Goal: Task Accomplishment & Management: Manage account settings

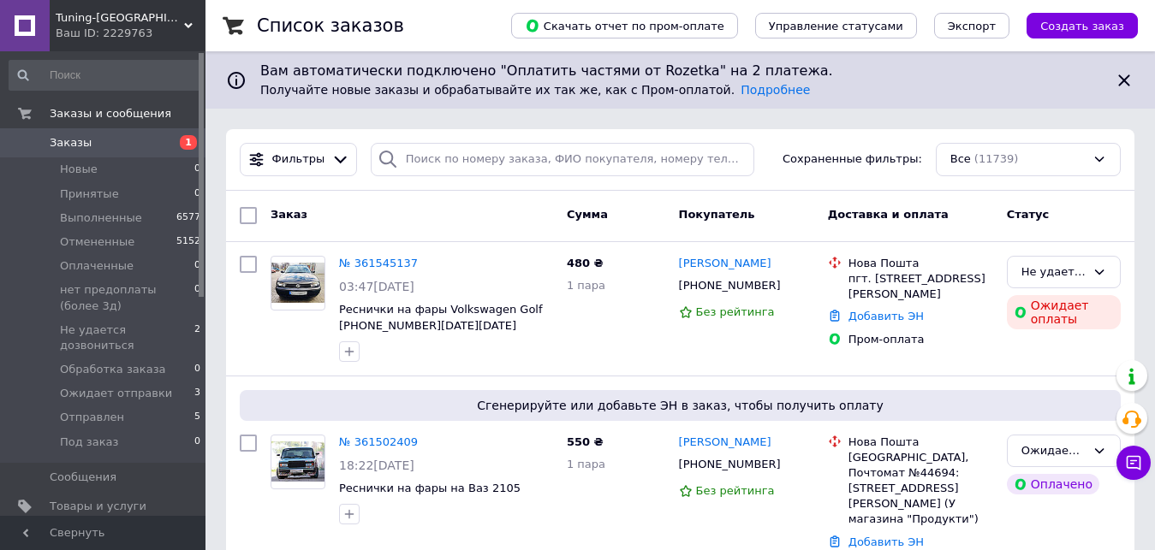
click at [119, 26] on div "Ваш ID: 2229763" at bounding box center [131, 33] width 150 height 15
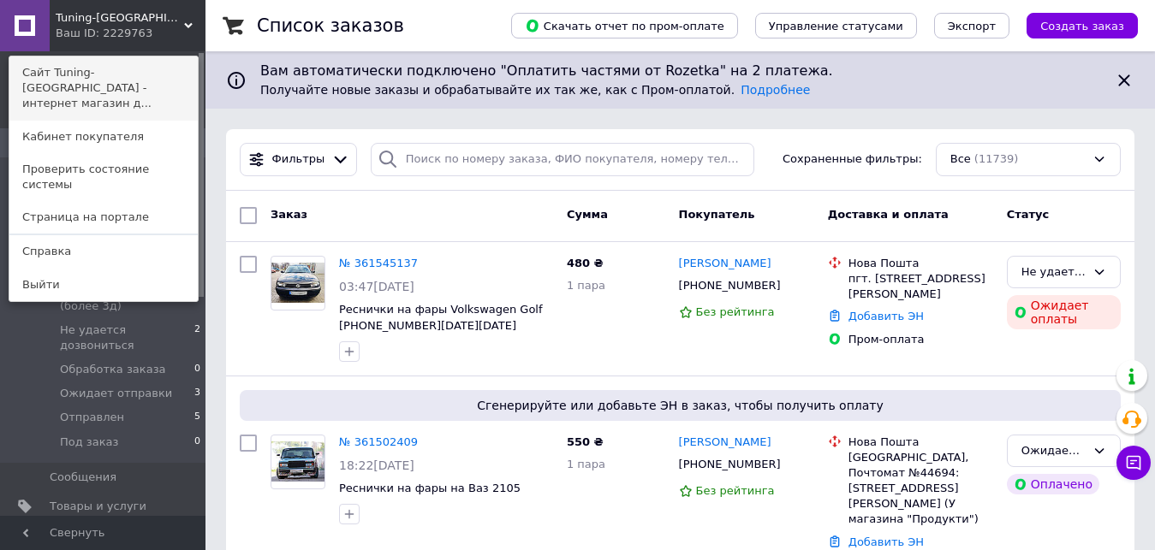
click at [68, 75] on link "Сайт Tuning-[GEOGRAPHIC_DATA] - интернет магазин д..." at bounding box center [103, 89] width 188 height 64
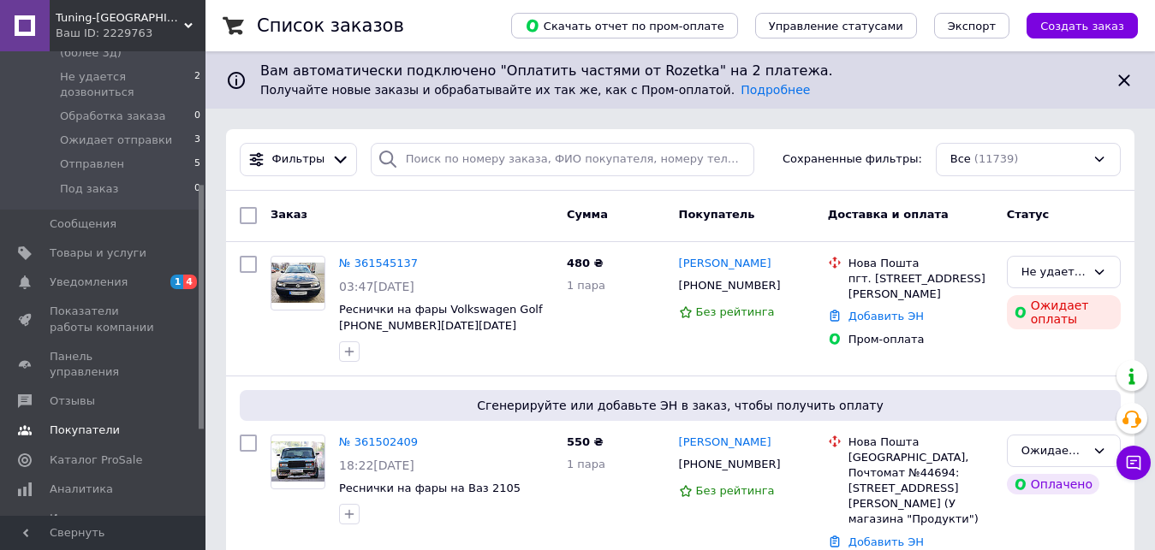
scroll to position [257, 0]
drag, startPoint x: 83, startPoint y: 231, endPoint x: 111, endPoint y: 259, distance: 40.0
click at [83, 242] on span "Товары и услуги" at bounding box center [98, 249] width 97 height 15
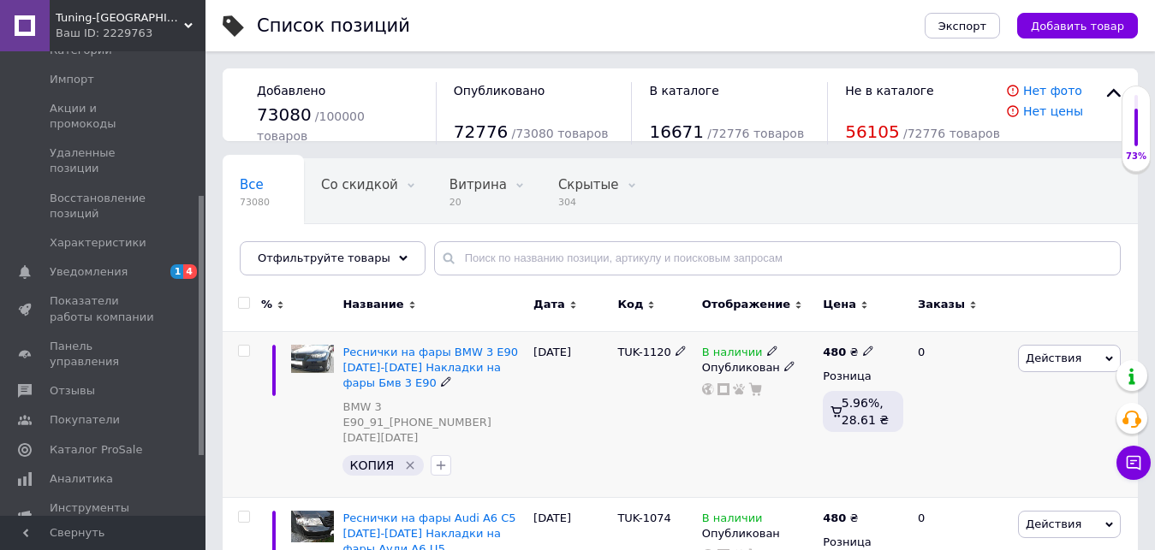
click at [232, 429] on div at bounding box center [242, 414] width 39 height 166
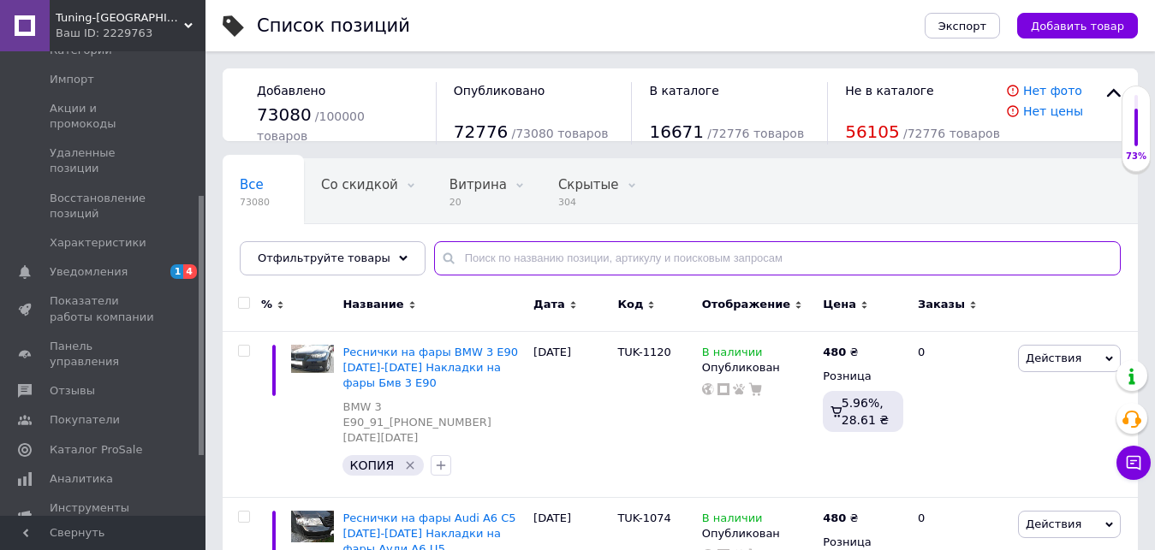
click at [483, 259] on input "text" at bounding box center [777, 258] width 687 height 34
paste input "1069"
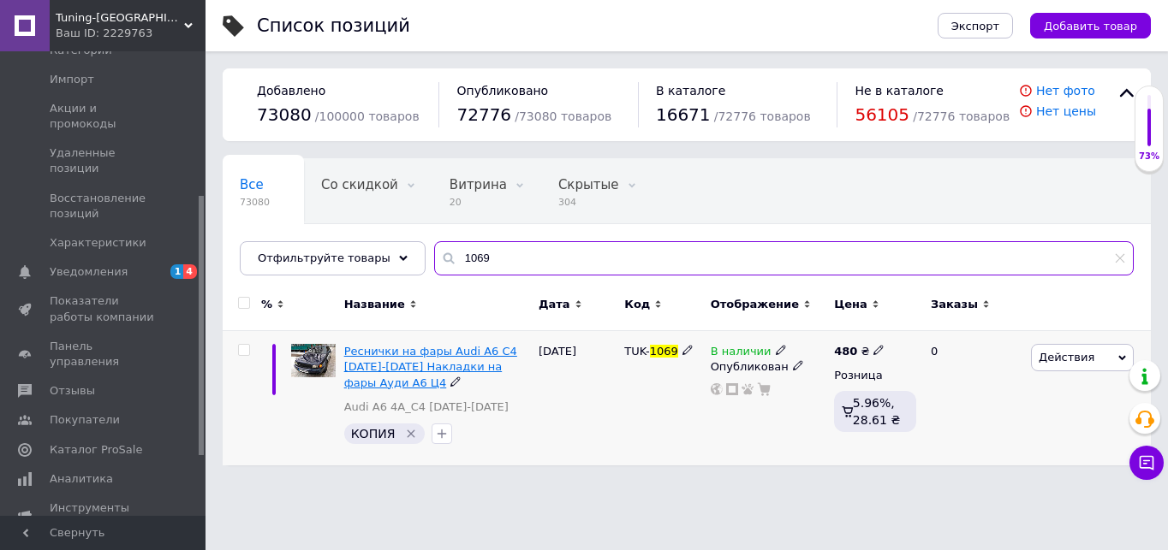
type input "1069"
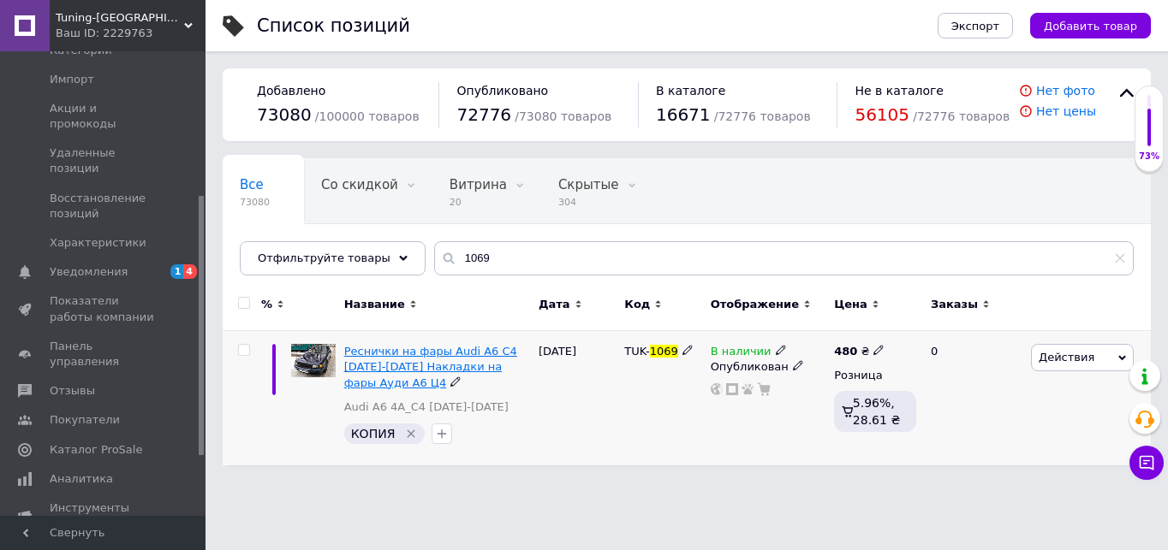
click at [461, 351] on span "Реснички на фары Audi A6 C4 [DATE]-[DATE] Накладки на фары Ауди А6 Ц4" at bounding box center [430, 367] width 173 height 44
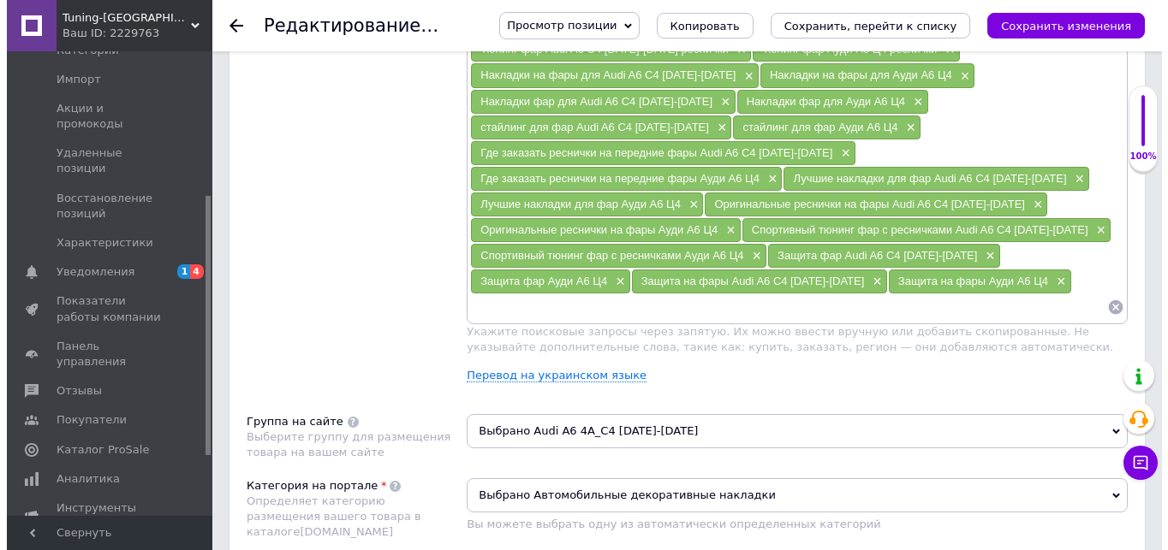
scroll to position [1113, 0]
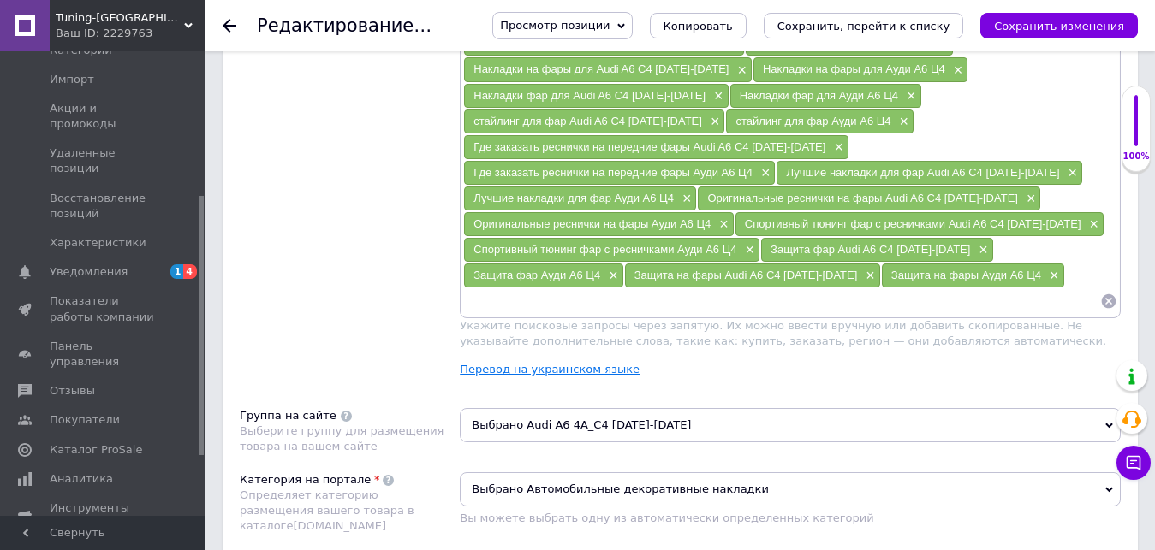
click at [557, 363] on link "Перевод на украинском языке" at bounding box center [550, 370] width 180 height 14
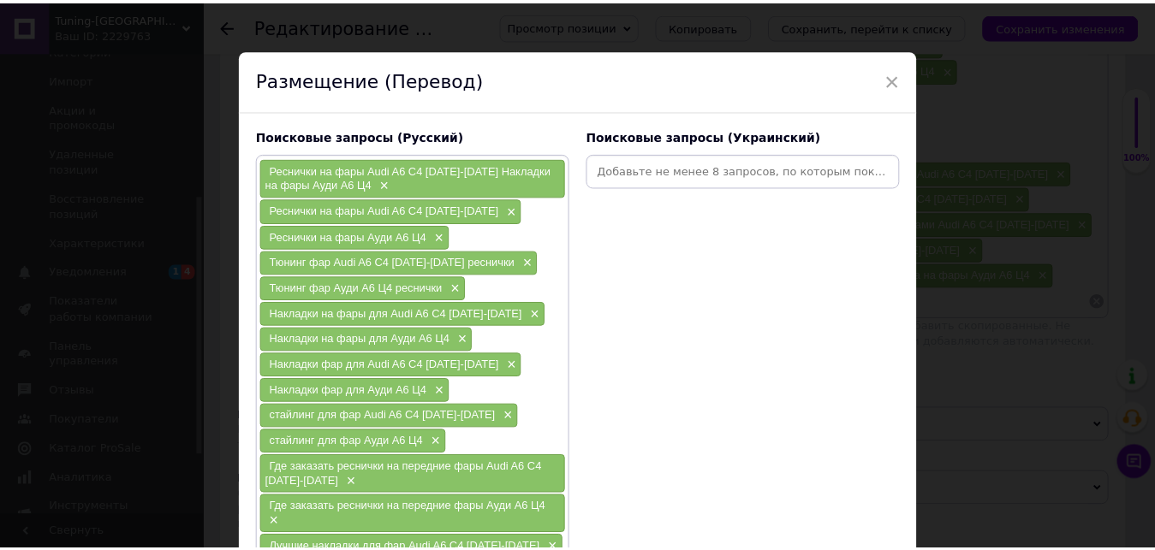
scroll to position [0, 0]
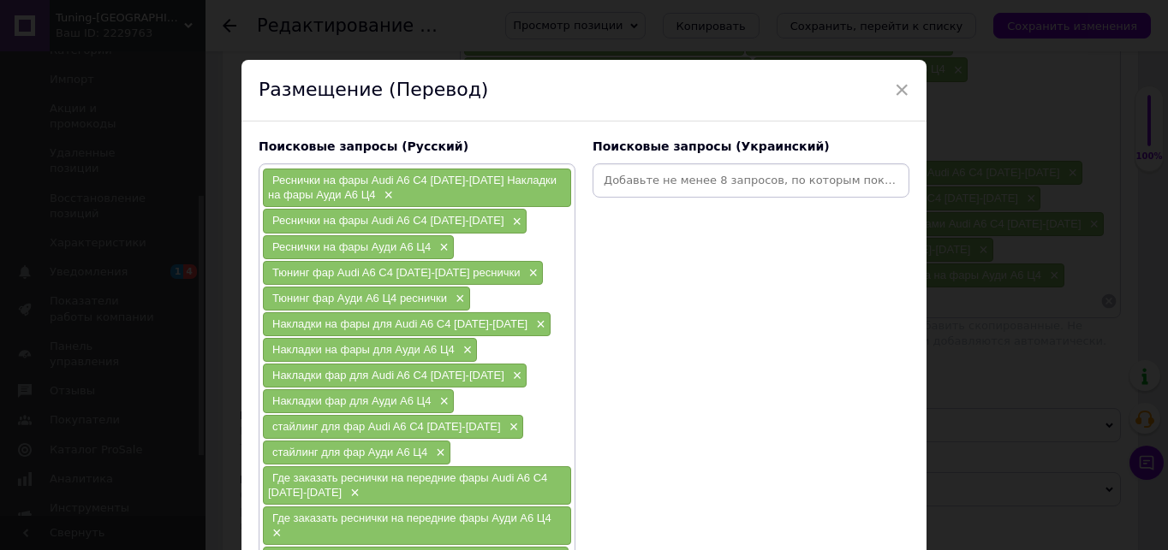
click at [894, 90] on span "×" at bounding box center [901, 89] width 15 height 29
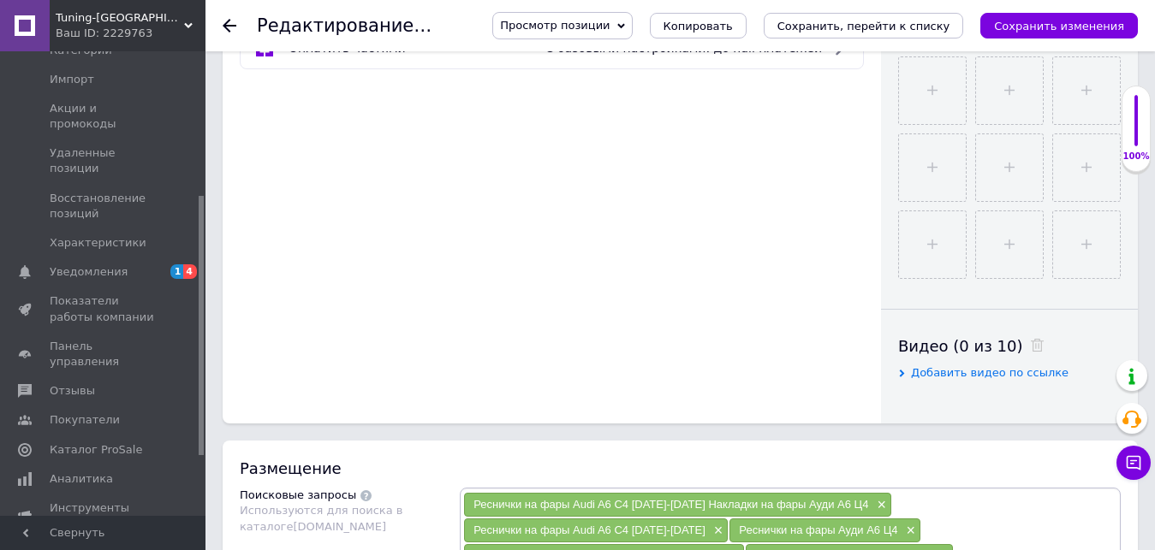
scroll to position [599, 0]
click at [221, 23] on div "Редактирование позиции: Реснички на фары Audi A6 C4 [DATE]-[DATE] Накладки на ф…" at bounding box center [679, 25] width 949 height 51
click at [229, 24] on icon at bounding box center [230, 26] width 14 height 14
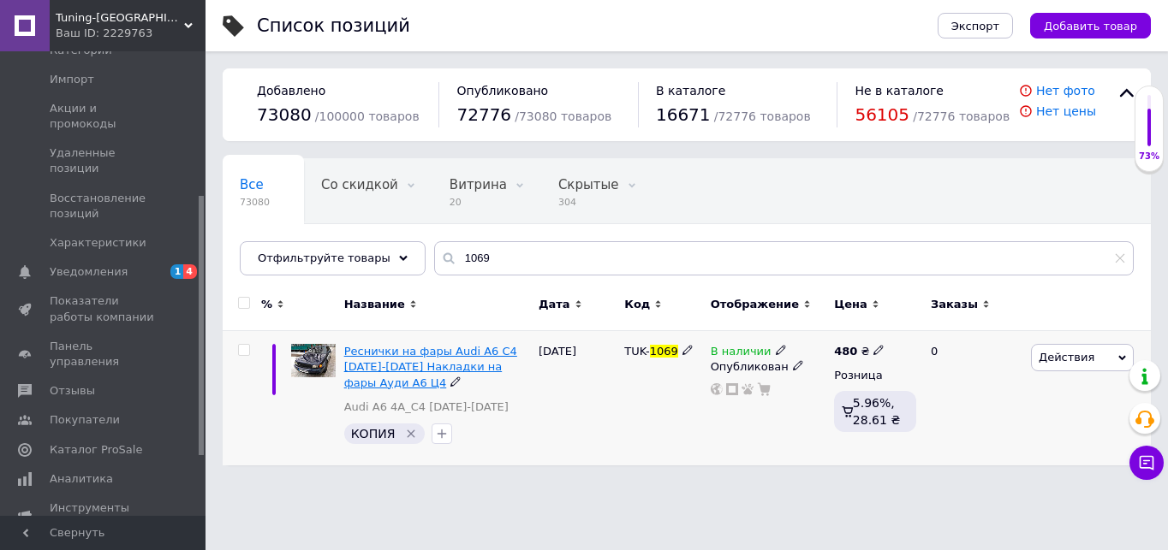
click at [422, 366] on span "Реснички на фары Audi A6 C4 [DATE]-[DATE] Накладки на фары Ауди А6 Ц4" at bounding box center [430, 367] width 173 height 44
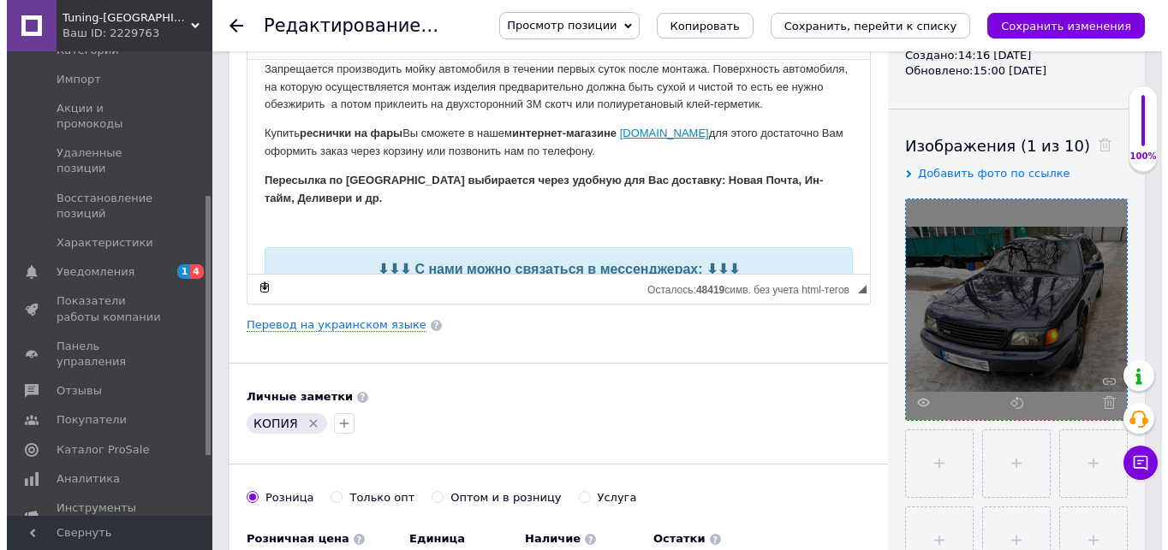
scroll to position [257, 0]
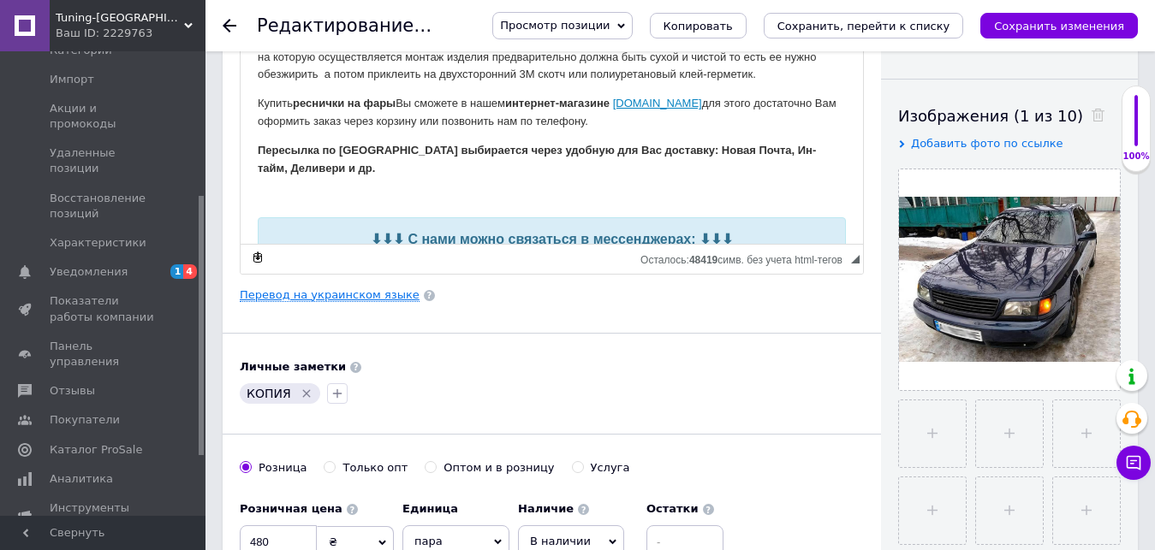
click at [331, 291] on link "Перевод на украинском языке" at bounding box center [330, 296] width 180 height 14
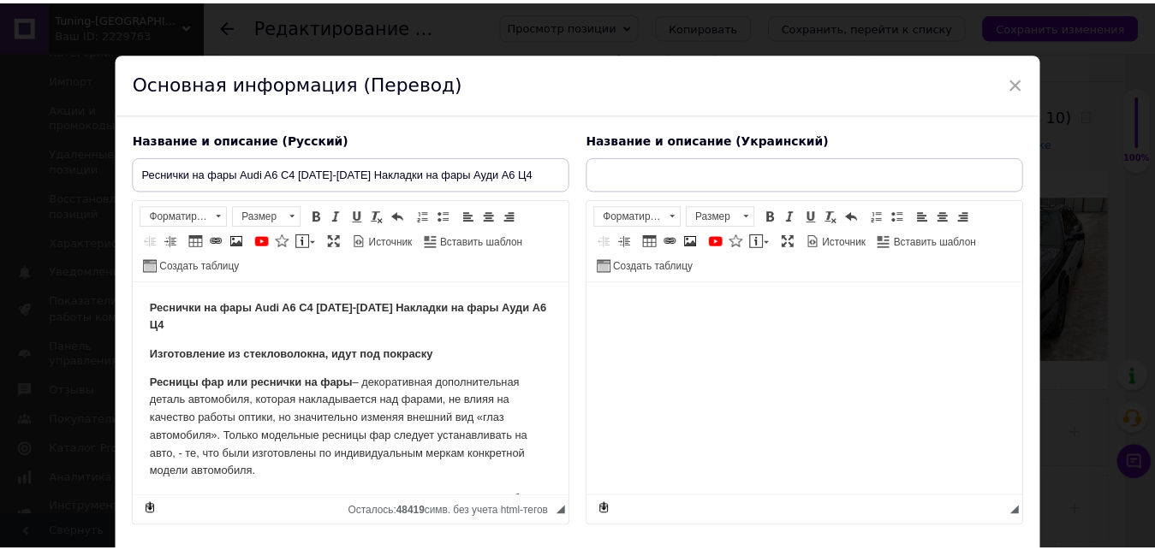
scroll to position [0, 0]
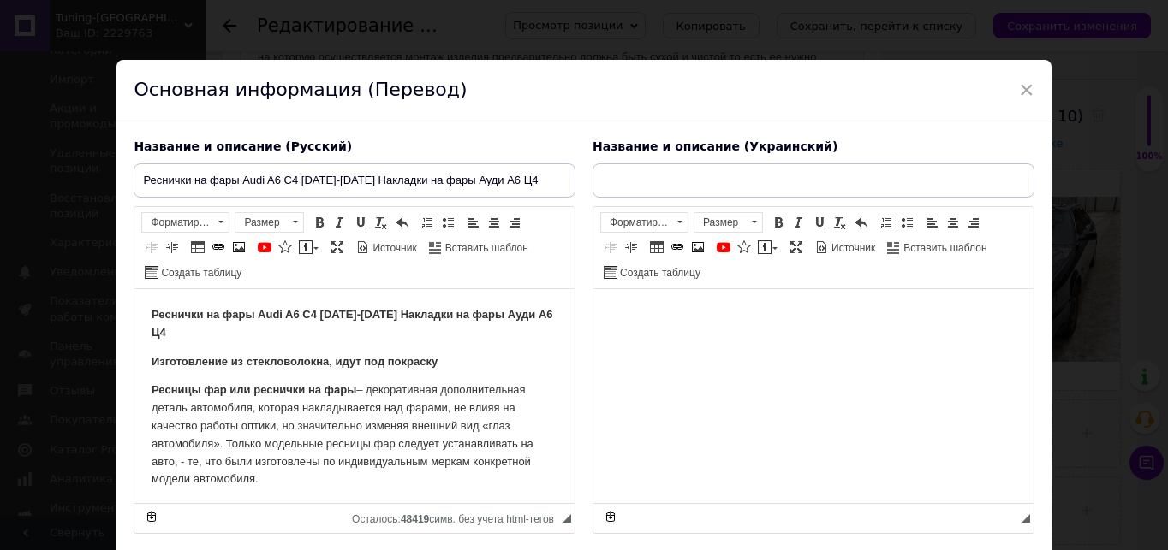
drag, startPoint x: 1018, startPoint y: 91, endPoint x: 990, endPoint y: 104, distance: 31.4
click at [1019, 92] on span "×" at bounding box center [1026, 89] width 15 height 29
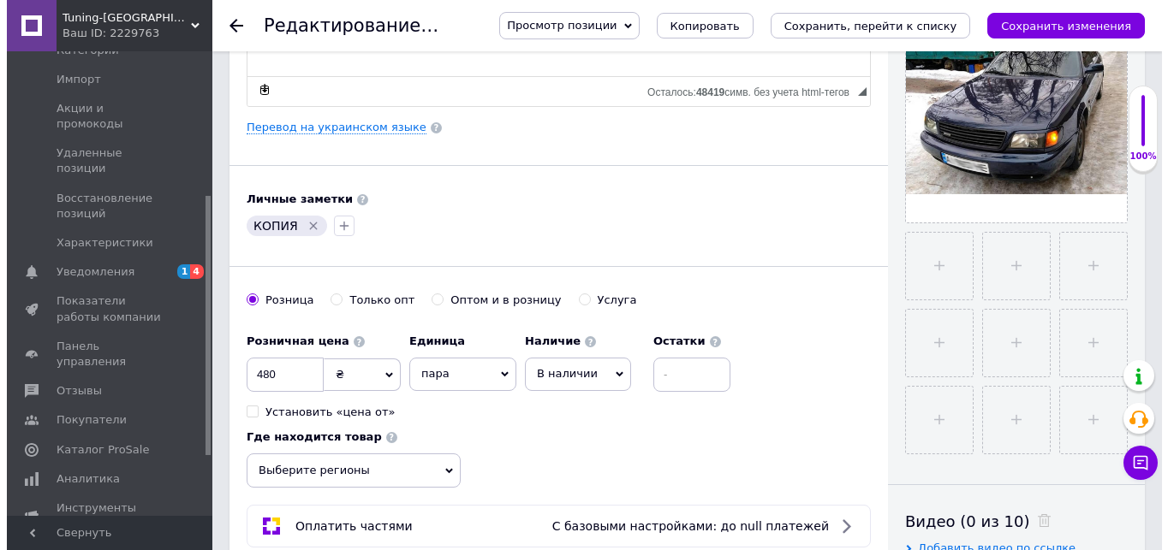
scroll to position [428, 0]
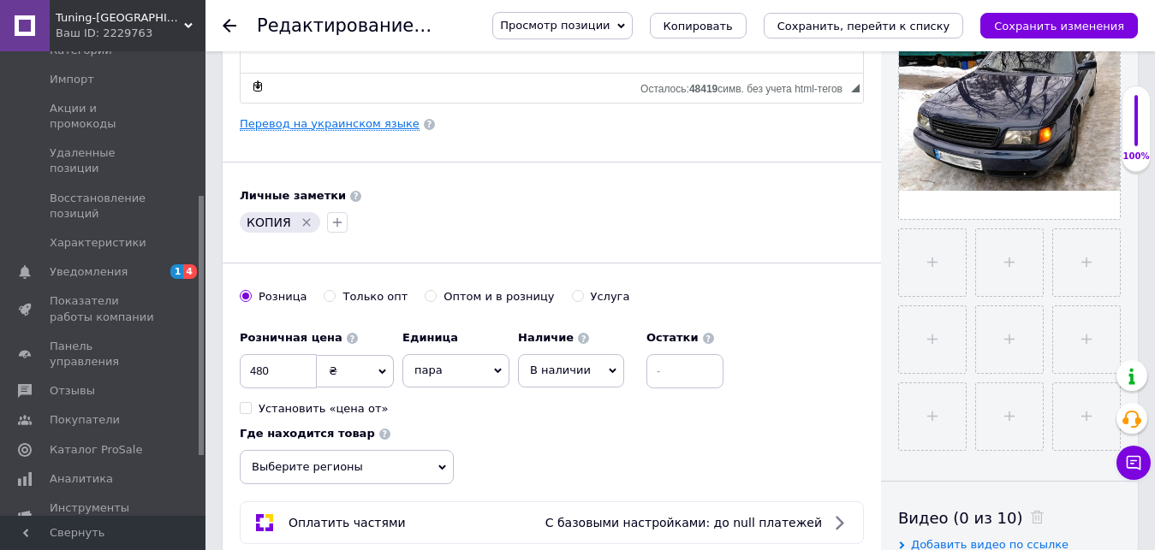
click at [348, 126] on link "Перевод на украинском языке" at bounding box center [330, 124] width 180 height 14
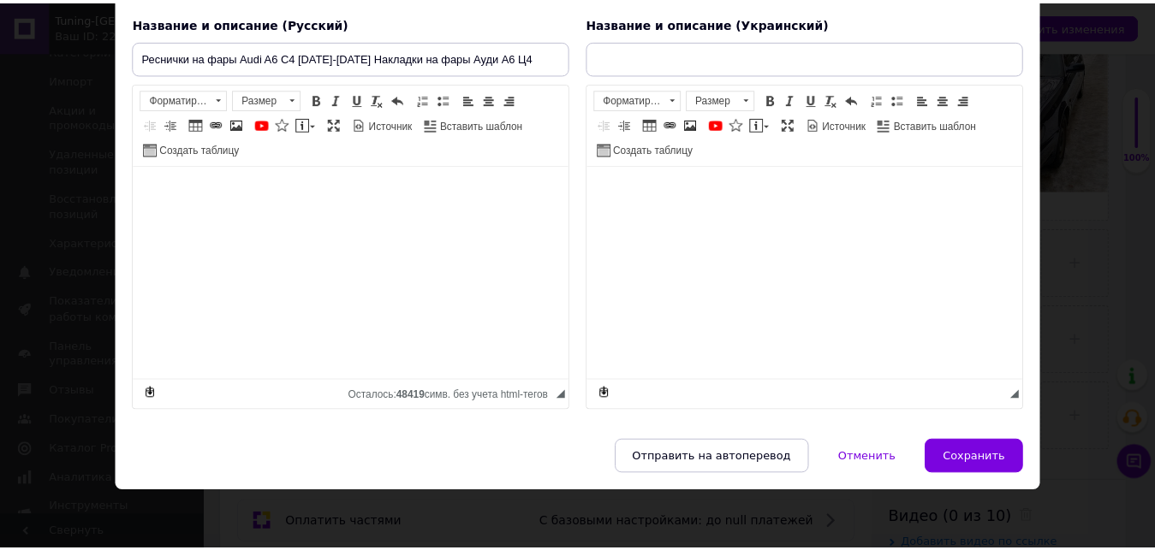
scroll to position [125, 0]
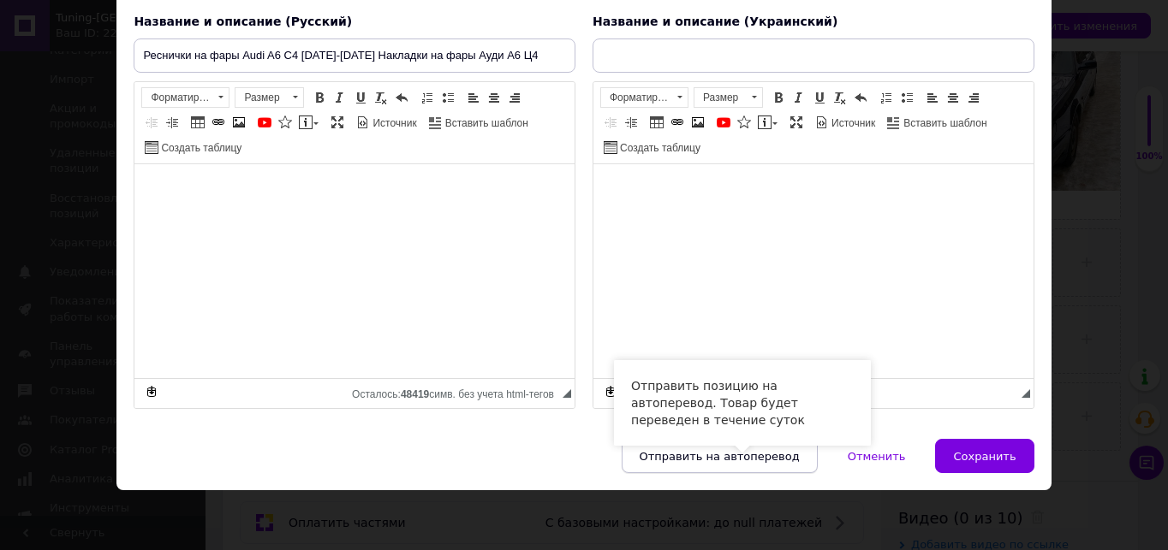
click at [753, 459] on span "Отправить на автоперевод" at bounding box center [719, 456] width 160 height 13
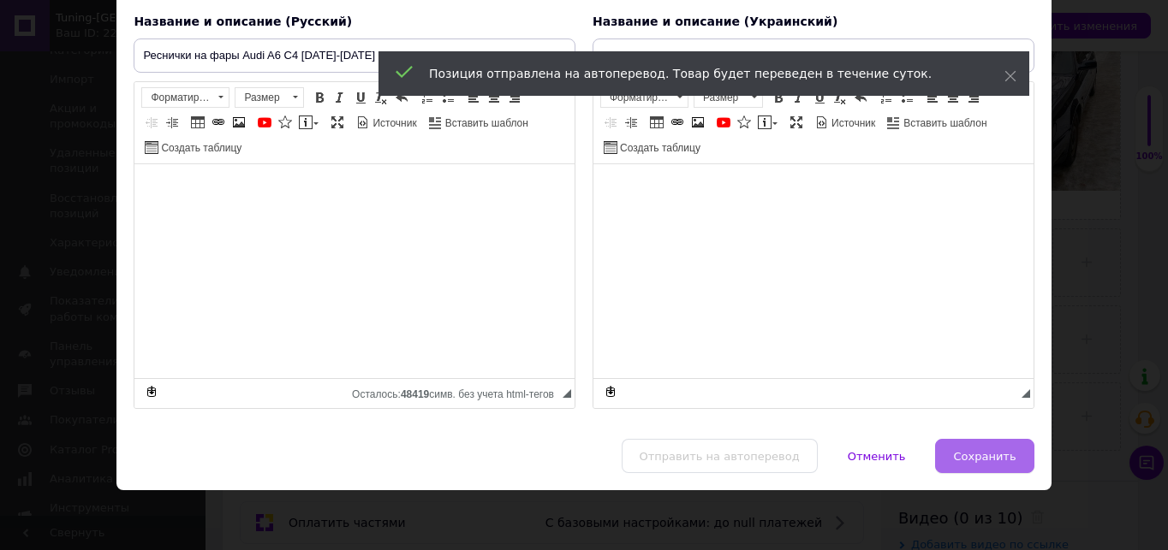
click at [971, 452] on span "Сохранить" at bounding box center [984, 456] width 62 height 13
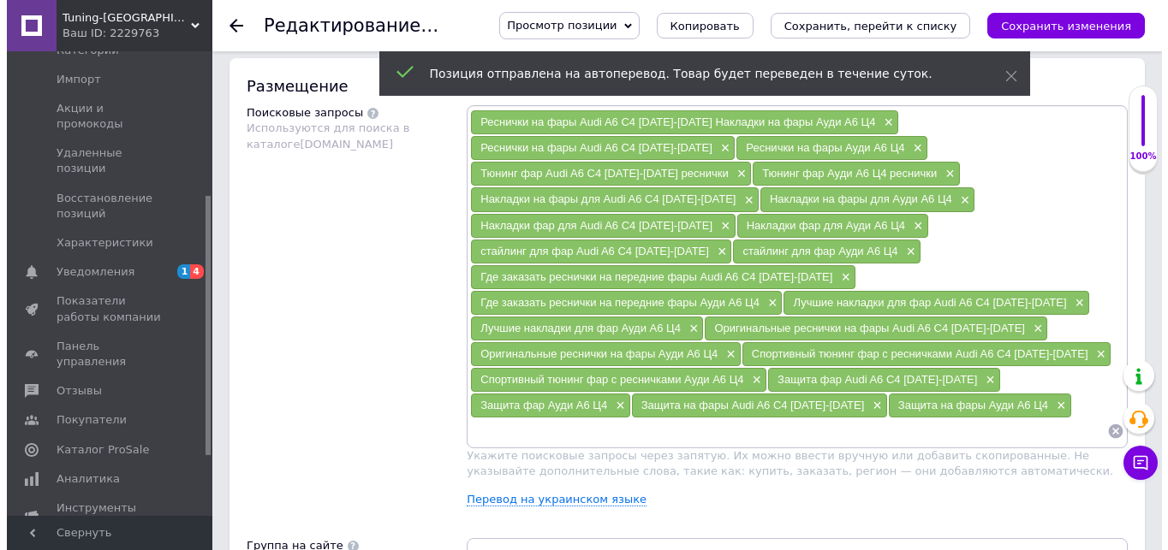
scroll to position [1027, 0]
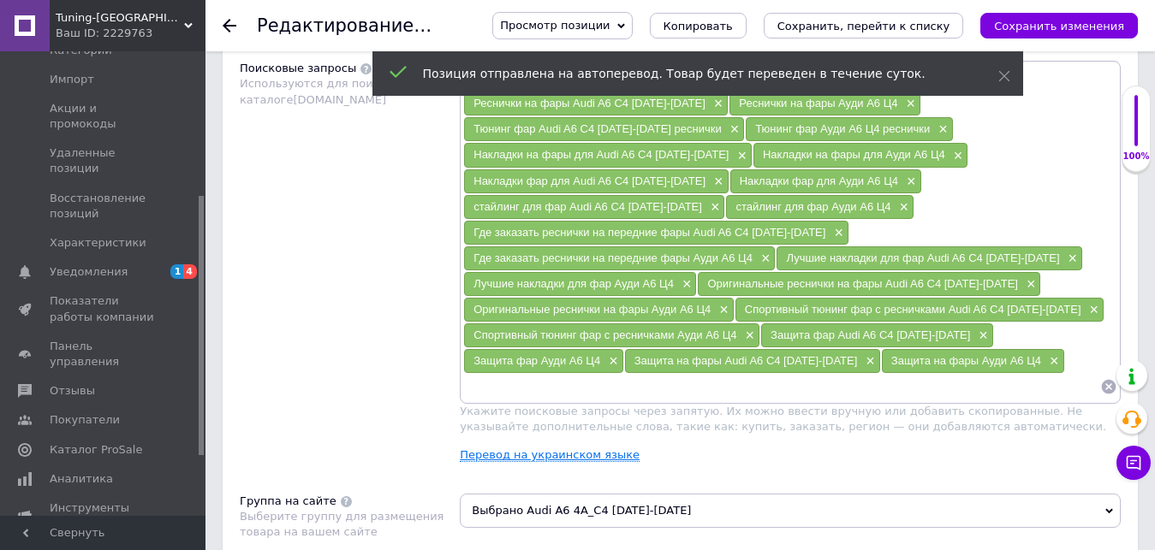
click at [555, 449] on link "Перевод на украинском языке" at bounding box center [550, 456] width 180 height 14
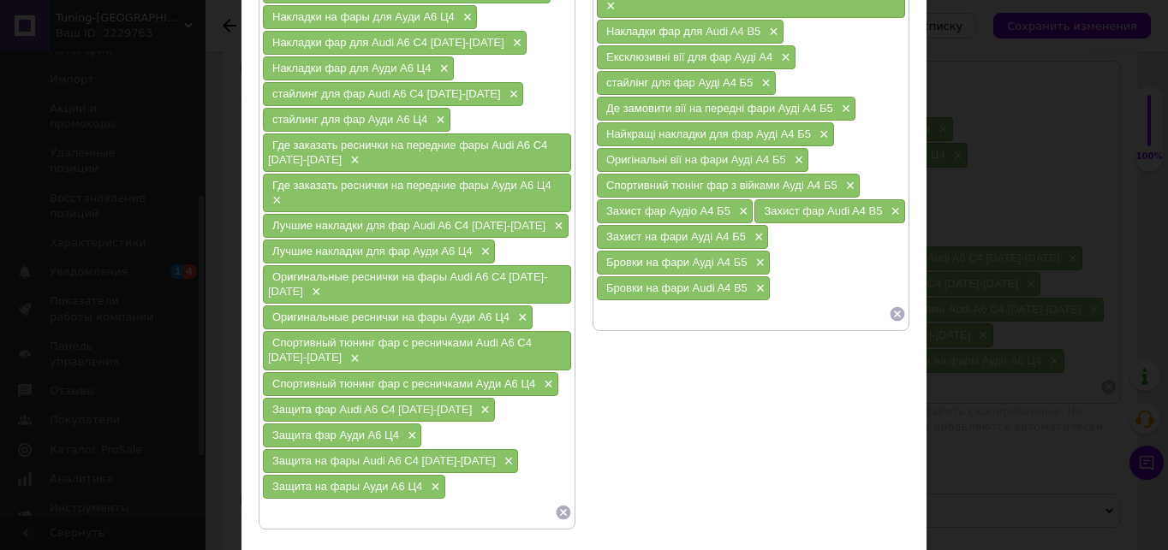
scroll to position [171, 0]
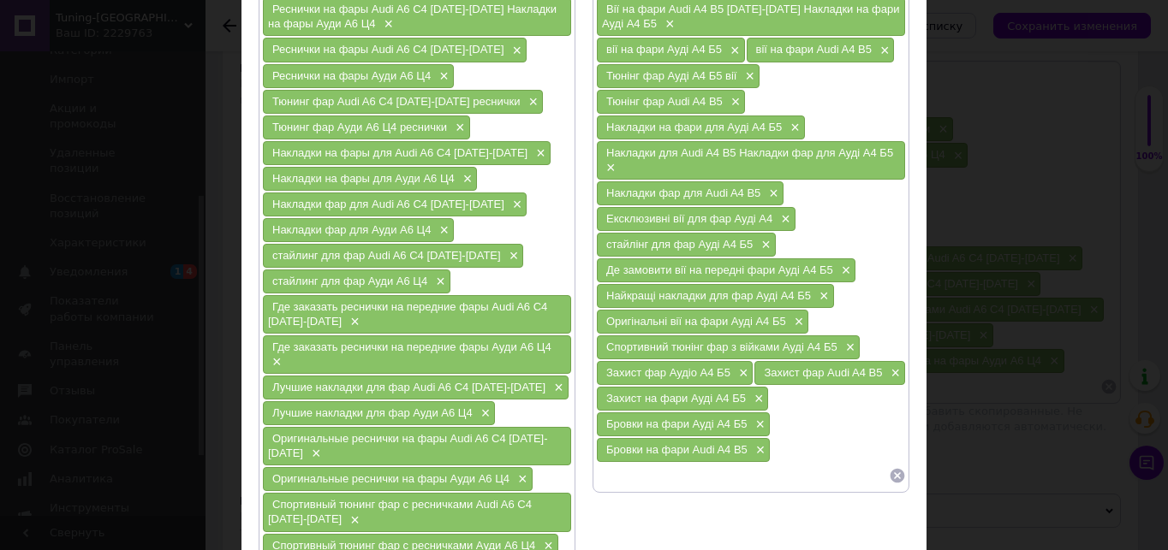
click at [893, 475] on icon at bounding box center [897, 475] width 17 height 17
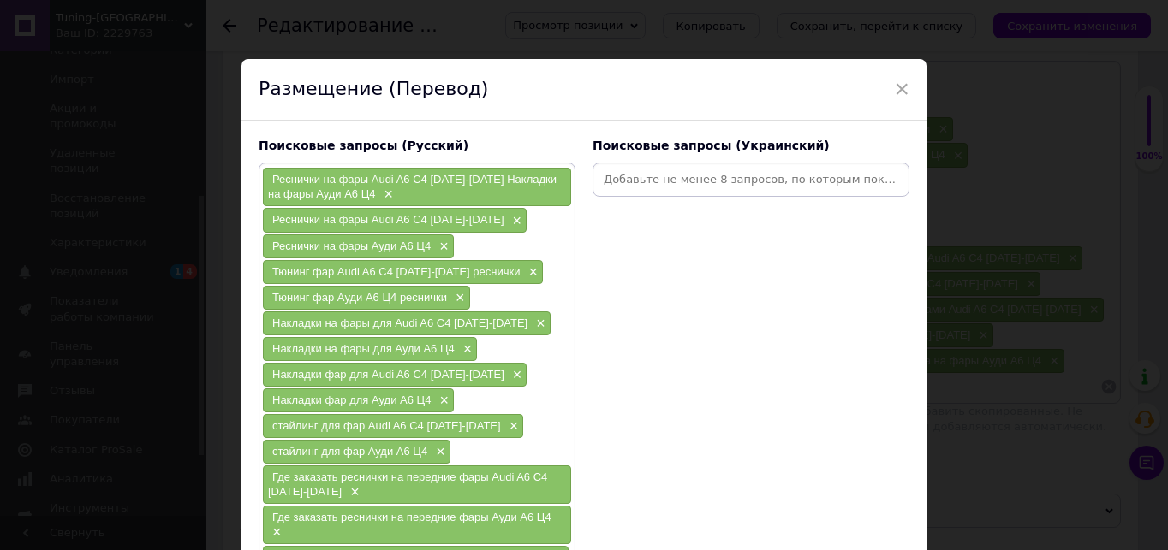
scroll to position [0, 0]
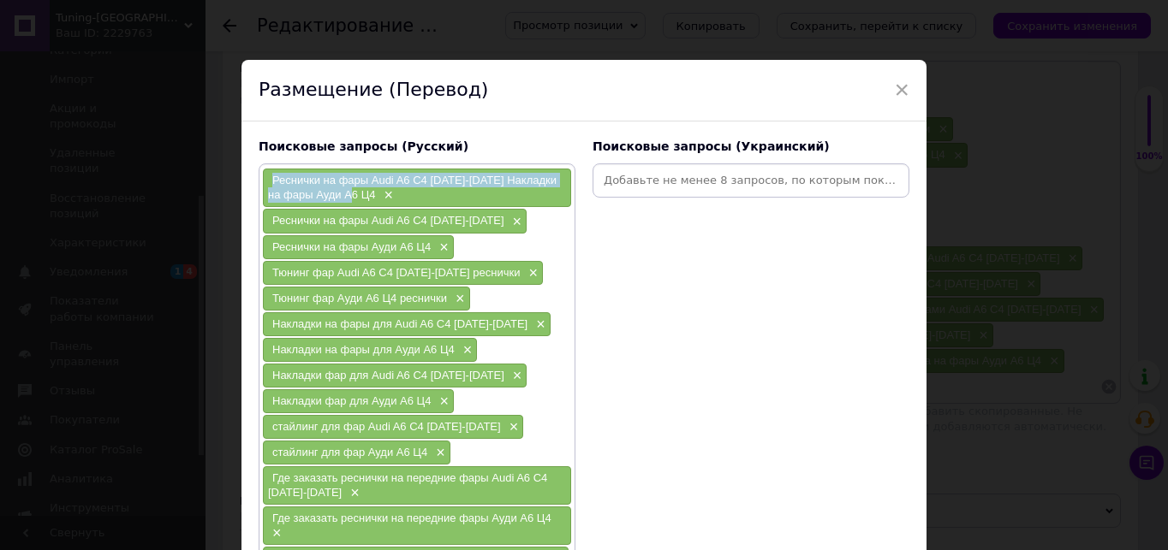
drag, startPoint x: 269, startPoint y: 177, endPoint x: 360, endPoint y: 194, distance: 93.2
click at [360, 194] on div "Реснички на фары Audi A6 C4 [DATE]-[DATE] Накладки на фары Ауди А6 Ц4 ×" at bounding box center [417, 188] width 308 height 39
copy span "Реснички на фары Audi A6 C4 [DATE]-[DATE] Накладки на фары Ауди А6 Ц4"
click at [654, 187] on input at bounding box center [751, 181] width 310 height 26
paste input "Реснички на фары Audi A6 C4 [DATE]-[DATE] Накладки на фары Ауди А6 Ц4"
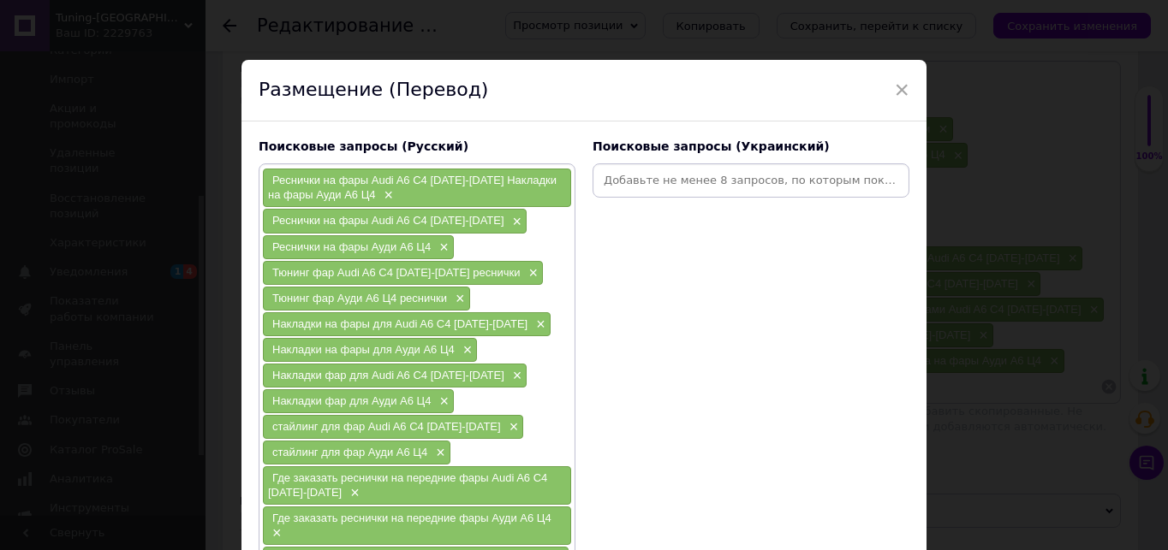
type input "Реснички на фары Audi A6 C4 [DATE]-[DATE] Накладки на фары Ауди А6 Ц4"
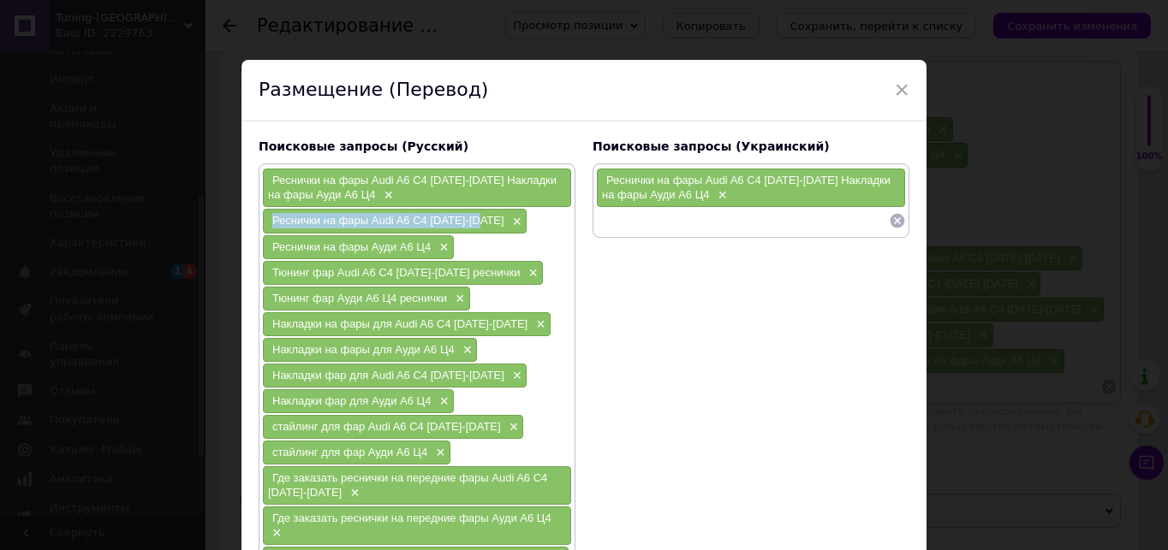
drag, startPoint x: 265, startPoint y: 217, endPoint x: 480, endPoint y: 217, distance: 214.9
click at [480, 217] on div "Реснички на фары Audi A6 C4 [DATE]-[DATE] ×" at bounding box center [395, 221] width 264 height 24
click at [663, 220] on input at bounding box center [742, 221] width 293 height 26
paste input "Реснички на фары Audi A6 C4 [DATE]-[DATE] Накладки на фары Ауди А6 Ц4"
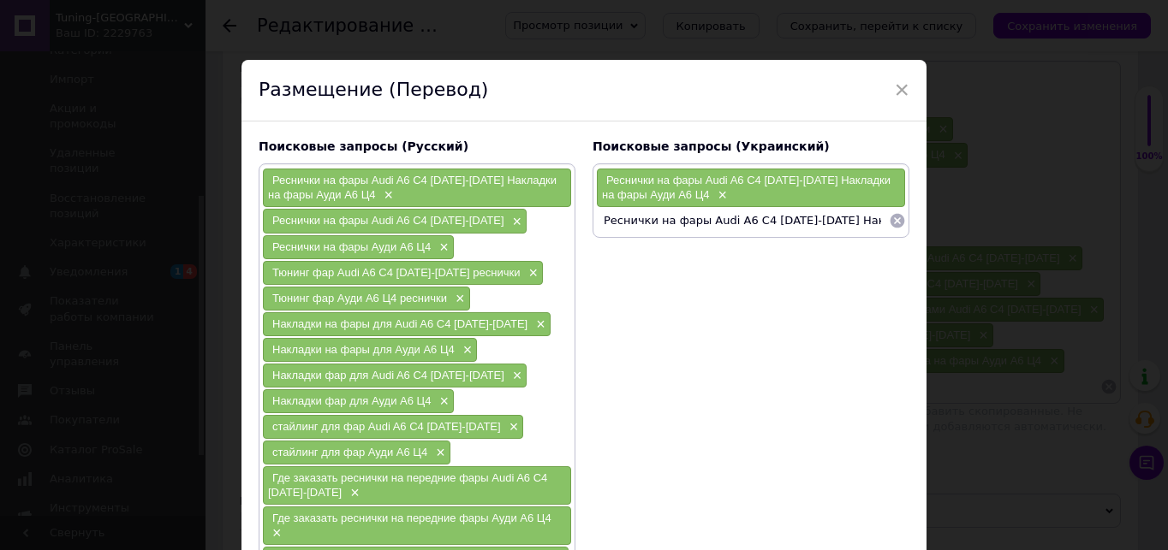
scroll to position [0, 89]
type input "Реснички на фары Audi A6 C4 [DATE]-[DATE] Накладки на фары Ауди А6 Ц4"
click at [891, 222] on icon at bounding box center [897, 221] width 15 height 15
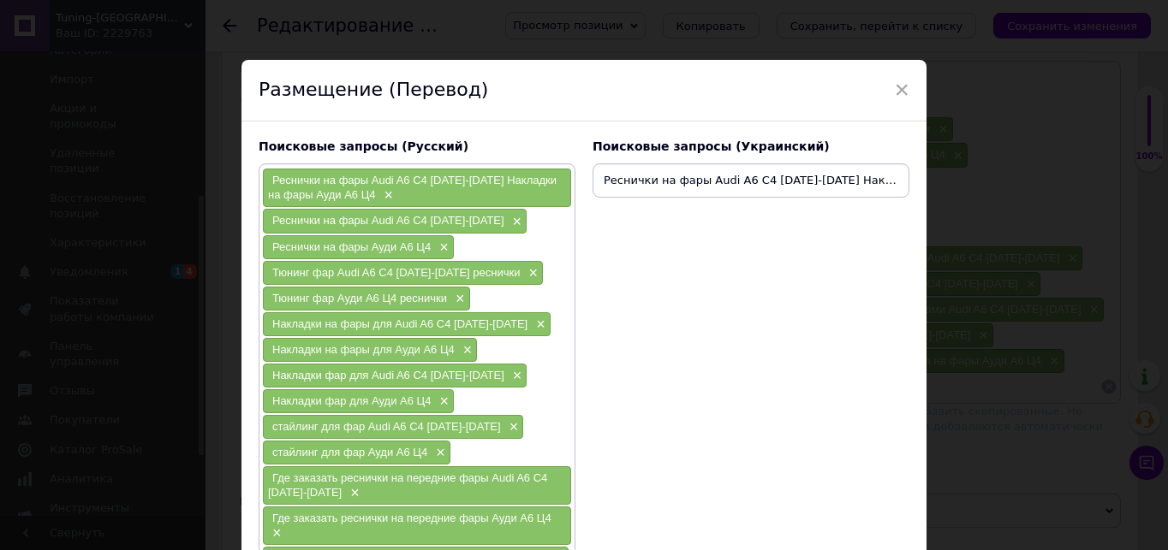
click at [773, 181] on input "Реснички на фары Audi A6 C4 [DATE]-[DATE] Накладки на фары Ауди А6 Ц4" at bounding box center [751, 181] width 310 height 26
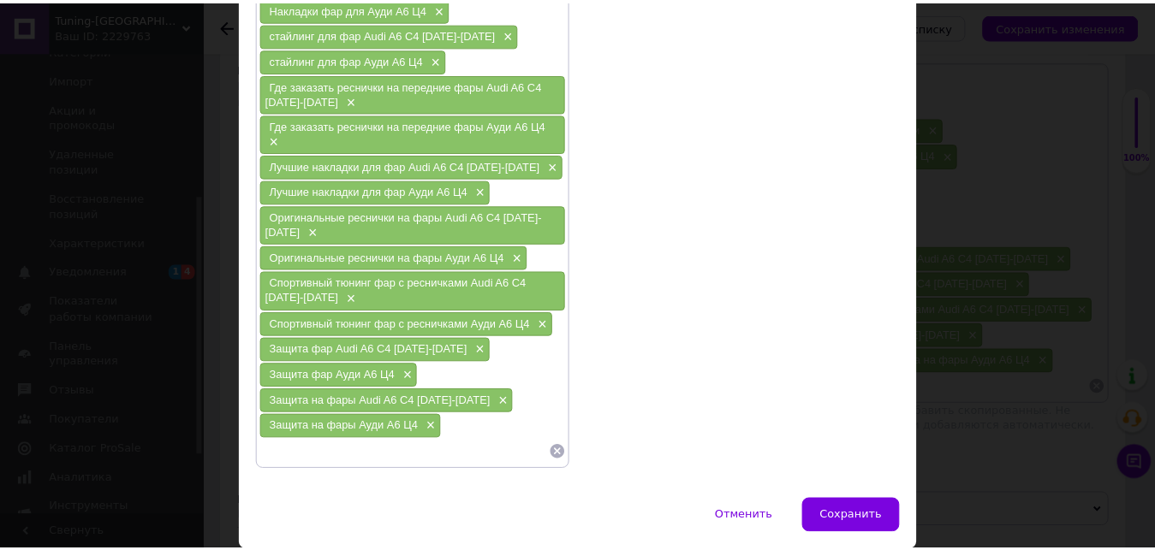
scroll to position [428, 0]
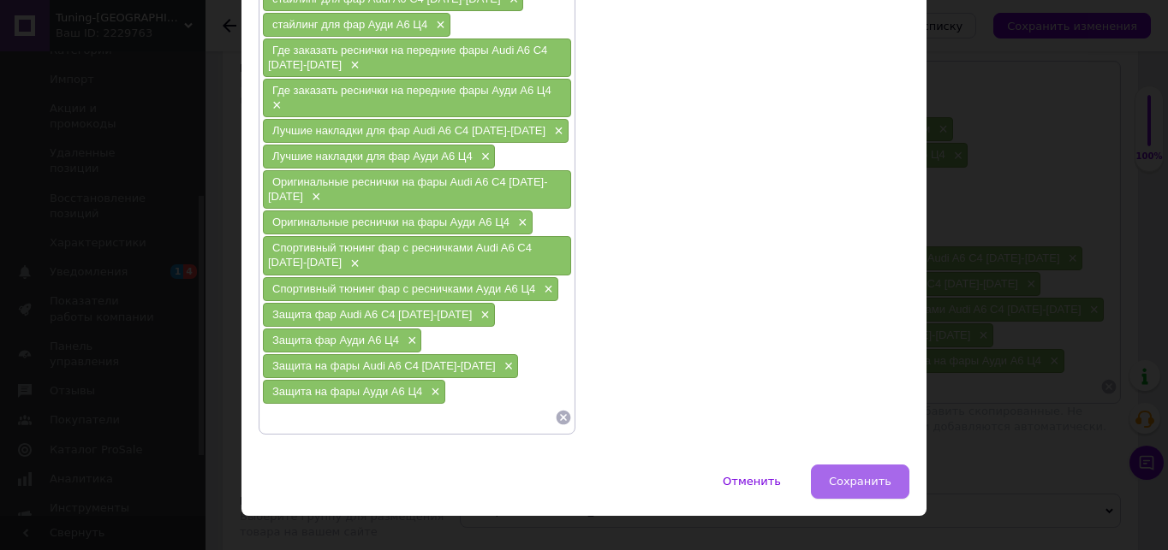
click at [882, 473] on button "Сохранить" at bounding box center [860, 482] width 98 height 34
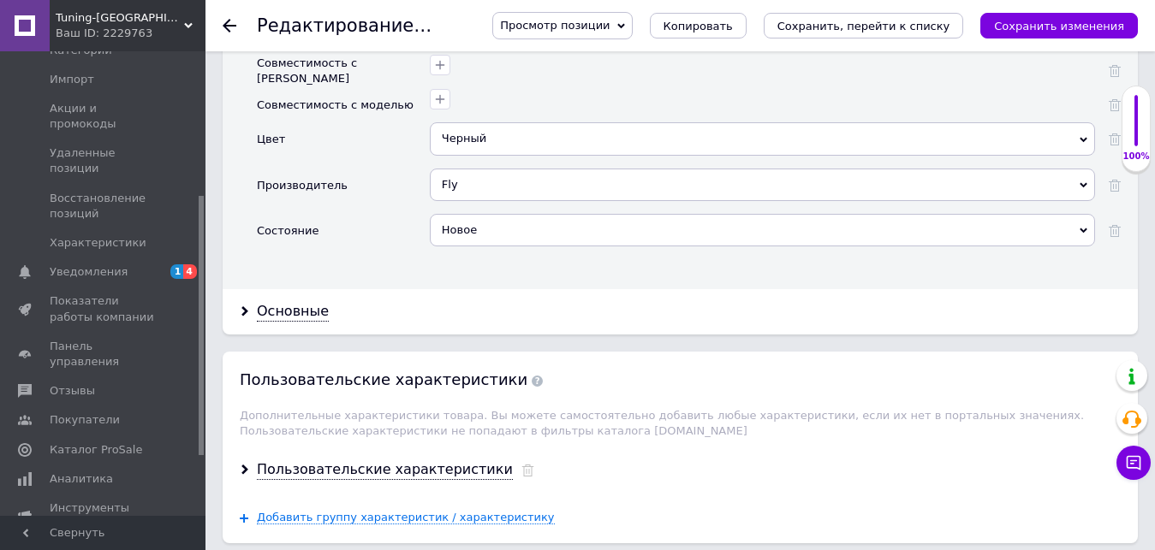
scroll to position [1883, 0]
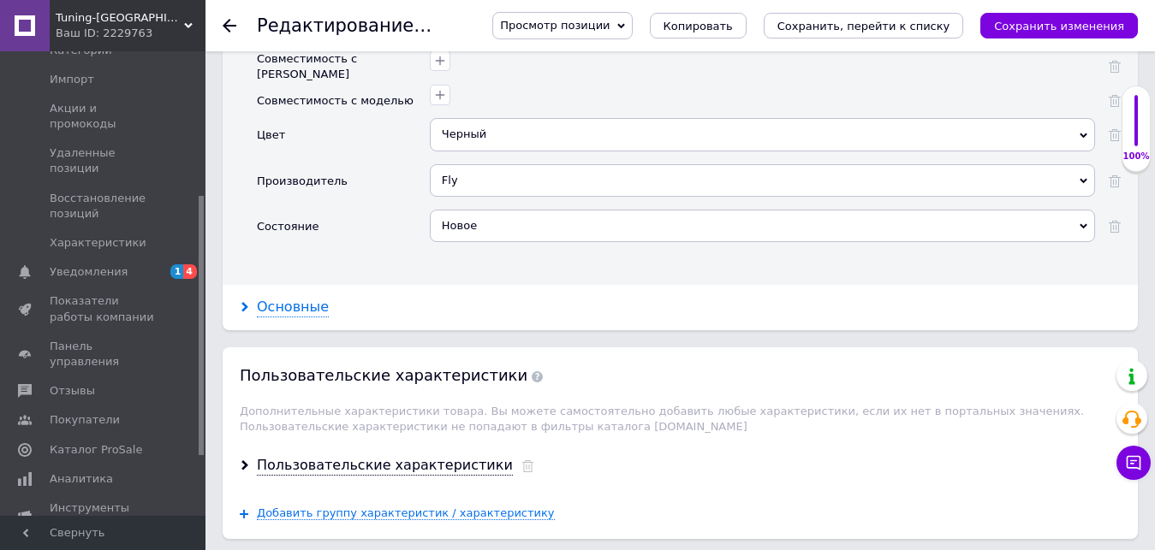
click at [287, 298] on div "Основные" at bounding box center [293, 308] width 72 height 20
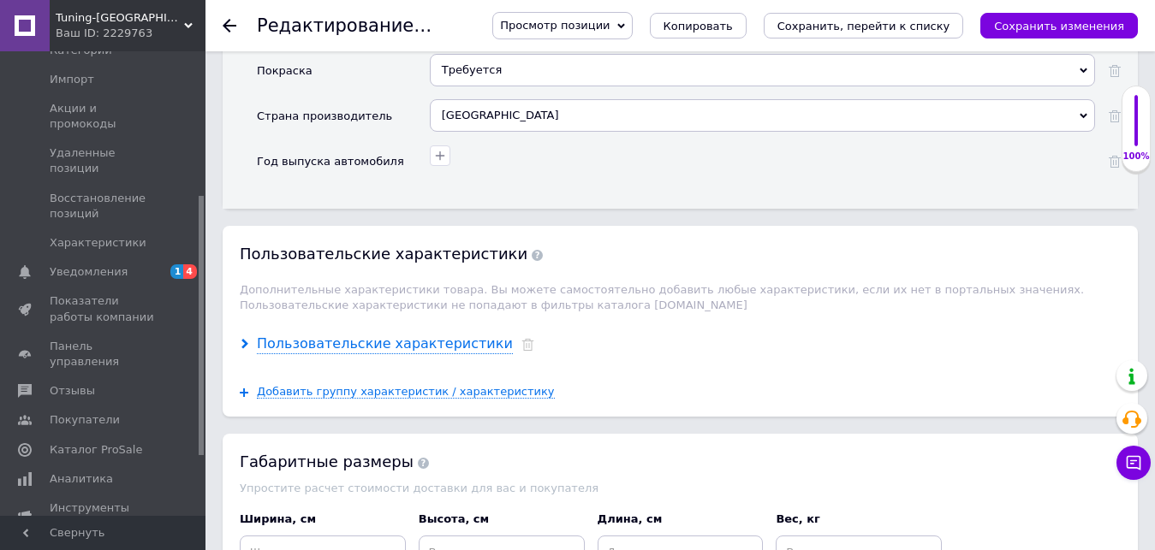
scroll to position [2311, 0]
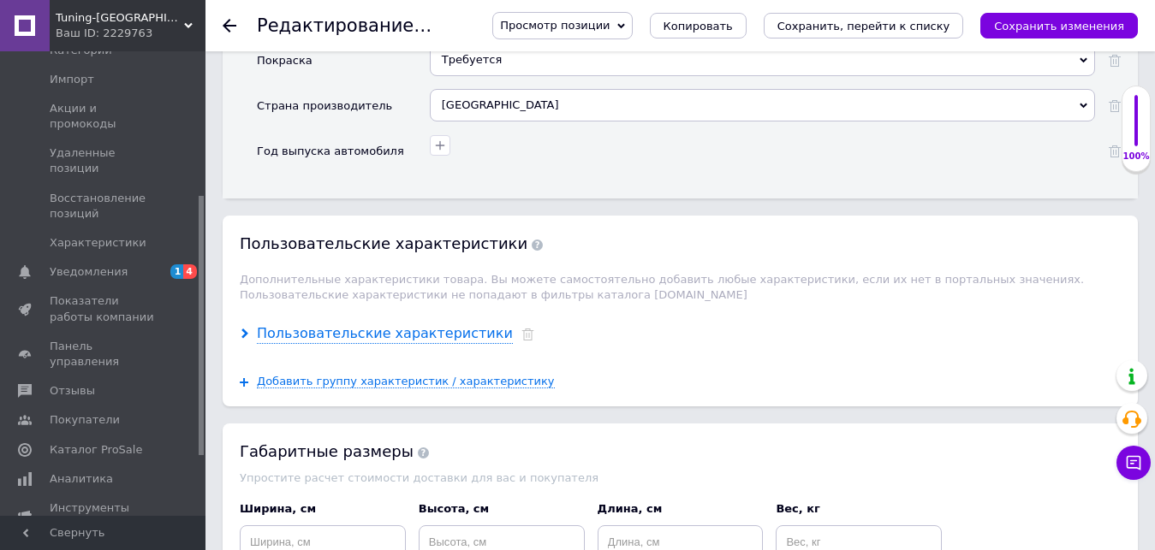
click at [414, 324] on div "Пользовательские характеристики" at bounding box center [385, 334] width 256 height 20
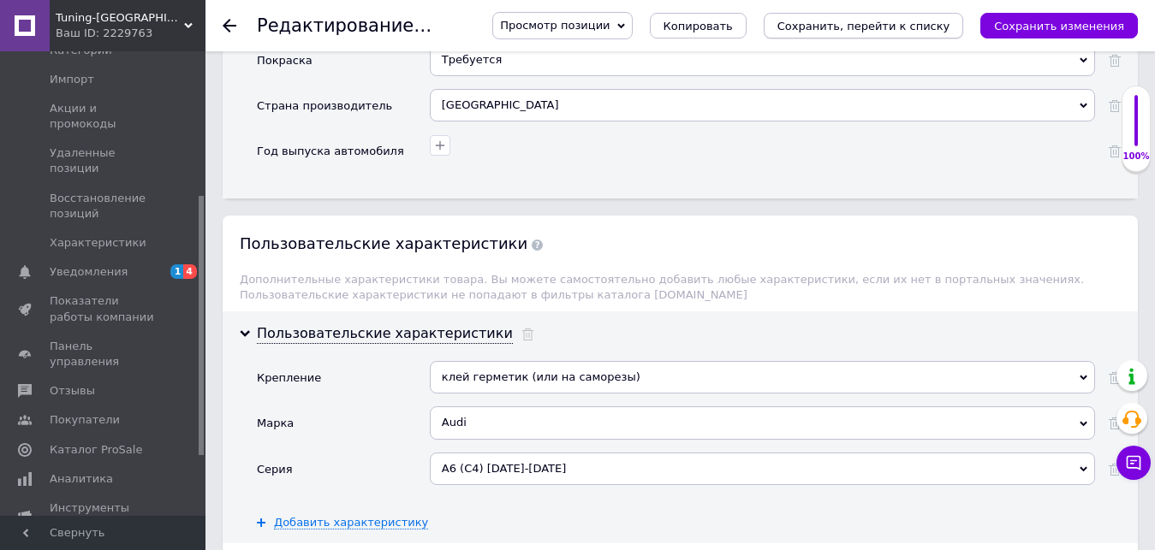
click at [934, 28] on icon "Сохранить, перейти к списку" at bounding box center [863, 26] width 173 height 13
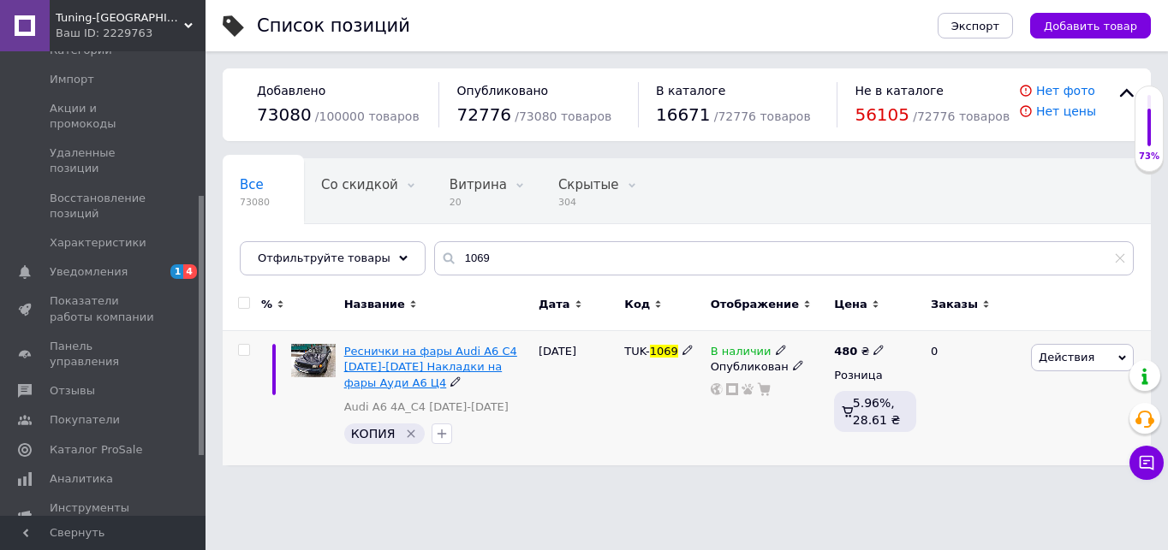
click at [414, 366] on span "Реснички на фары Audi A6 C4 [DATE]-[DATE] Накладки на фары Ауди А6 Ц4" at bounding box center [430, 367] width 173 height 44
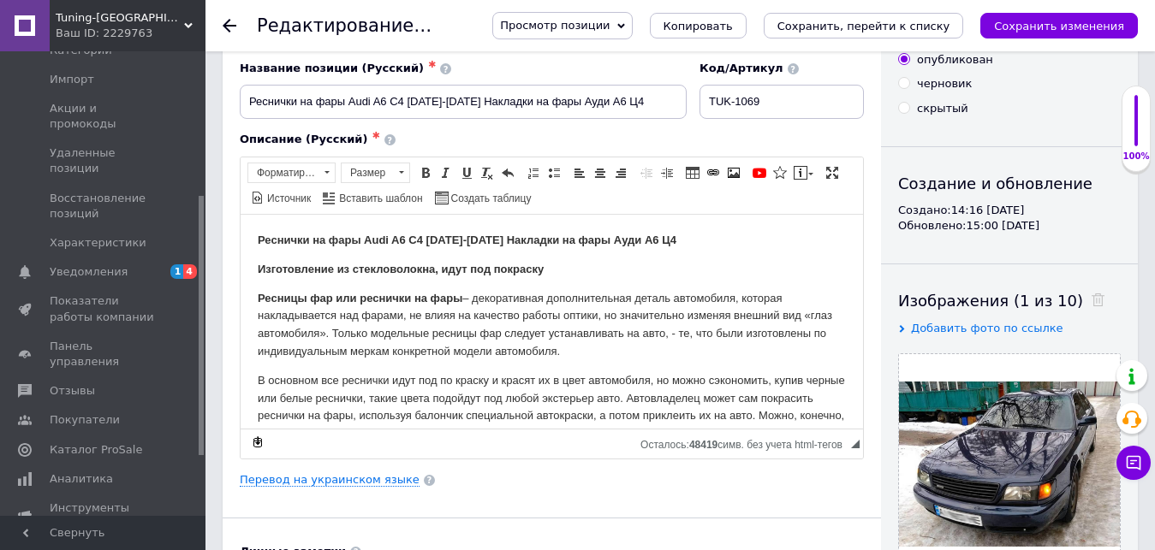
scroll to position [171, 0]
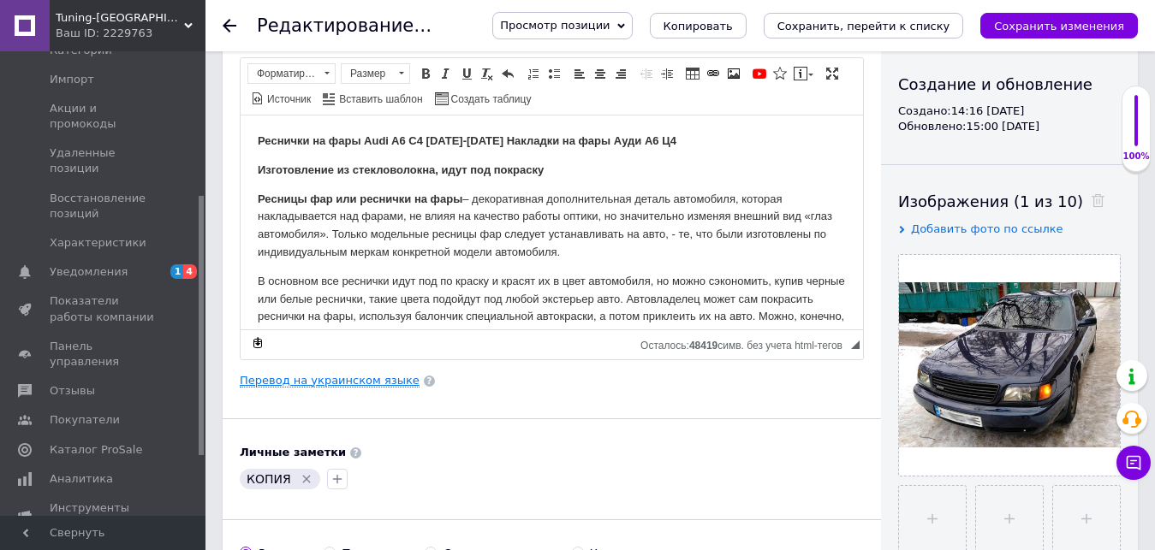
click at [358, 374] on link "Перевод на украинском языке" at bounding box center [330, 381] width 180 height 14
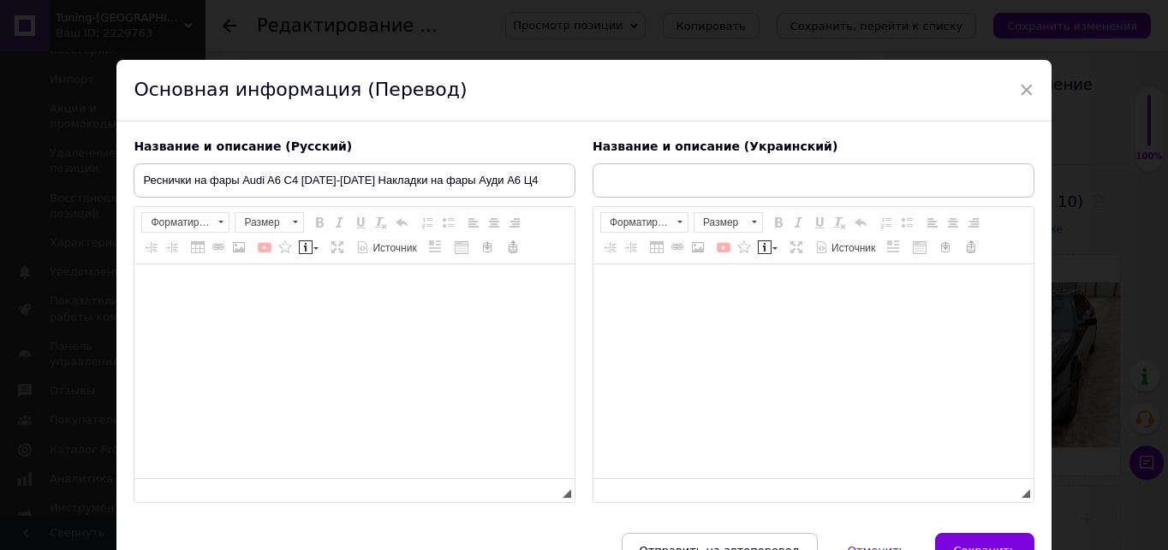
type input "Вії на фари Audi A6 C4 [DATE]-[DATE] Накладки на фари Аудіо А6 Ц4"
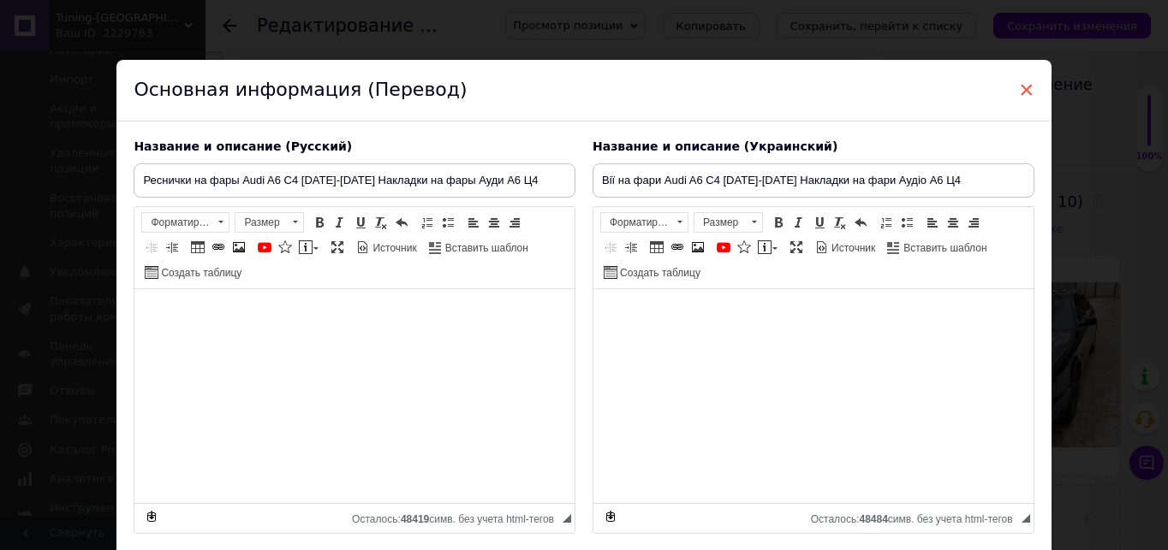
click at [1019, 85] on span "×" at bounding box center [1026, 89] width 15 height 29
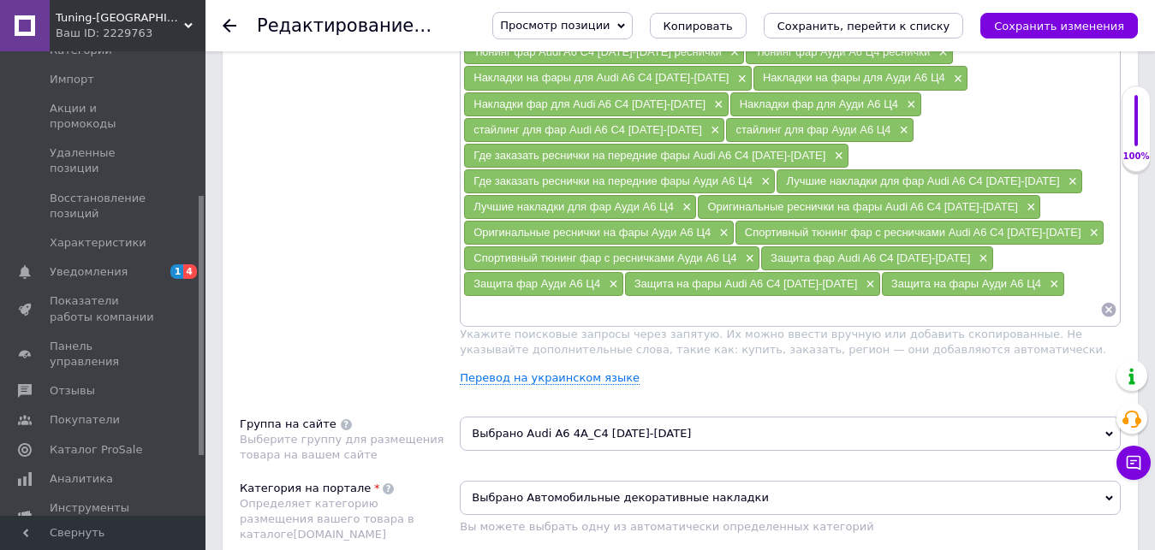
scroll to position [1113, 0]
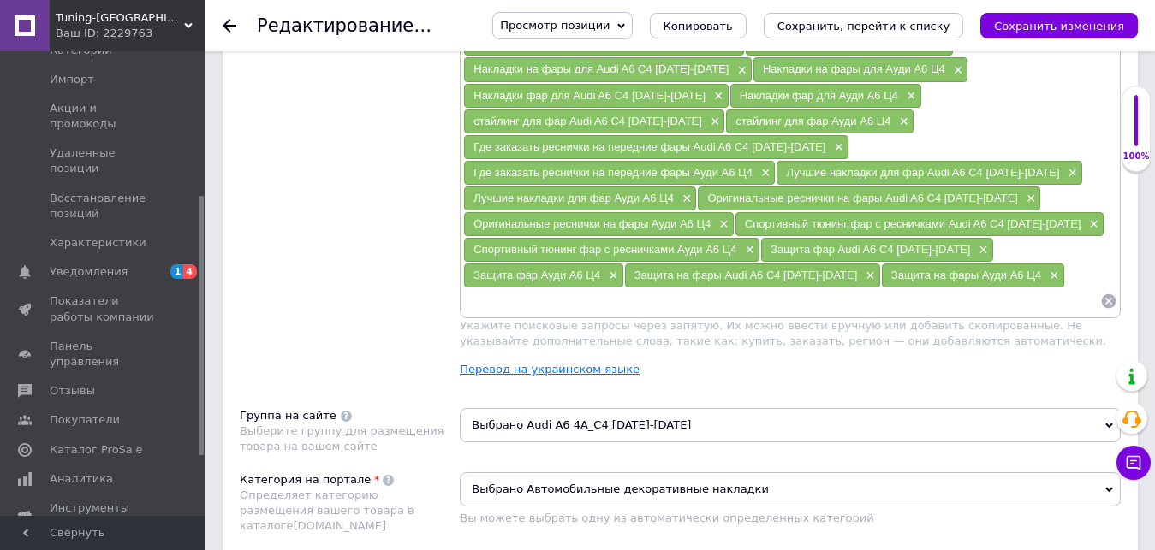
click at [567, 363] on link "Перевод на украинском языке" at bounding box center [550, 370] width 180 height 14
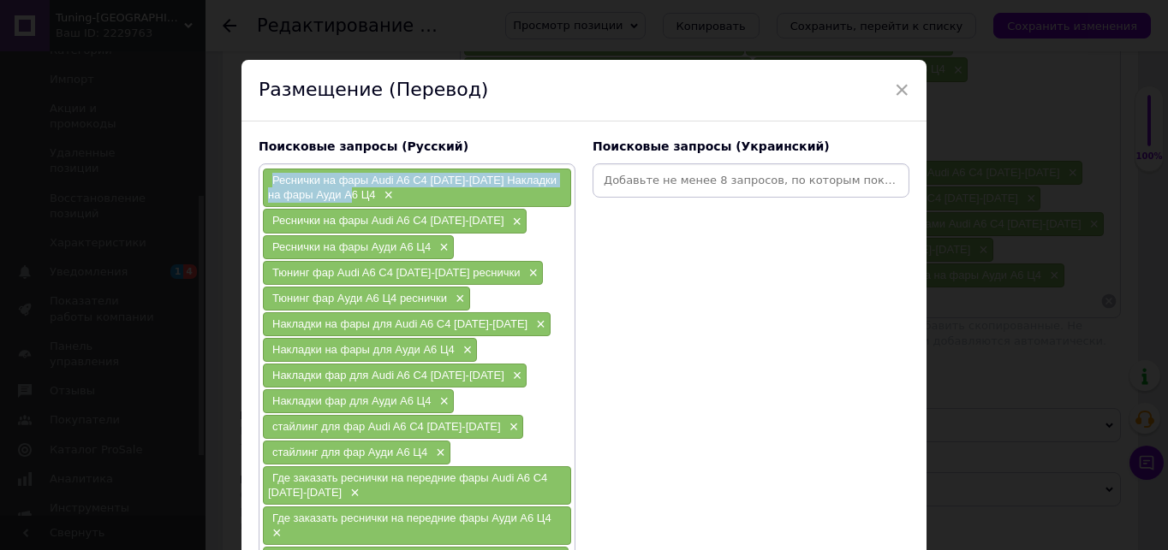
drag, startPoint x: 265, startPoint y: 179, endPoint x: 357, endPoint y: 198, distance: 93.5
click at [357, 198] on div "Реснички на фары Audi A6 C4 [DATE]-[DATE] Накладки на фары Ауди А6 Ц4 ×" at bounding box center [417, 188] width 308 height 39
click at [896, 94] on span "×" at bounding box center [901, 89] width 15 height 29
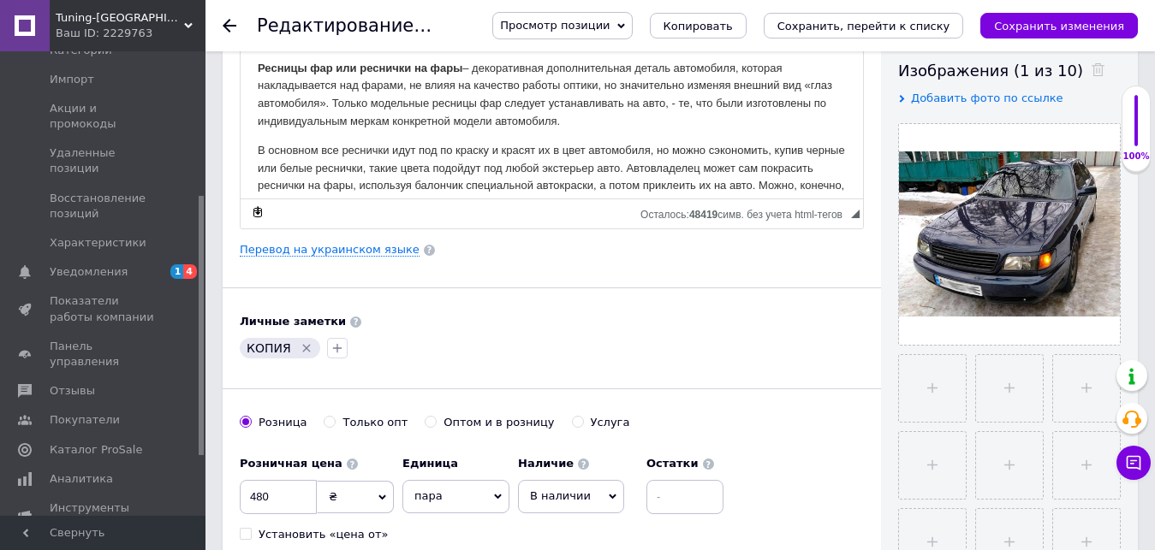
scroll to position [257, 0]
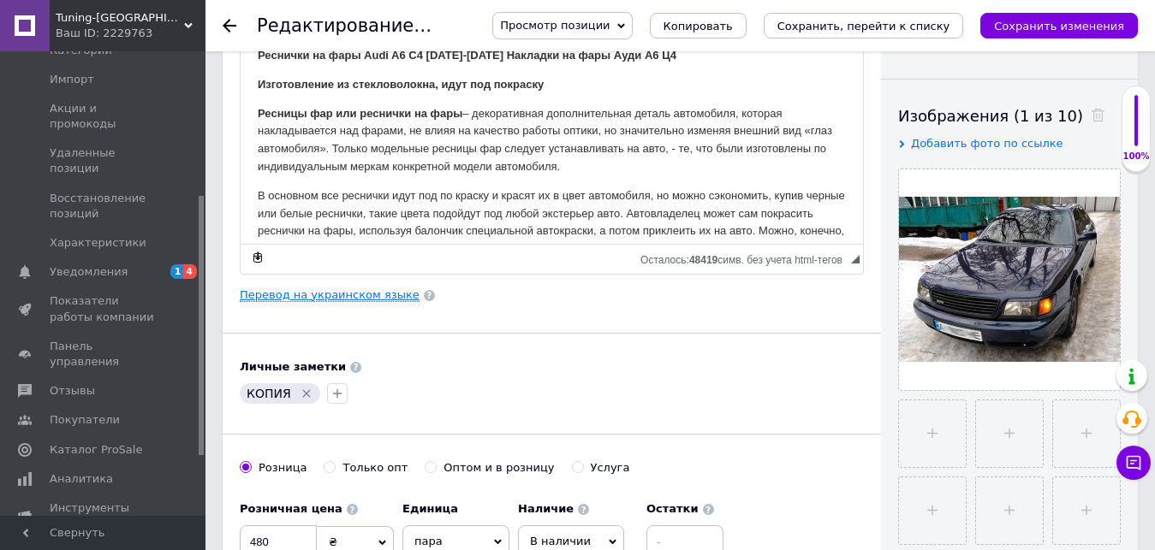
click at [353, 291] on link "Перевод на украинском языке" at bounding box center [330, 296] width 180 height 14
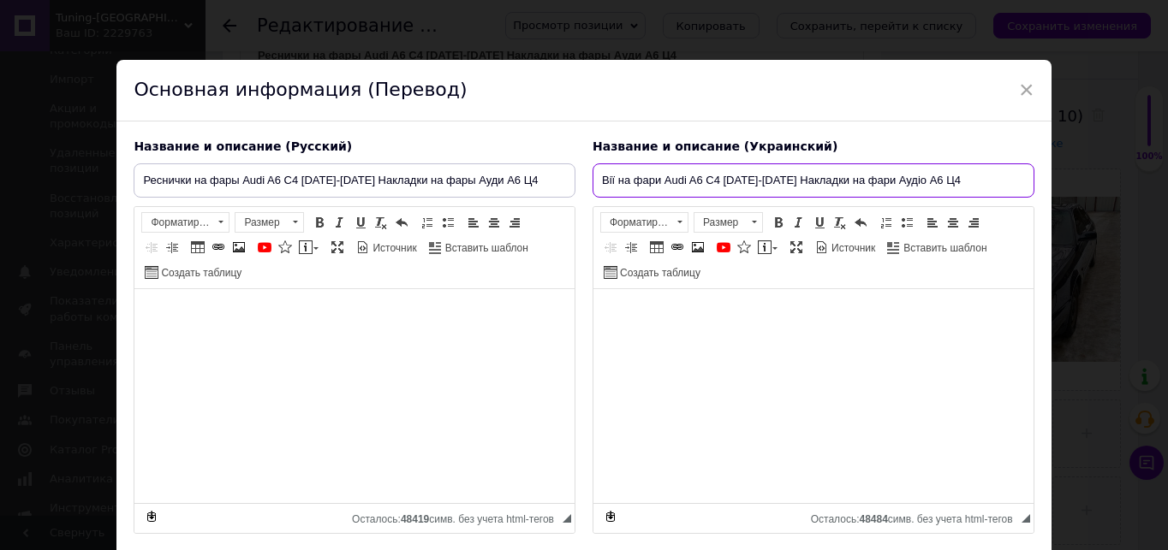
click at [667, 189] on input "Вії на фари Audi A6 C4 [DATE]-[DATE] Накладки на фари Аудіо А6 Ц4" at bounding box center [813, 181] width 442 height 34
click at [1025, 84] on span "×" at bounding box center [1026, 89] width 15 height 29
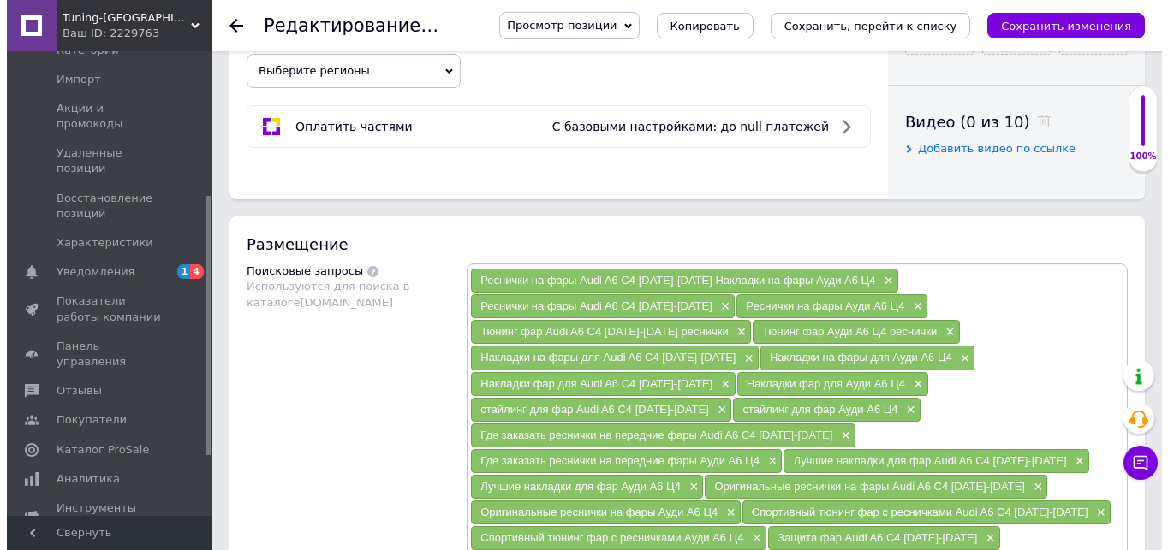
scroll to position [1027, 0]
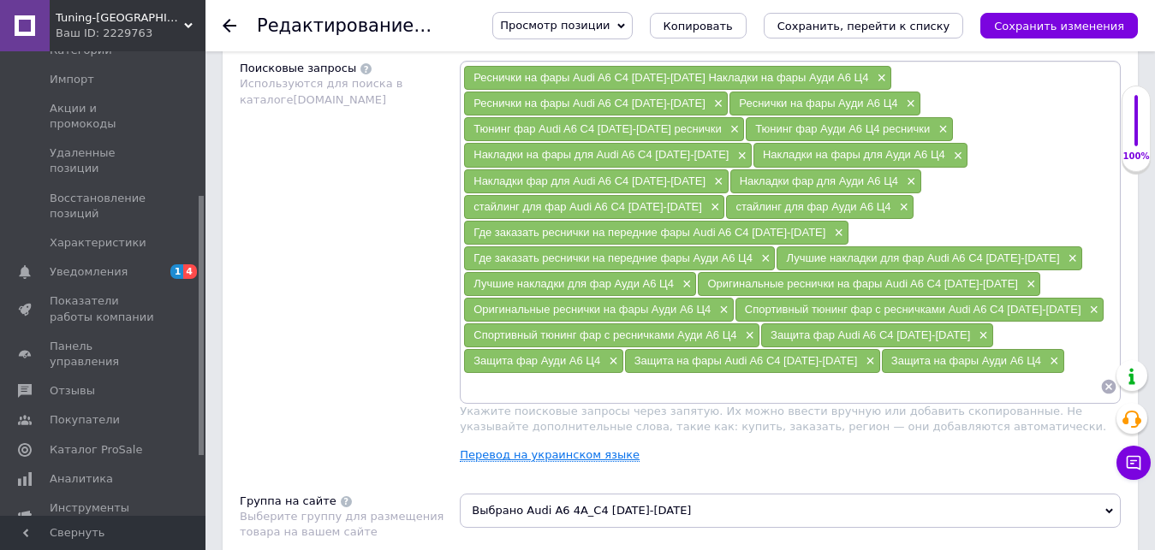
click at [537, 449] on link "Перевод на украинском языке" at bounding box center [550, 456] width 180 height 14
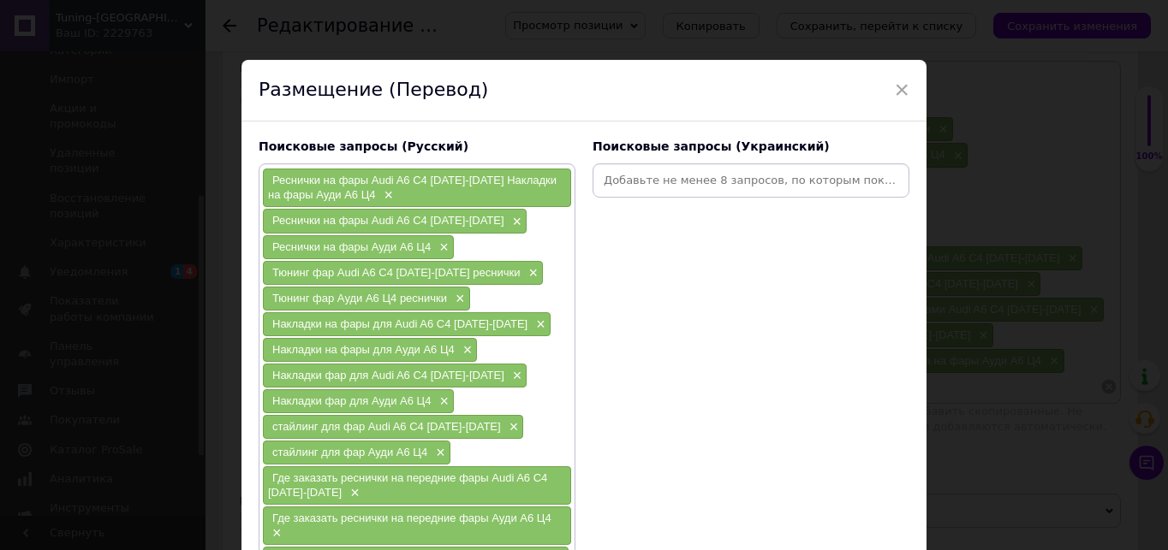
click at [715, 185] on input at bounding box center [751, 181] width 310 height 26
paste input "Вії на фари Audi A6 C4 [DATE]-[DATE] Накладки на фари Аудіо А6 Ц4"
type input "Вії на фари Audi A6 C4 [DATE]-[DATE] Накладки на фари Аудіо А6 Ц4"
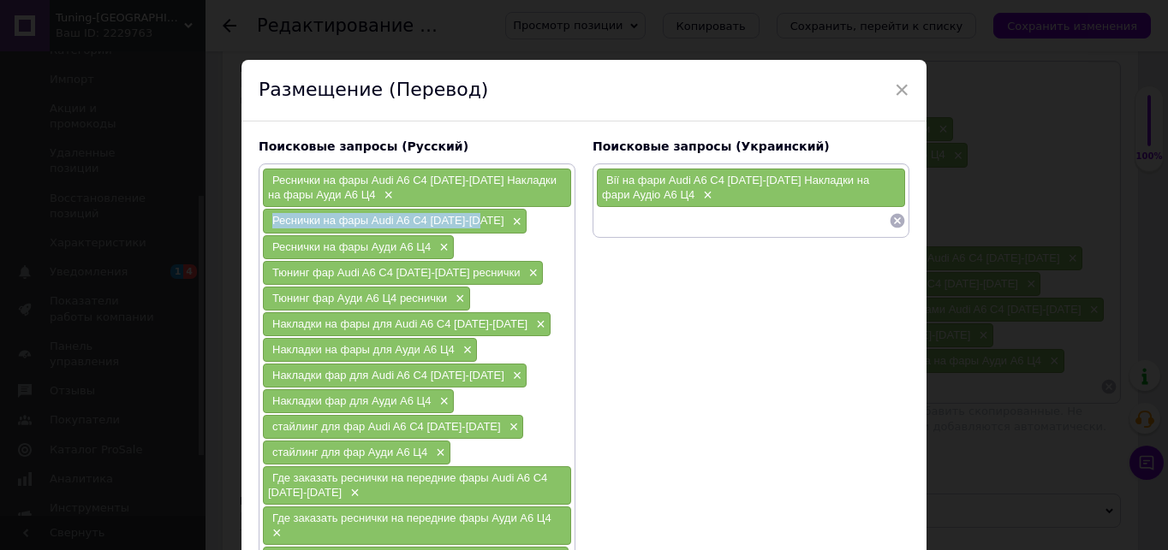
drag, startPoint x: 268, startPoint y: 218, endPoint x: 478, endPoint y: 218, distance: 209.7
click at [478, 218] on div "Реснички на фары Audi A6 C4 [DATE]-[DATE] ×" at bounding box center [395, 221] width 264 height 24
copy span "Реснички на фары Audi A6 C4 [DATE]-[DATE]"
click at [628, 218] on input at bounding box center [742, 221] width 293 height 26
paste input "Реснички на фары Audi A6 C4 [DATE]-[DATE]"
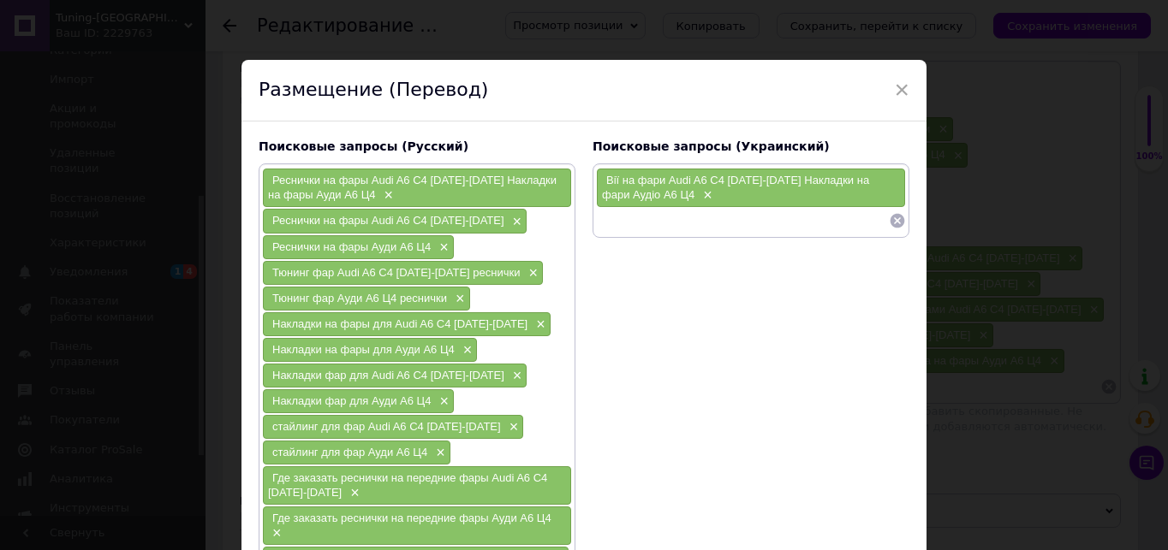
type input "Реснички на фары Audi A6 C4 [DATE]-[DATE]"
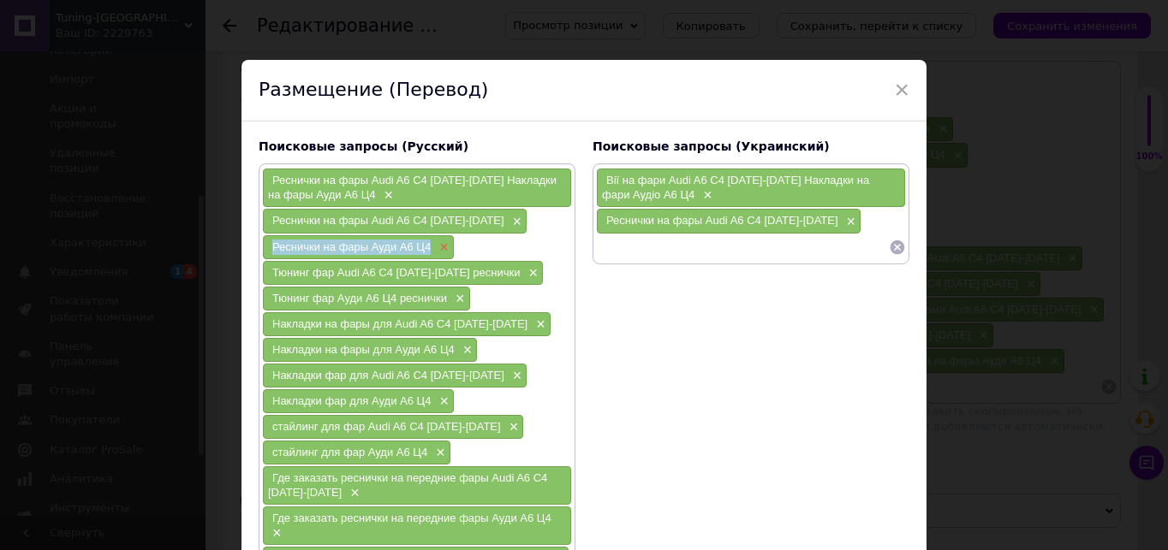
drag, startPoint x: 266, startPoint y: 247, endPoint x: 434, endPoint y: 247, distance: 167.8
click at [434, 247] on div "Реснички на фары Ауди А6 Ц4 ×" at bounding box center [358, 247] width 191 height 24
copy span "Реснички на фары Ауди А6 Ц4"
click at [649, 250] on input at bounding box center [742, 248] width 293 height 26
paste input "Реснички на фары Ауди А6 Ц4"
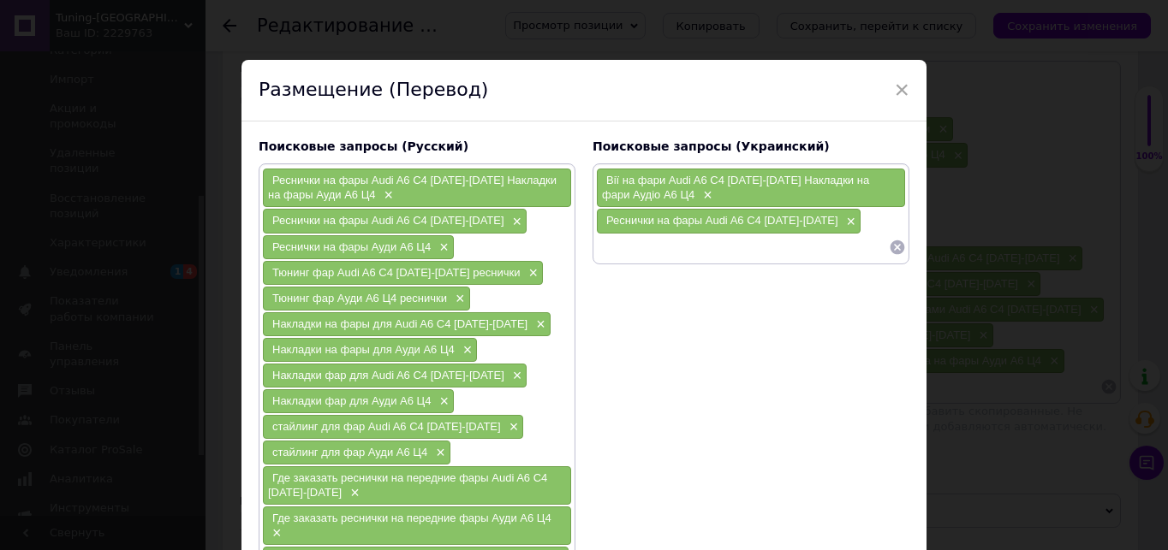
type input "Реснички на фары Ауди А6 Ц4"
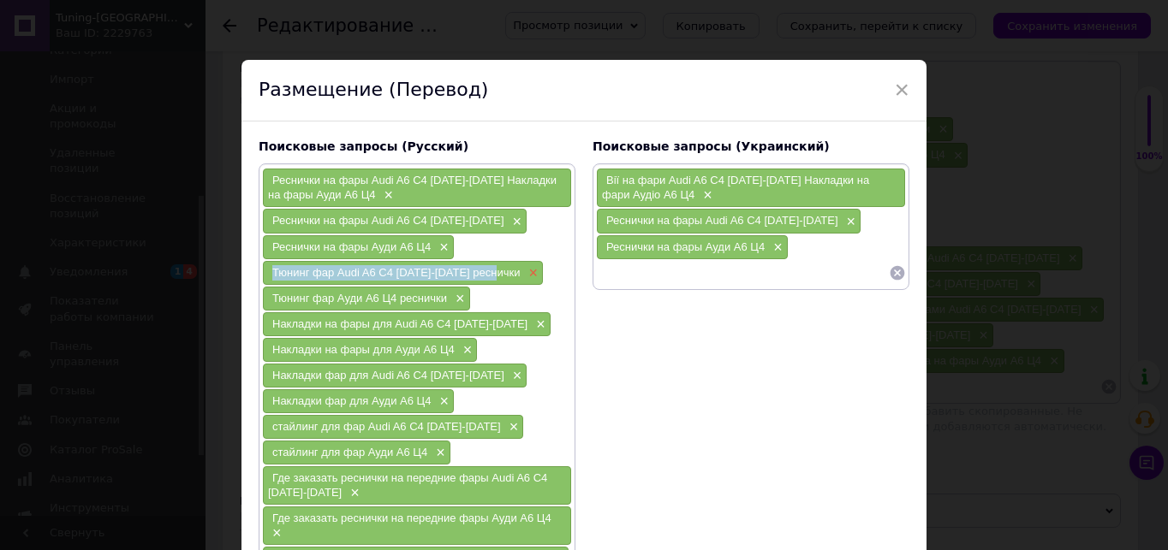
drag, startPoint x: 271, startPoint y: 271, endPoint x: 509, endPoint y: 270, distance: 238.0
click at [509, 270] on div "Тюнинг фар Audi A6 C4 [DATE]-[DATE] реснички ×" at bounding box center [403, 273] width 280 height 24
copy span "Тюнинг фар Audi A6 C4 [DATE]-[DATE] реснички"
click at [634, 270] on input at bounding box center [742, 273] width 293 height 26
paste input "Тюнинг фар Audi A6 C4 [DATE]-[DATE] реснички"
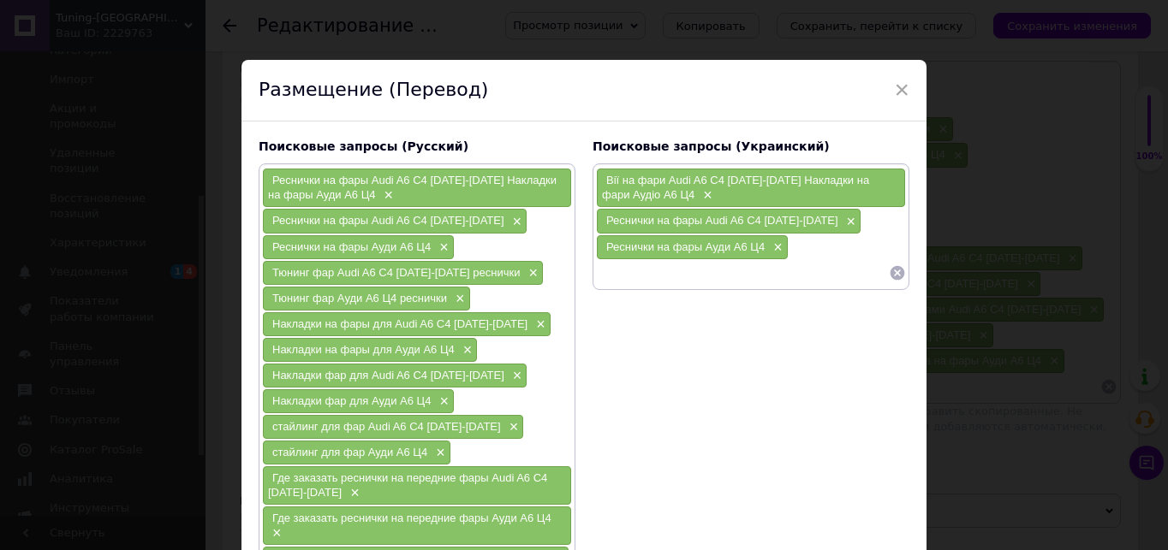
type input "Тюнинг фар Audi A6 C4 [DATE]-[DATE] реснички"
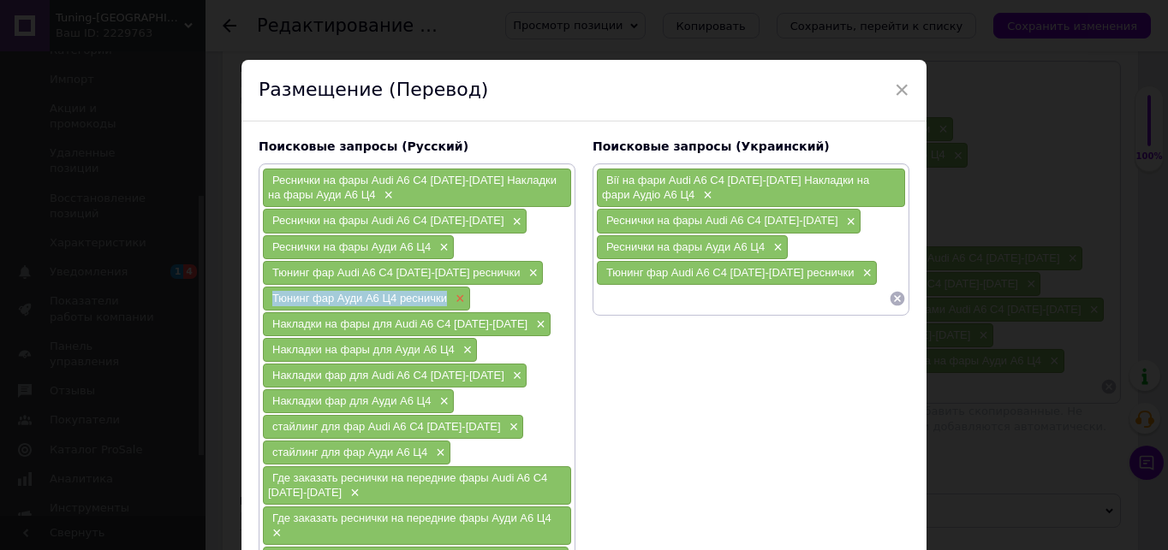
drag, startPoint x: 272, startPoint y: 298, endPoint x: 449, endPoint y: 298, distance: 176.4
click at [449, 298] on div "Тюнинг фар Ауди А6 Ц4 реснички ×" at bounding box center [366, 299] width 207 height 24
copy span "Тюнинг фар Ауди А6 Ц4 реснички"
click at [625, 304] on input at bounding box center [742, 299] width 293 height 26
paste input "Тюнинг фар Ауди А6 Ц4 реснички"
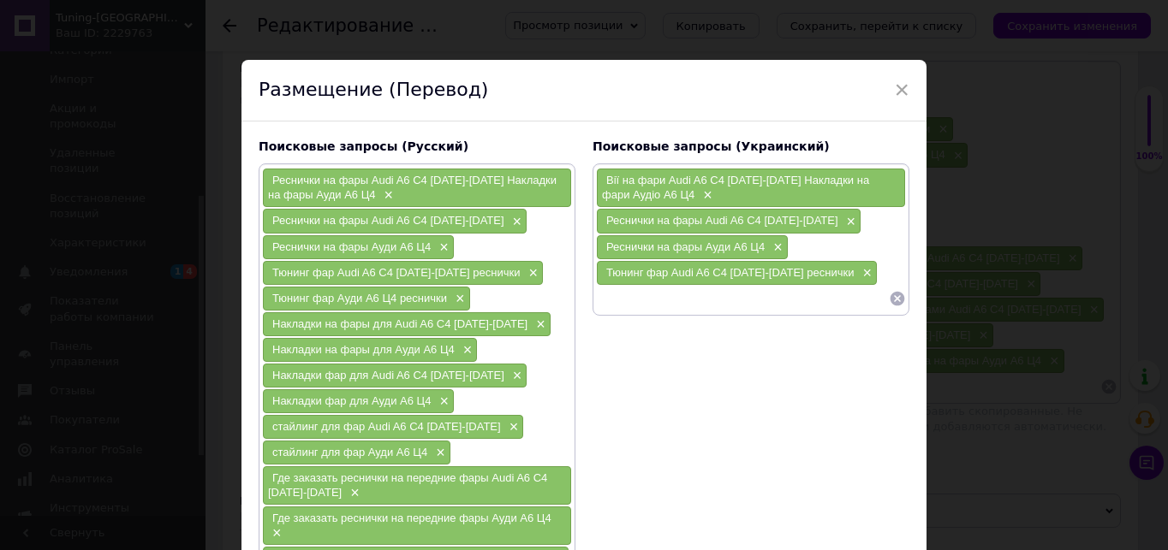
type input "Тюнинг фар Ауди А6 Ц4 реснички"
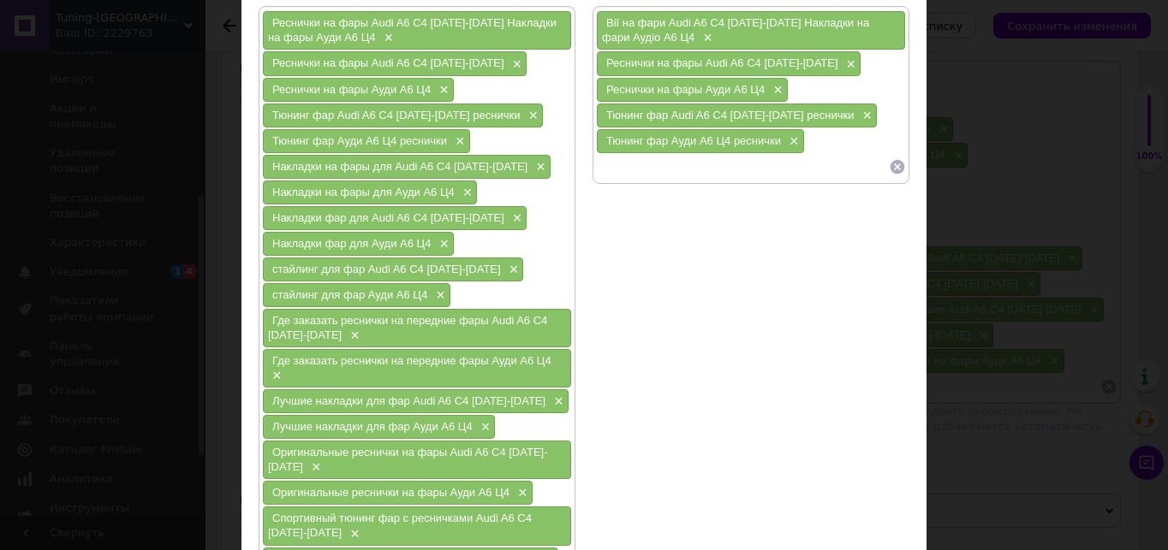
scroll to position [171, 0]
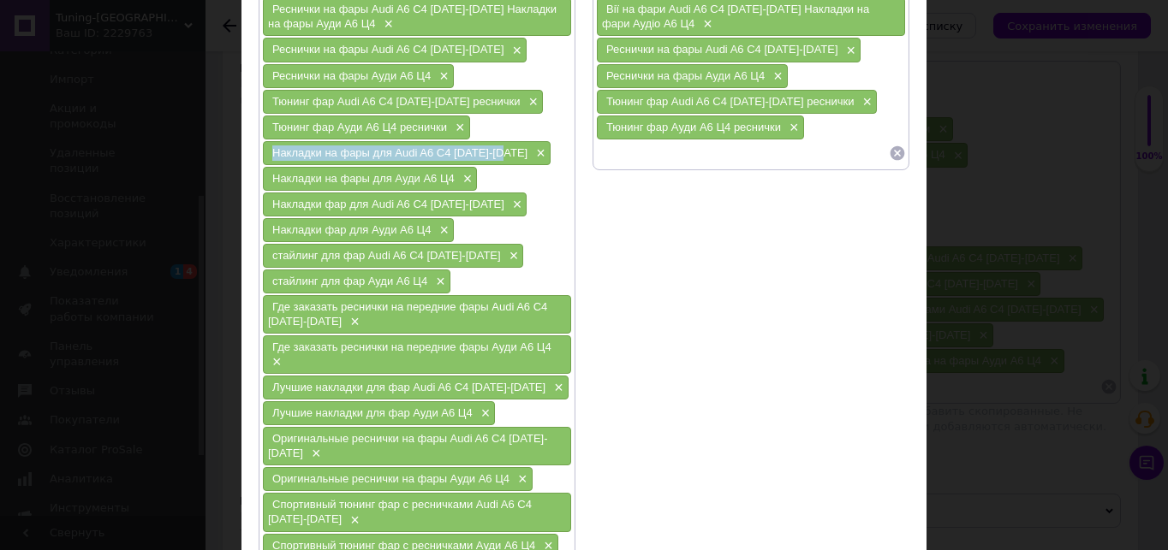
drag, startPoint x: 272, startPoint y: 153, endPoint x: 506, endPoint y: 153, distance: 233.7
click at [506, 153] on div "Накладки на фары для Audi A6 C4 [DATE]-[DATE] ×" at bounding box center [407, 153] width 288 height 24
copy span "Накладки на фары для Audi A6 C4 [DATE]-[DATE]"
click at [639, 152] on input at bounding box center [742, 153] width 293 height 26
paste input "Накладки на фары для Audi A6 C4 [DATE]-[DATE]"
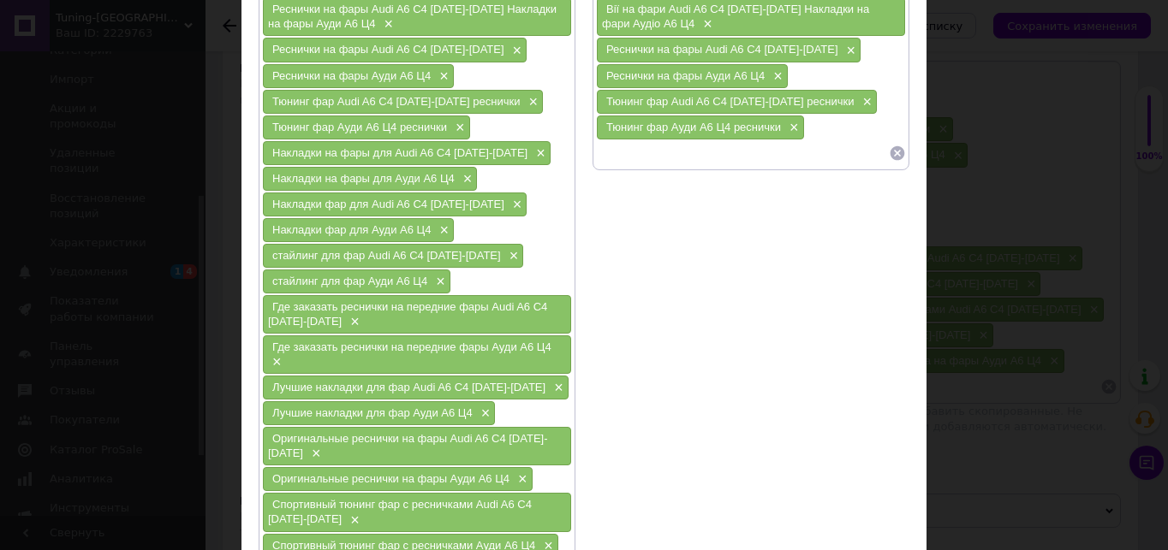
type input "Накладки на фары для Audi A6 C4 [DATE]-[DATE]"
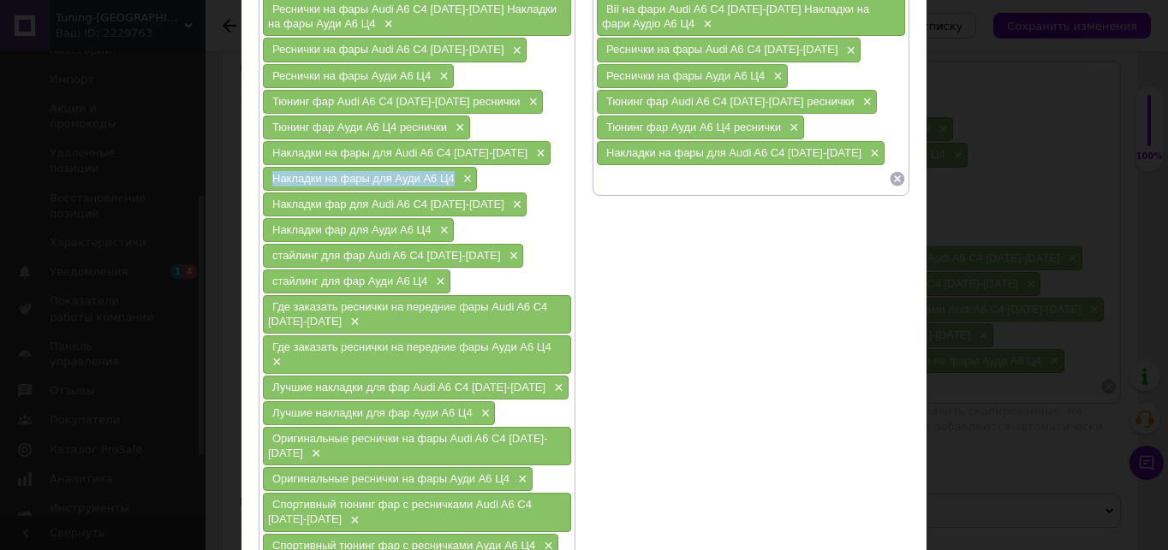
drag, startPoint x: 268, startPoint y: 178, endPoint x: 452, endPoint y: 178, distance: 184.1
click at [452, 178] on div "Накладки на фары для Ауди А6 Ц4 ×" at bounding box center [370, 179] width 214 height 24
copy span "Накладки на фары для Ауди А6 Ц4"
click at [634, 176] on input at bounding box center [742, 179] width 293 height 26
paste input "Накладки на фары для Ауди А6 Ц4"
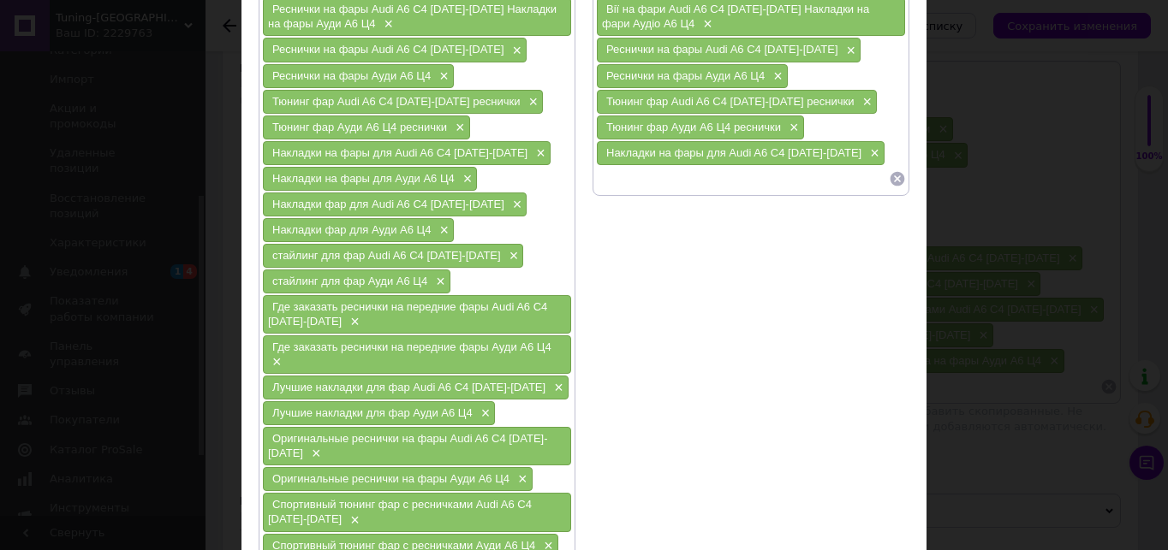
type input "Накладки на фары для Ауди А6 Ц4"
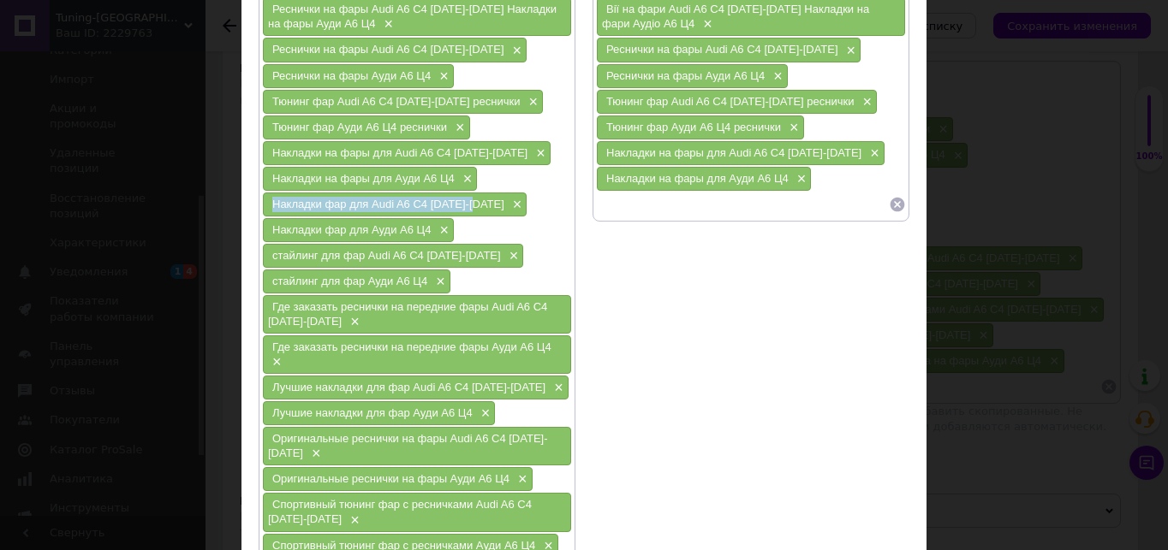
drag, startPoint x: 266, startPoint y: 200, endPoint x: 478, endPoint y: 199, distance: 211.5
click at [478, 199] on div "Накладки фар для Audi A6 C4 [DATE]-[DATE] ×" at bounding box center [395, 205] width 264 height 24
click at [480, 199] on span "Накладки фар для Audi A6 C4 [DATE]-[DATE]" at bounding box center [388, 204] width 232 height 13
drag, startPoint x: 268, startPoint y: 200, endPoint x: 480, endPoint y: 200, distance: 212.3
click at [480, 200] on div "Накладки фар для Audi A6 C4 [DATE]-[DATE] ×" at bounding box center [395, 205] width 264 height 24
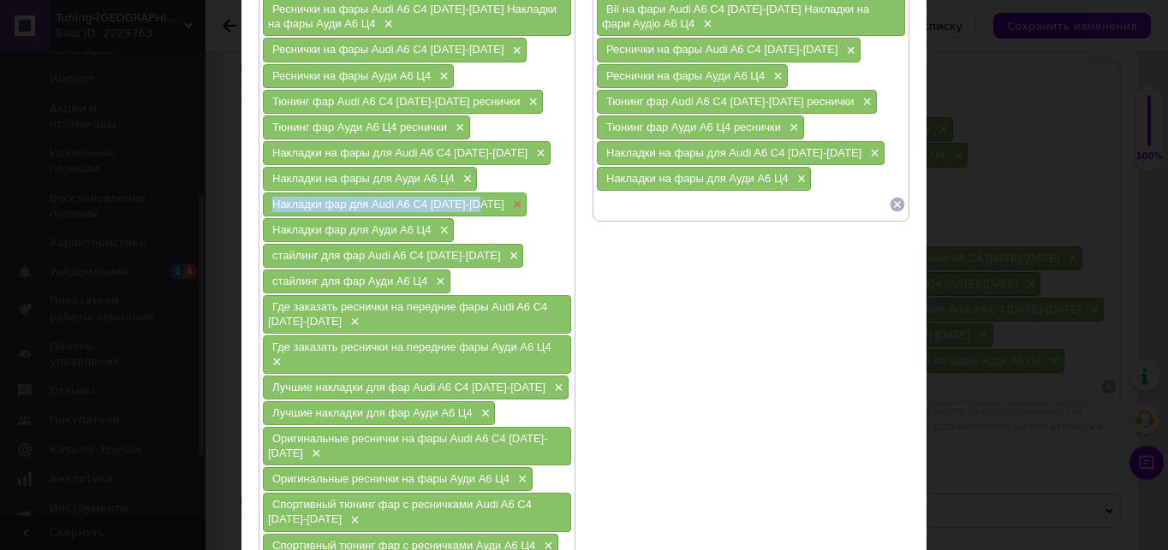
copy span "Накладки фар для Audi A6 C4 [DATE]-[DATE]"
click at [660, 203] on input at bounding box center [742, 205] width 293 height 26
paste input "Накладки фар для Audi A6 C4 [DATE]-[DATE]"
type input "Накладки фар для Audi A6 C4 [DATE]-[DATE]"
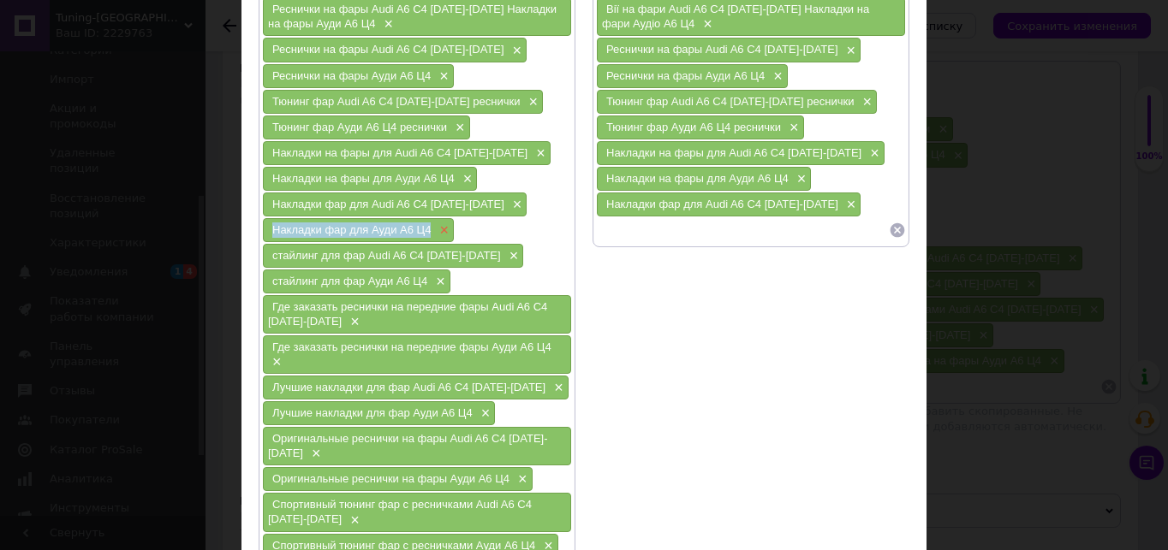
drag, startPoint x: 270, startPoint y: 222, endPoint x: 441, endPoint y: 224, distance: 171.2
click at [441, 224] on div "Накладки фар для Ауди А6 Ц4 ×" at bounding box center [358, 230] width 191 height 24
copy span "Накладки фар для Ауди А6 Ц4"
click at [626, 229] on input at bounding box center [742, 230] width 293 height 26
paste input "Накладки фар для Ауди А6 Ц4"
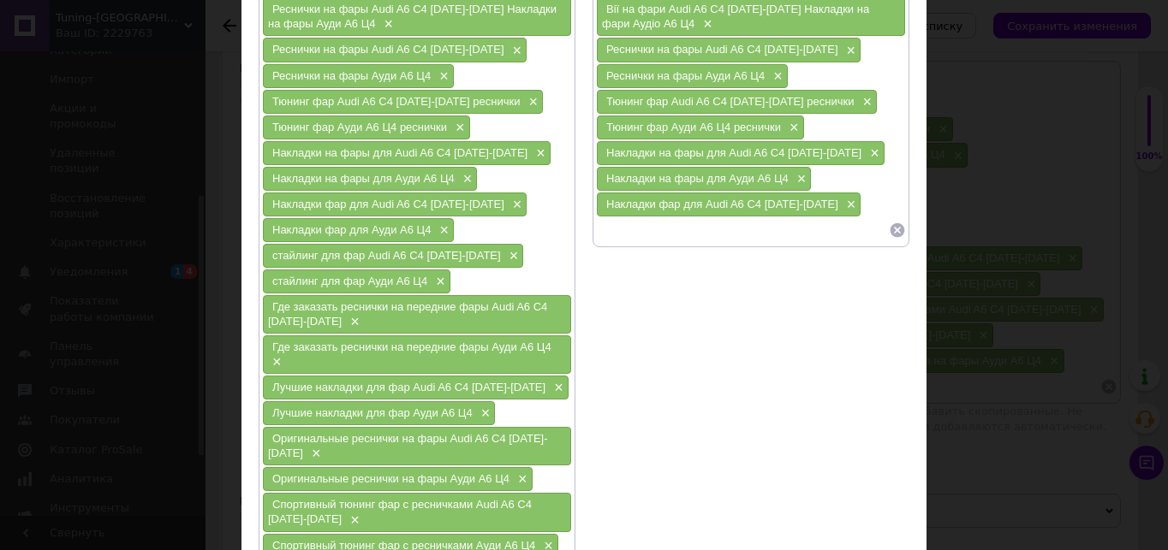
type input "Накладки фар для Ауди А6 Ц4"
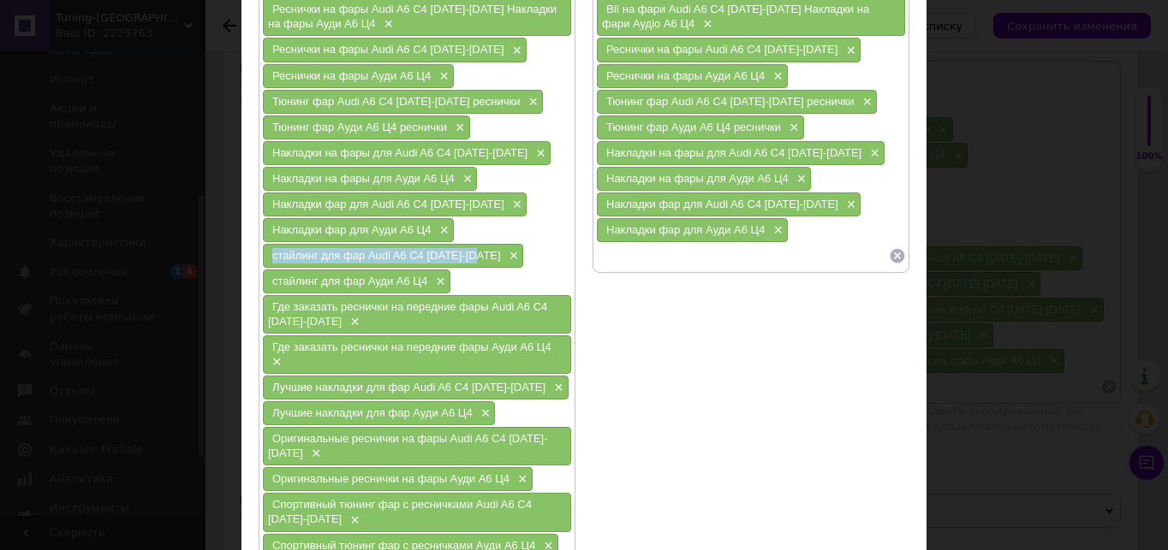
drag, startPoint x: 270, startPoint y: 256, endPoint x: 477, endPoint y: 254, distance: 207.2
click at [477, 254] on span "стайлинг для фар Audi A6 C4 [DATE]-[DATE]" at bounding box center [386, 255] width 229 height 13
copy span "стайлинг для фар Audi A6 C4 [DATE]-[DATE]"
click at [622, 270] on div "Вії на фари Audi A6 C4 [DATE]-[DATE] Накладки на фари Аудіо А6 Ц4 × Реснички на…" at bounding box center [750, 132] width 317 height 281
click at [624, 269] on input at bounding box center [742, 256] width 293 height 26
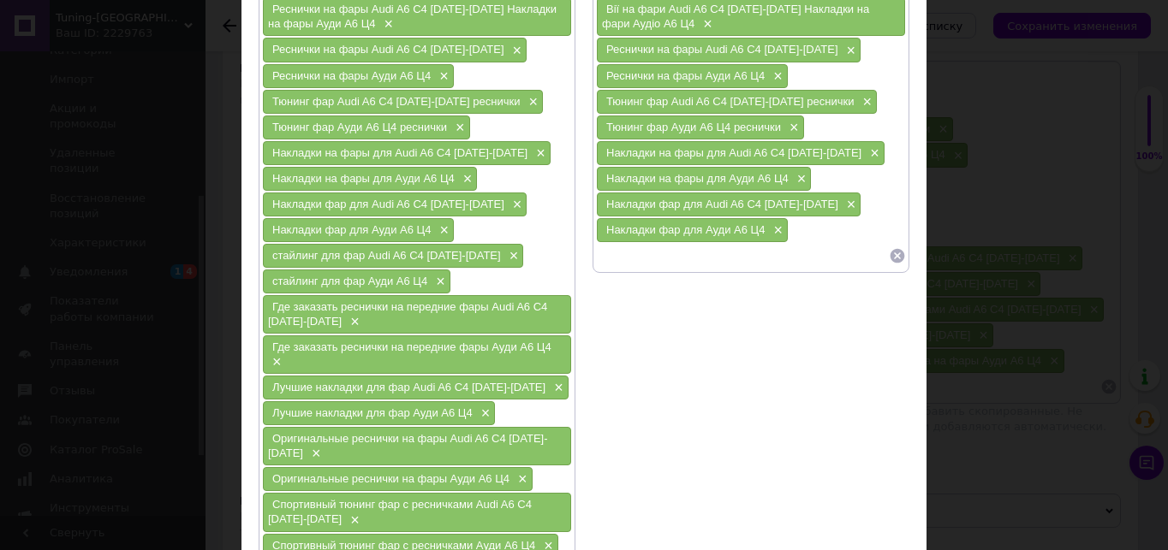
paste input "стайлинг для фар Audi A6 C4 [DATE]-[DATE]"
type input "стайлинг для фар Audi A6 C4 [DATE]-[DATE]"
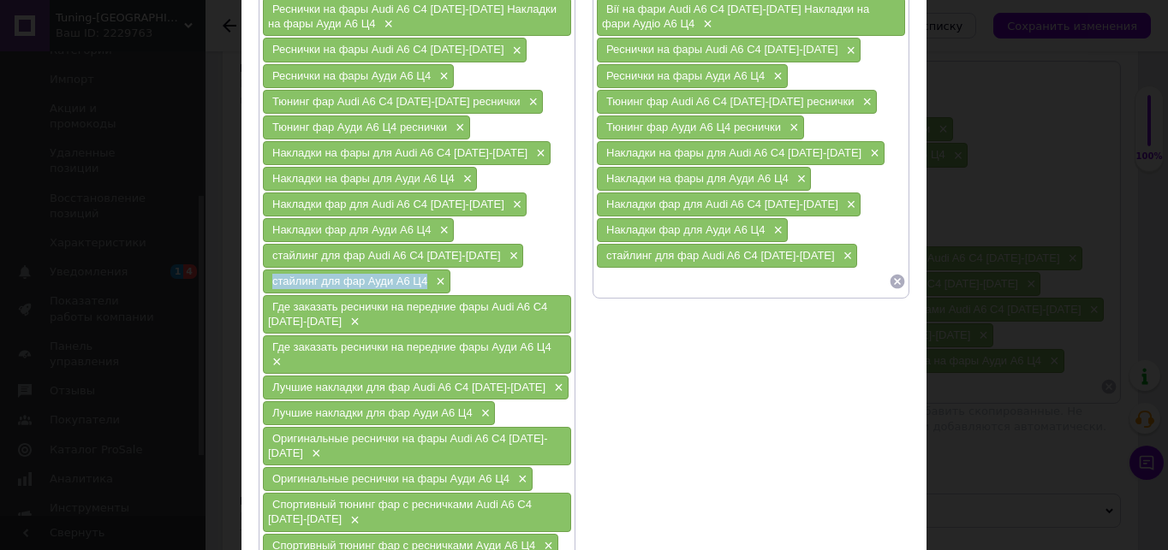
drag, startPoint x: 272, startPoint y: 283, endPoint x: 424, endPoint y: 283, distance: 151.5
click at [424, 283] on span "стайлинг для фар Ауди А6 Ц4" at bounding box center [349, 281] width 155 height 13
click at [611, 282] on input at bounding box center [742, 282] width 293 height 26
paste input "стайлинг для фар Ауди А6 Ц4"
type input "стайлинг для фар Ауди А6 Ц4"
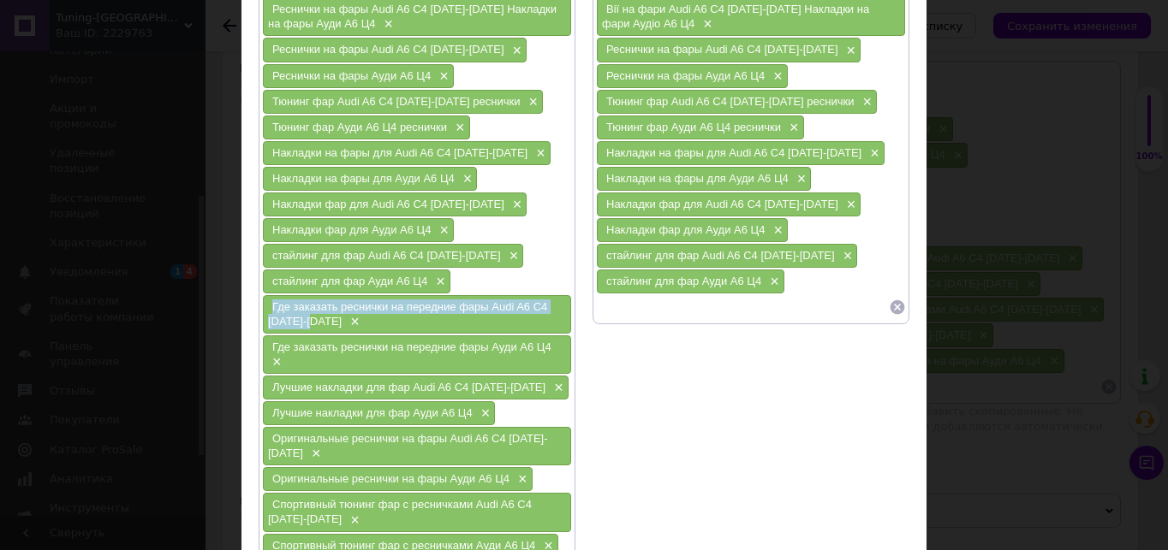
drag, startPoint x: 269, startPoint y: 305, endPoint x: 315, endPoint y: 322, distance: 49.3
click at [315, 322] on div "Где заказать реснички на передние фары Audi A6 C4 [DATE]-[DATE] ×" at bounding box center [417, 314] width 308 height 39
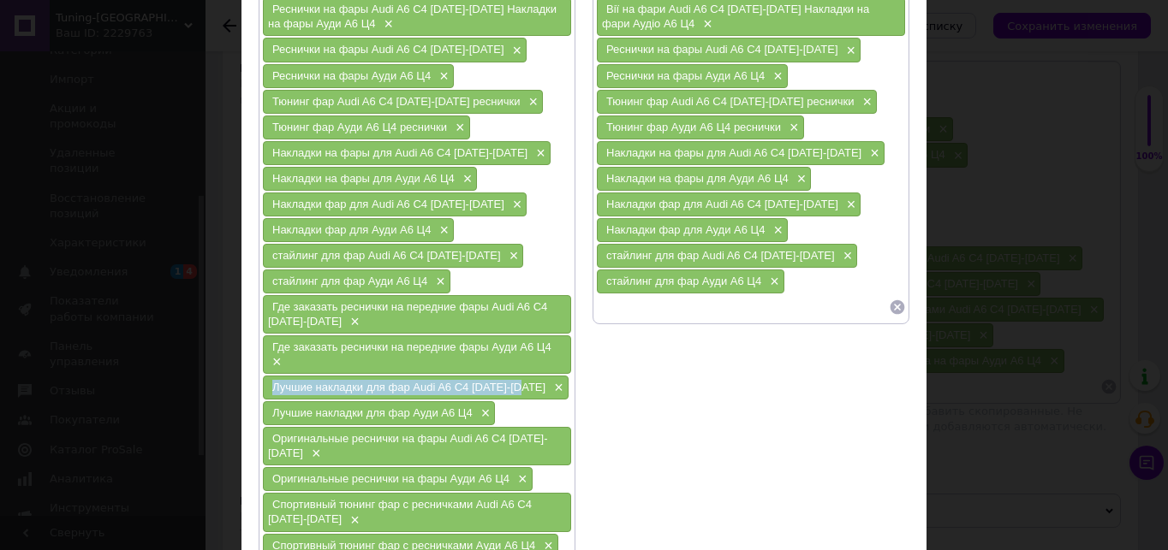
drag, startPoint x: 265, startPoint y: 390, endPoint x: 524, endPoint y: 390, distance: 259.4
click at [524, 390] on div "Лучшие накладки для фар Audi A6 C4 [DATE]-[DATE] ×" at bounding box center [416, 388] width 306 height 24
click at [622, 312] on input at bounding box center [742, 307] width 293 height 26
paste input "Лучшие накладки для фар Audi A6 C4 [DATE]-[DATE]"
type input "Лучшие накладки для фар Audi A6 C4 [DATE]-[DATE]"
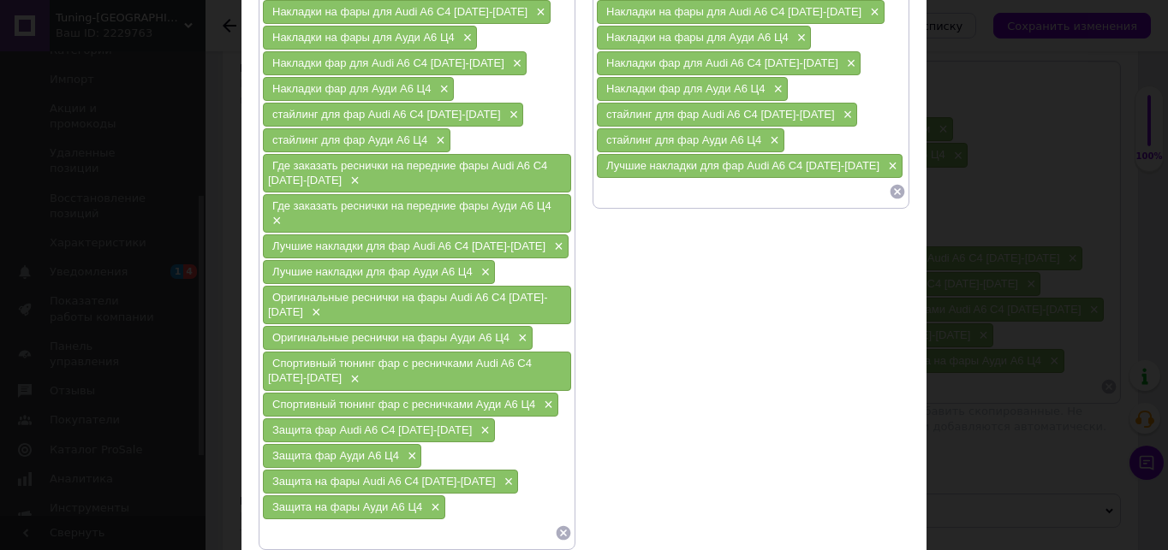
scroll to position [342, 0]
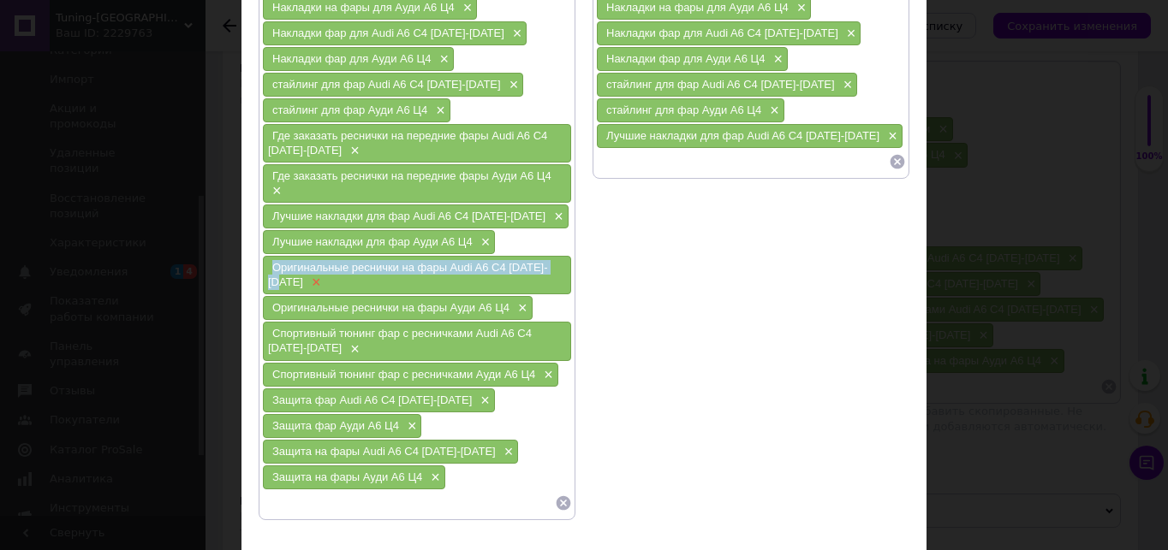
drag, startPoint x: 269, startPoint y: 266, endPoint x: 295, endPoint y: 283, distance: 31.6
click at [295, 283] on div "Оригинальные реснички на фары Audi A6 C4 [DATE]-[DATE] ×" at bounding box center [417, 275] width 308 height 39
click at [639, 171] on input at bounding box center [742, 162] width 293 height 26
paste input "Оригинальные реснички на фары Audi A6 C4 [DATE]-[DATE]"
type input "Оригинальные реснички на фары Audi A6 C4 [DATE]-[DATE]"
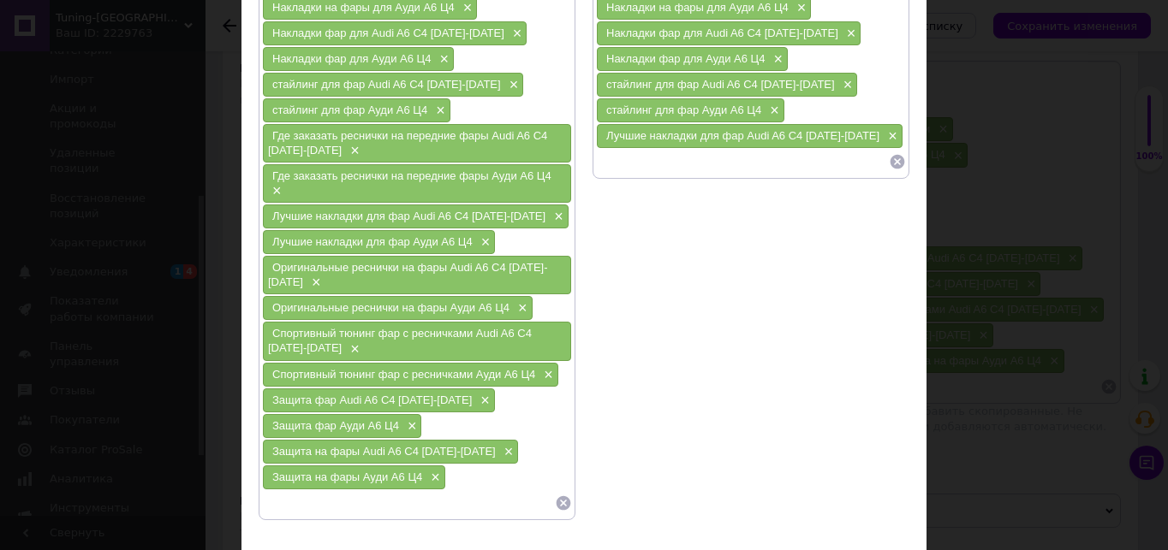
scroll to position [0, 0]
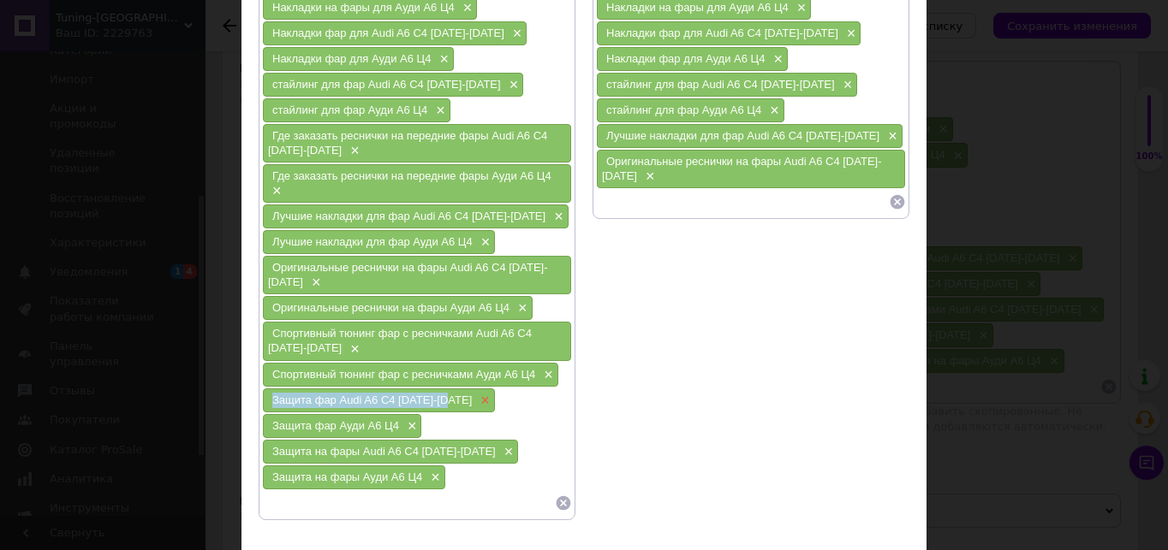
drag, startPoint x: 265, startPoint y: 397, endPoint x: 456, endPoint y: 402, distance: 191.8
click at [456, 402] on div "Защита фар Audi A6 C4 [DATE]-[DATE] ×" at bounding box center [379, 401] width 232 height 24
click at [684, 201] on input at bounding box center [742, 202] width 293 height 26
paste input "Защита фар Audi A6 C4 [DATE]-[DATE]"
type input "Защита фар Audi A6 C4 [DATE]-[DATE]"
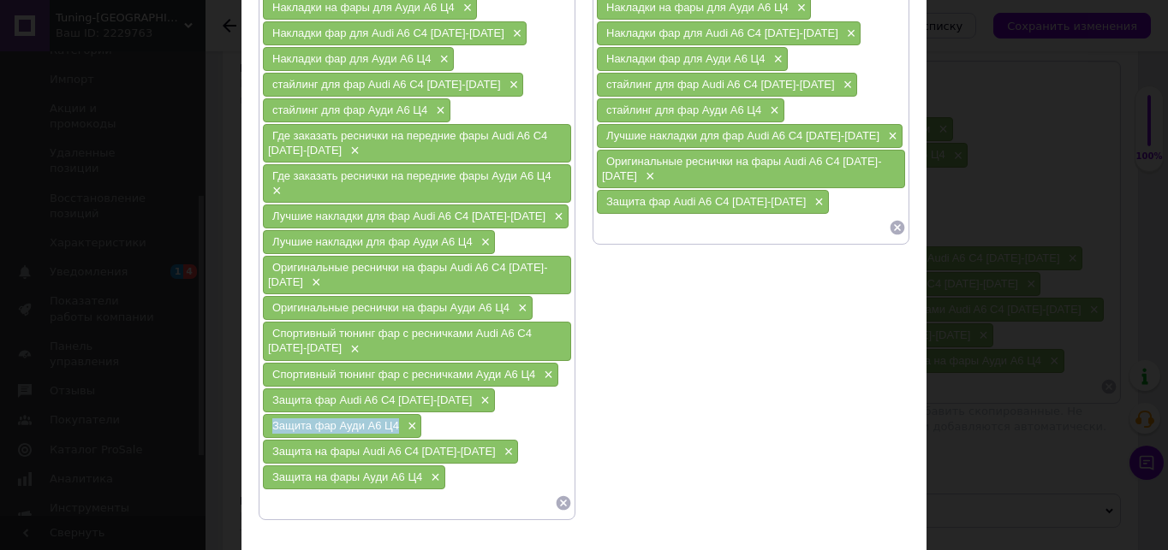
drag, startPoint x: 265, startPoint y: 428, endPoint x: 395, endPoint y: 428, distance: 130.1
click at [395, 428] on div "Защита фар Ауди А6 Ц4 ×" at bounding box center [342, 426] width 158 height 24
click at [599, 234] on input at bounding box center [742, 228] width 293 height 26
paste input "Защита фар Ауди А6 Ц4"
type input "Защита фар Ауди А6 Ц4"
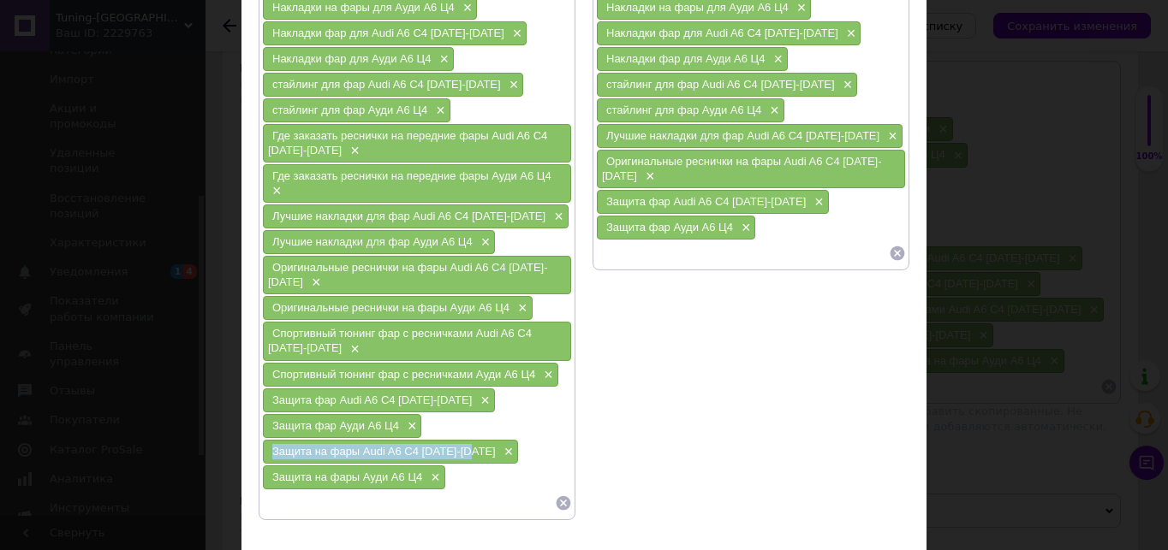
drag, startPoint x: 265, startPoint y: 449, endPoint x: 472, endPoint y: 449, distance: 206.3
click at [472, 449] on div "Защита на фары Audi A6 C4 [DATE]-[DATE] ×" at bounding box center [390, 452] width 255 height 24
click at [614, 259] on input at bounding box center [742, 254] width 293 height 26
paste input "Защита на фары Audi A6 C4 [DATE]-[DATE]"
type input "Защита на фары Audi A6 C4 [DATE]-[DATE]"
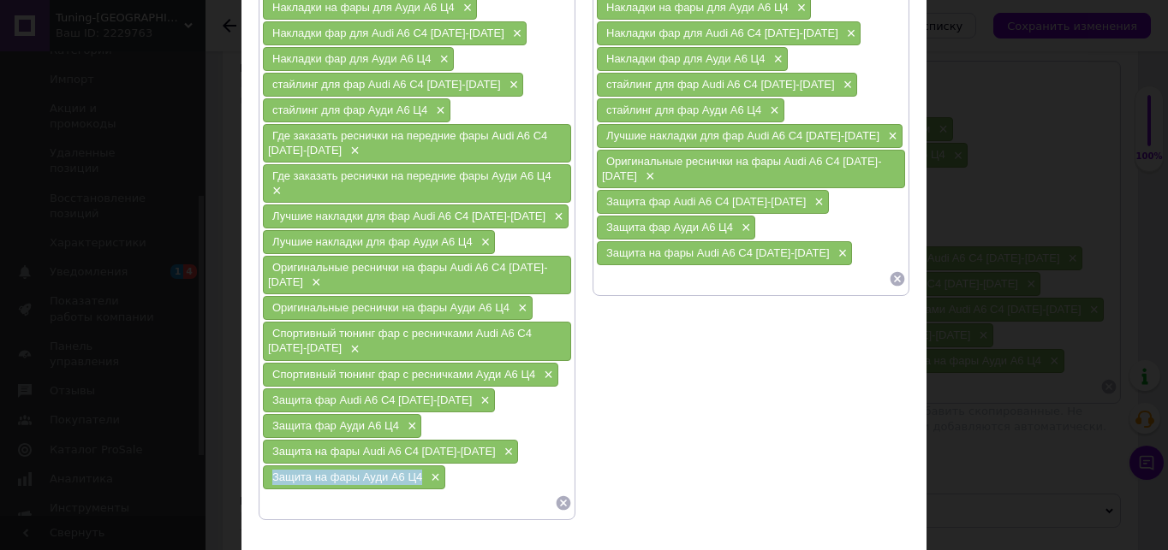
drag, startPoint x: 267, startPoint y: 476, endPoint x: 420, endPoint y: 476, distance: 153.2
click at [420, 476] on div "Защита на фары Ауди А6 Ц4 ×" at bounding box center [354, 478] width 182 height 24
click at [639, 291] on input at bounding box center [742, 279] width 293 height 26
paste input "Защита на фары Ауди А6 Ц4"
type input "Защита на фары Ауди А6 Ц4"
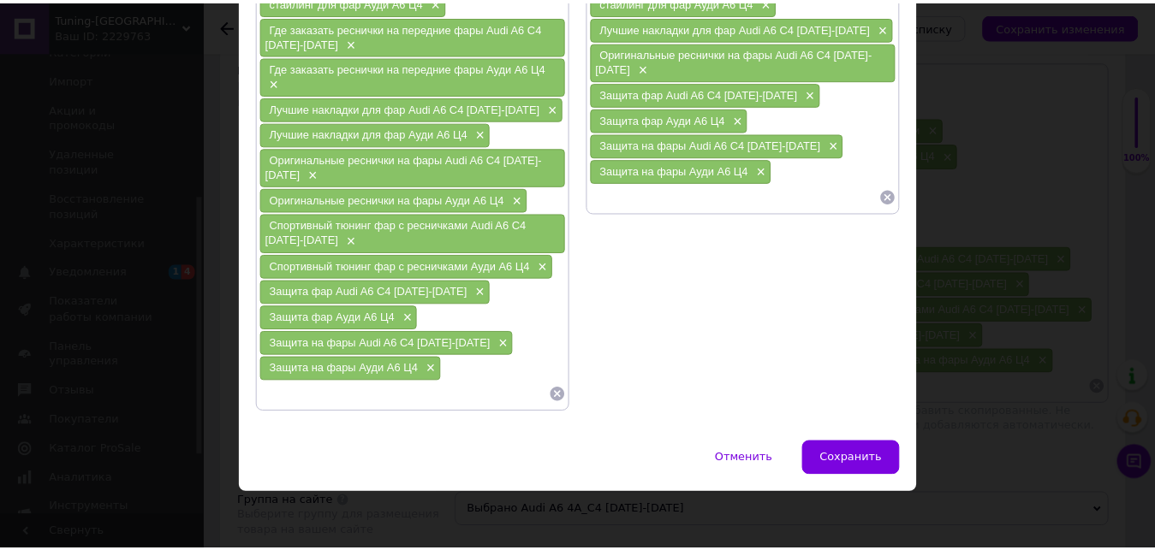
scroll to position [455, 0]
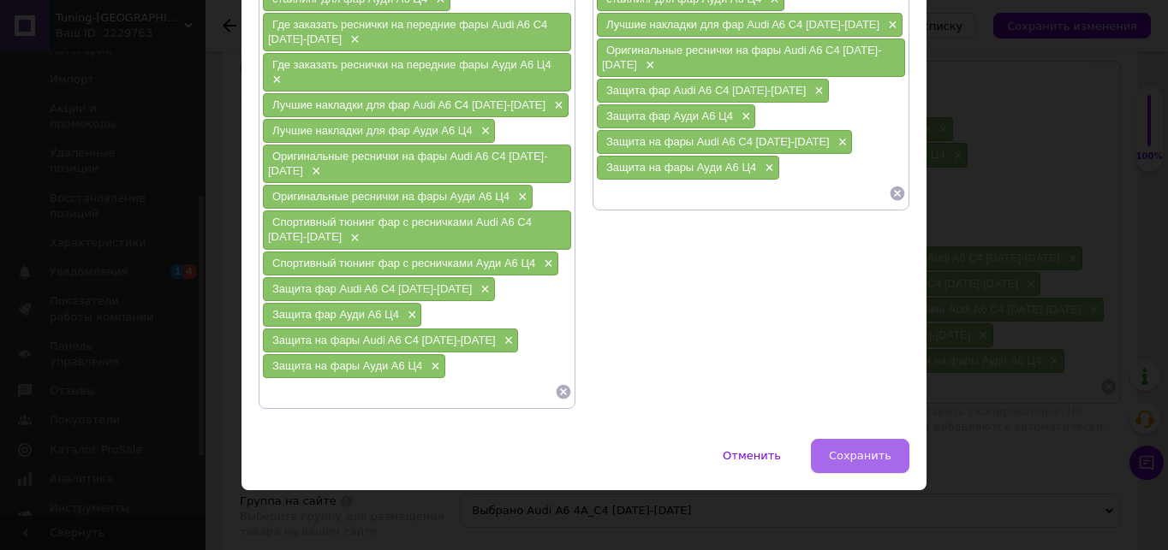
click at [850, 459] on span "Сохранить" at bounding box center [860, 455] width 62 height 13
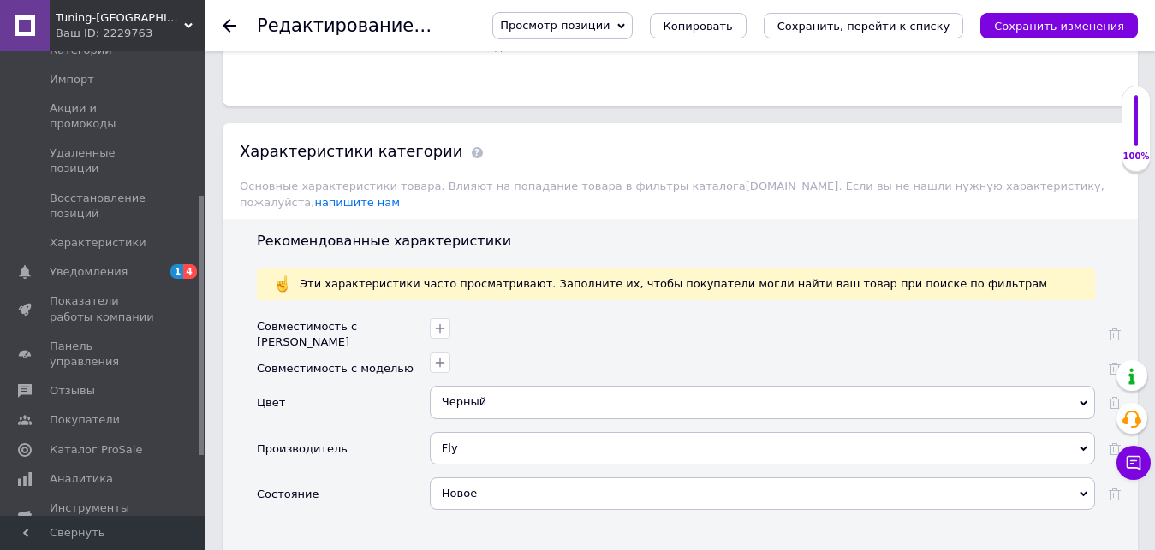
scroll to position [1627, 0]
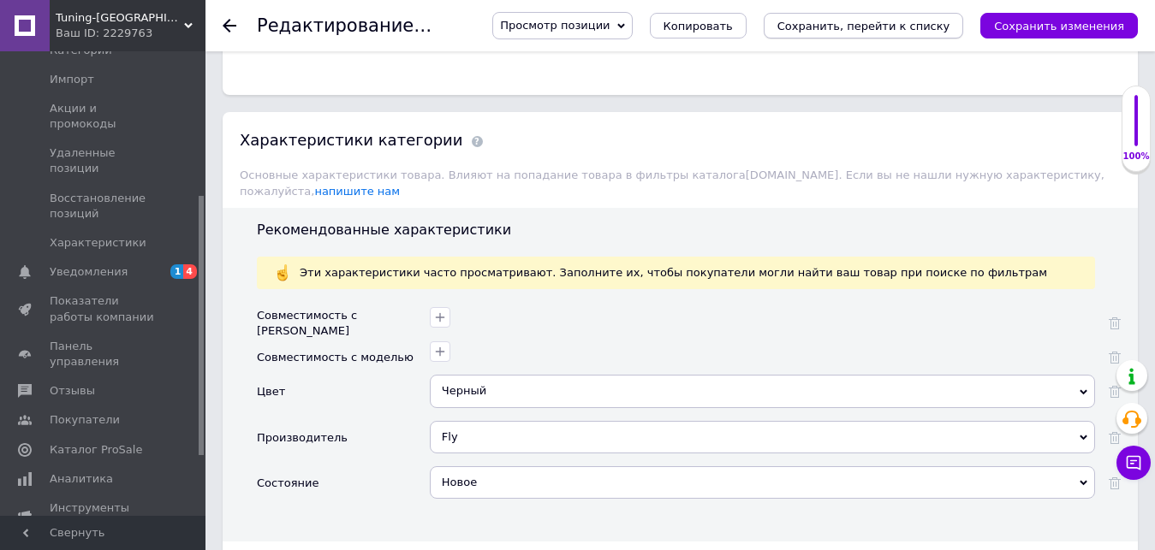
click at [932, 26] on icon "Сохранить, перейти к списку" at bounding box center [863, 26] width 173 height 13
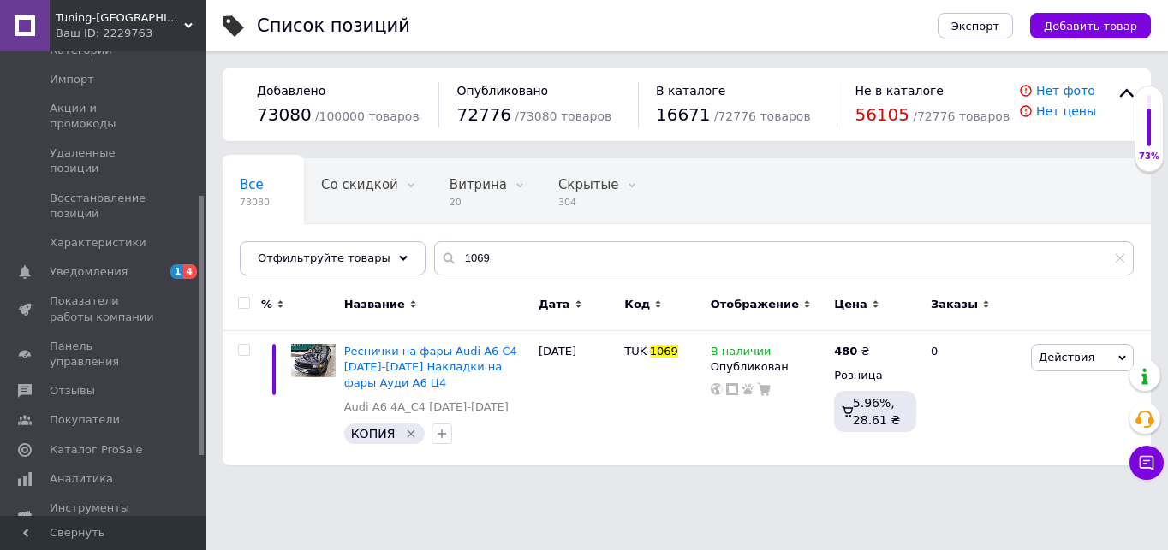
click at [253, 483] on html "Tuning-[GEOGRAPHIC_DATA] - интернет магазин для тюнинга автомобилей Ваш ID: 222…" at bounding box center [584, 241] width 1168 height 483
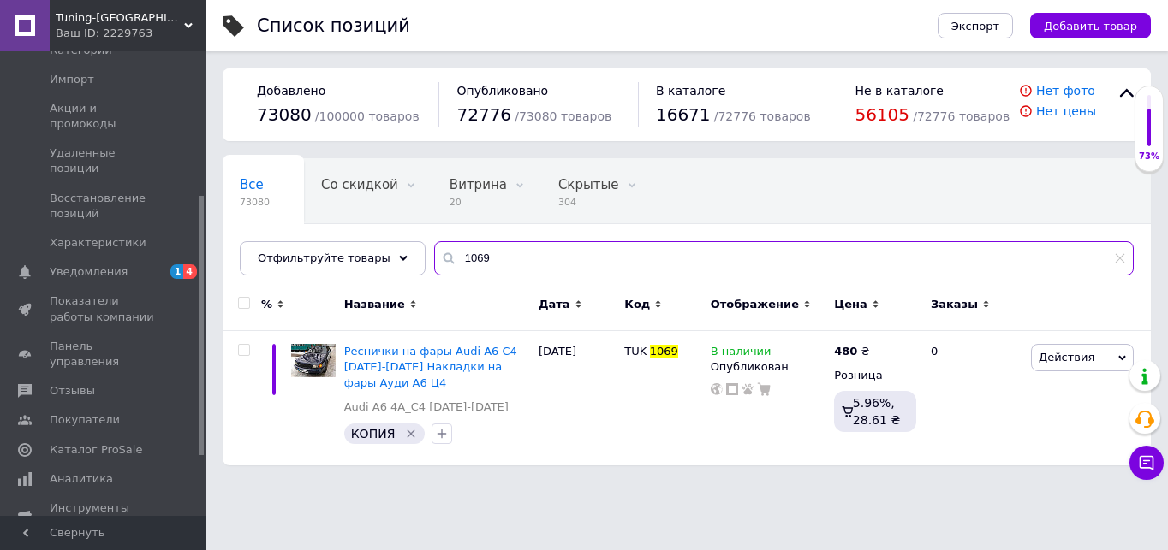
drag, startPoint x: 474, startPoint y: 256, endPoint x: 415, endPoint y: 258, distance: 59.1
click at [434, 258] on input "1069" at bounding box center [783, 258] width 699 height 34
paste input "74"
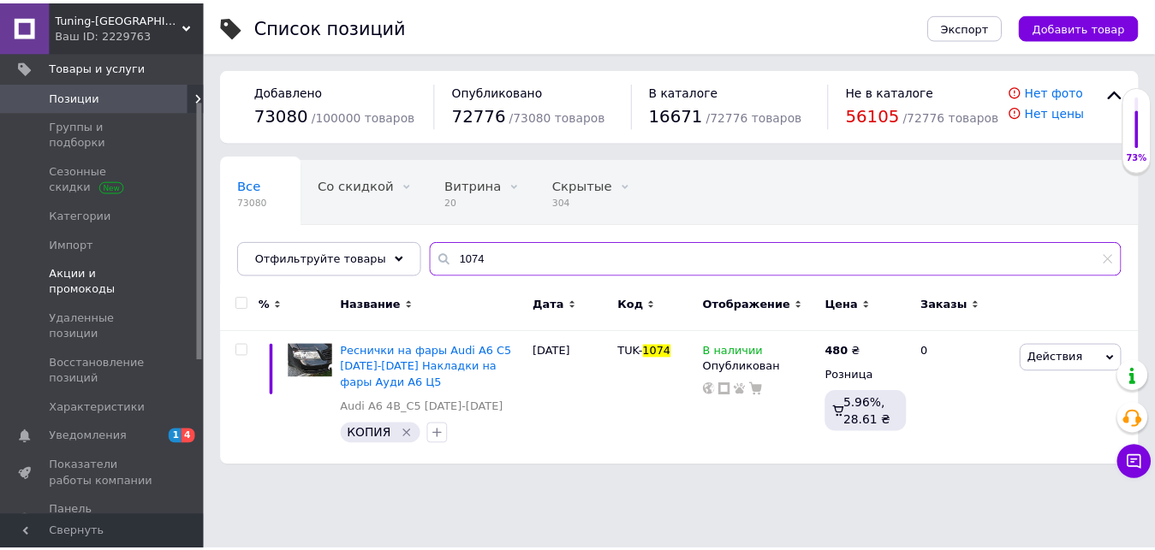
scroll to position [86, 0]
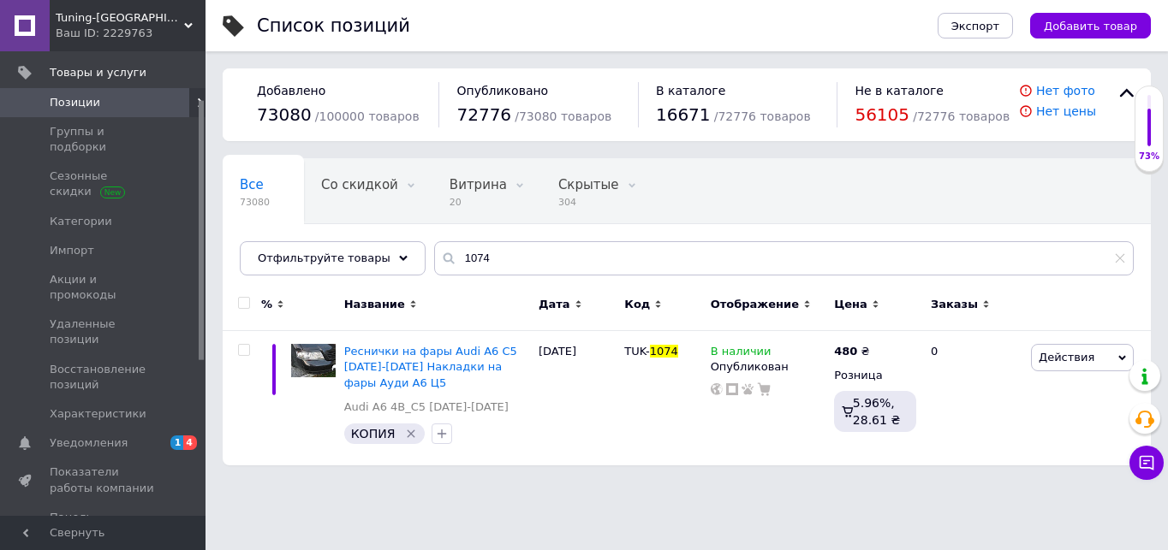
type input "1069"
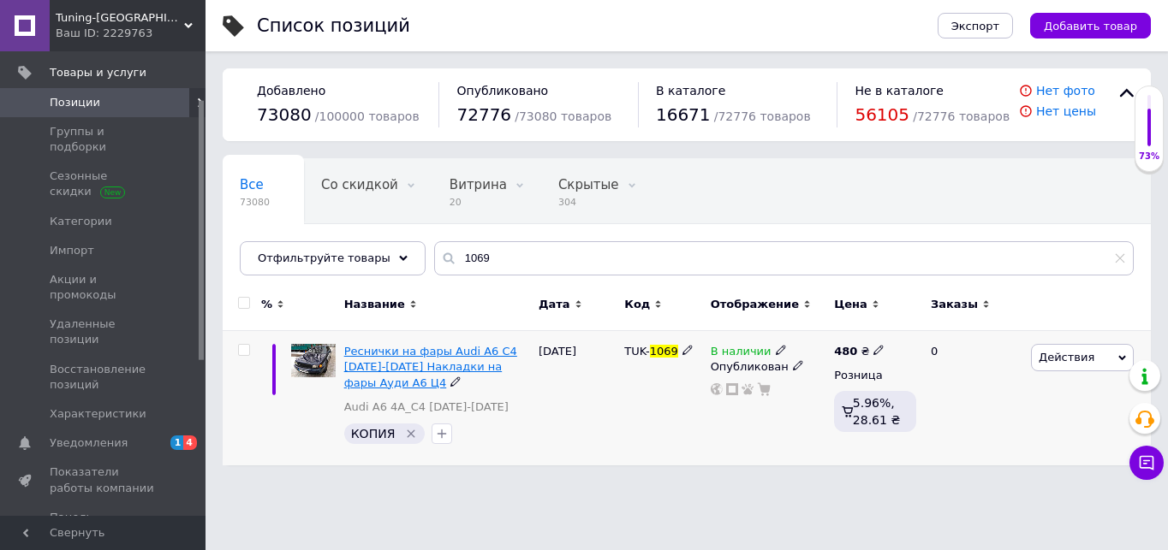
click at [424, 366] on span "Реснички на фары Audi A6 C4 [DATE]-[DATE] Накладки на фары Ауди А6 Ц4" at bounding box center [430, 367] width 173 height 44
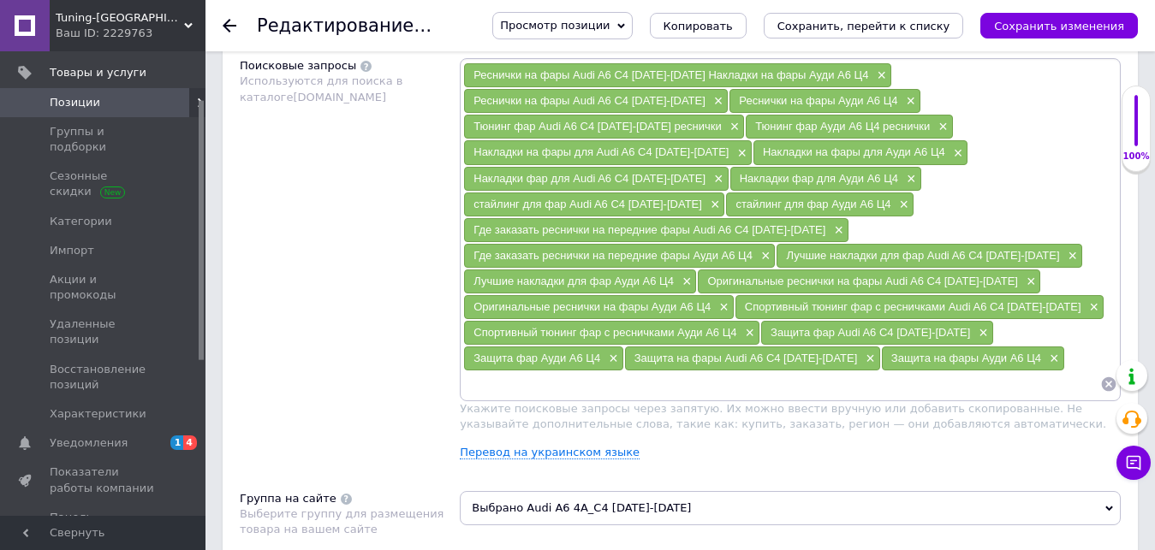
scroll to position [1199, 0]
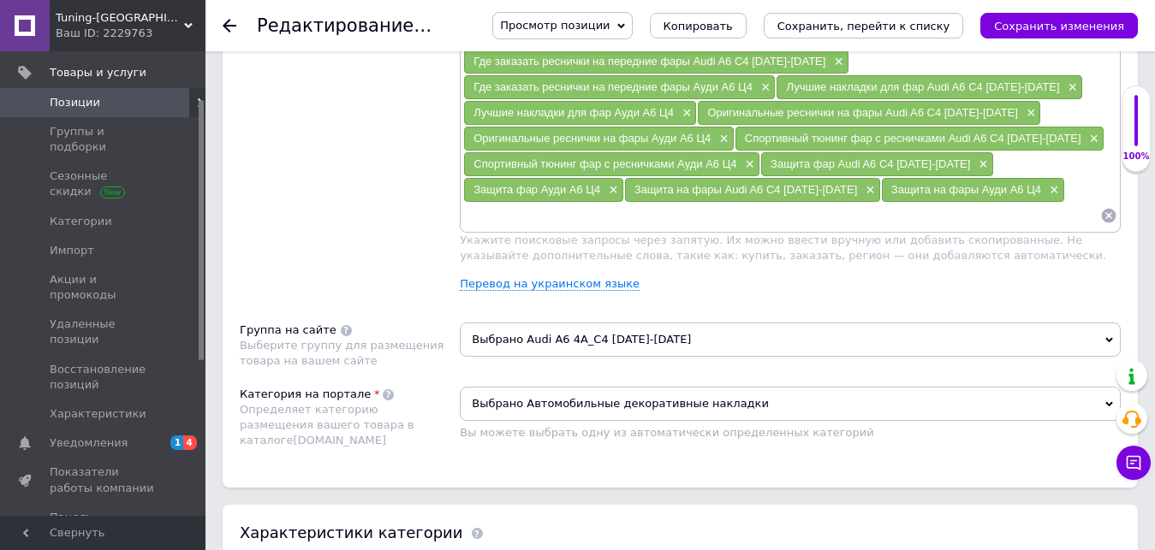
click at [549, 323] on span "Выбрано Audi A6 4A_C4 [DATE]-[DATE]" at bounding box center [790, 340] width 661 height 34
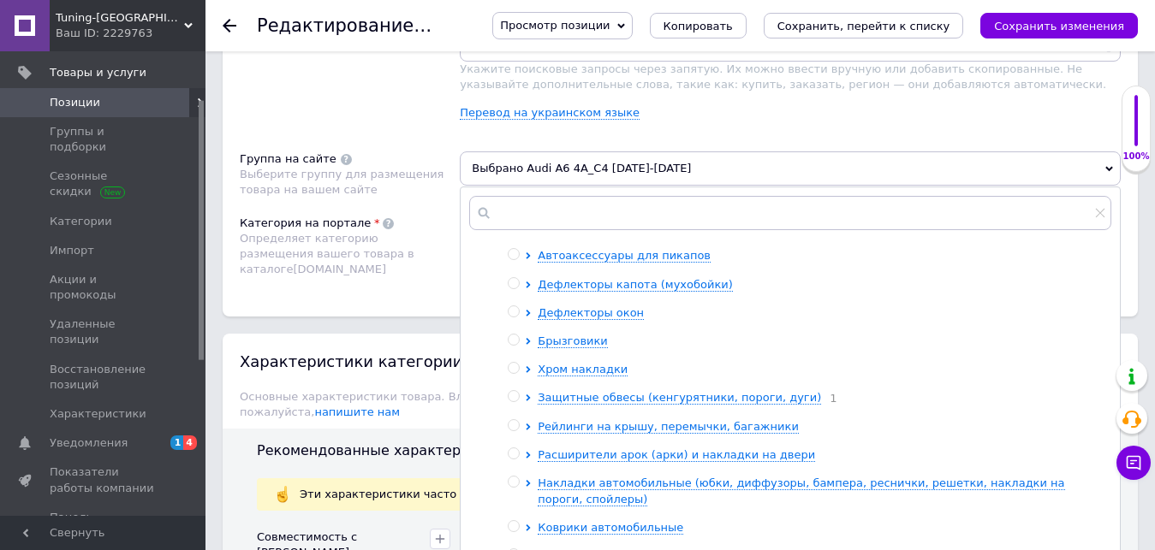
scroll to position [86, 0]
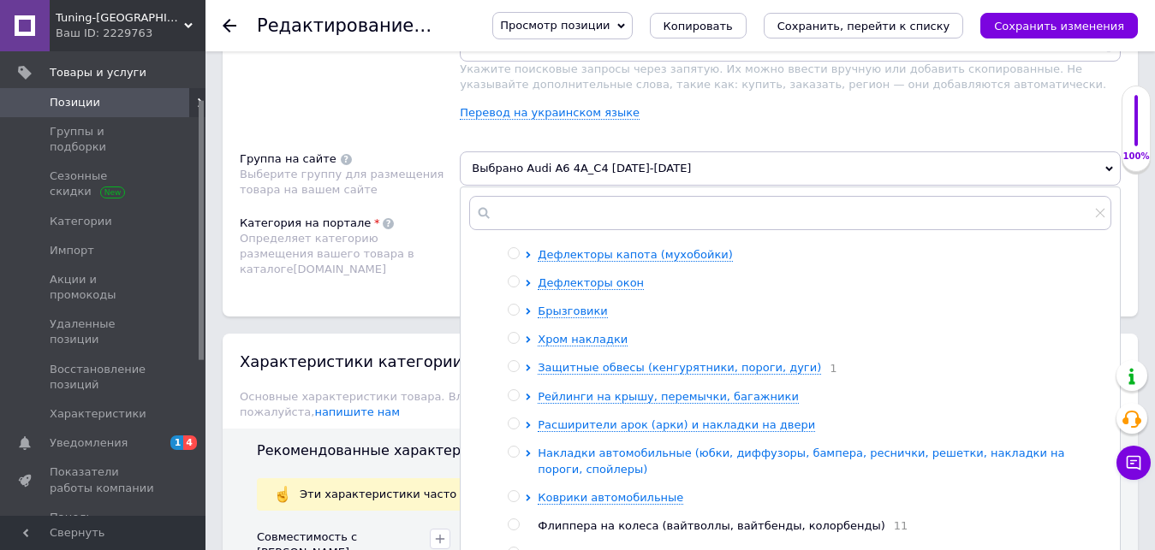
click at [634, 447] on span "Накладки автомобильные (юбки, диффузоры, бампера, реснички, решетки, накладки н…" at bounding box center [801, 461] width 526 height 28
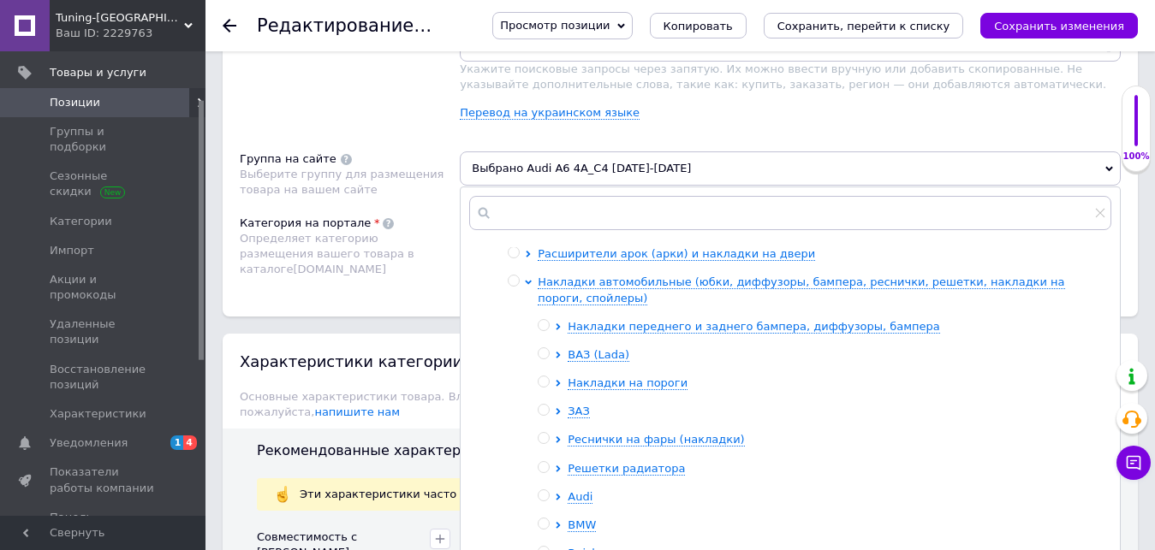
scroll to position [342, 0]
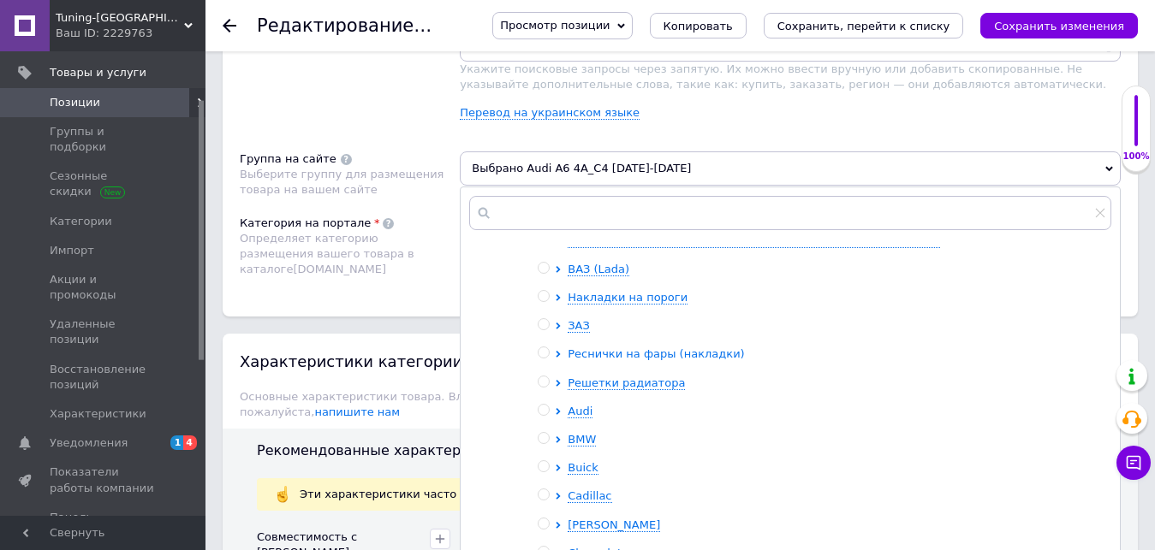
click at [642, 348] on span "Реснички на фары (накладки)" at bounding box center [656, 354] width 176 height 13
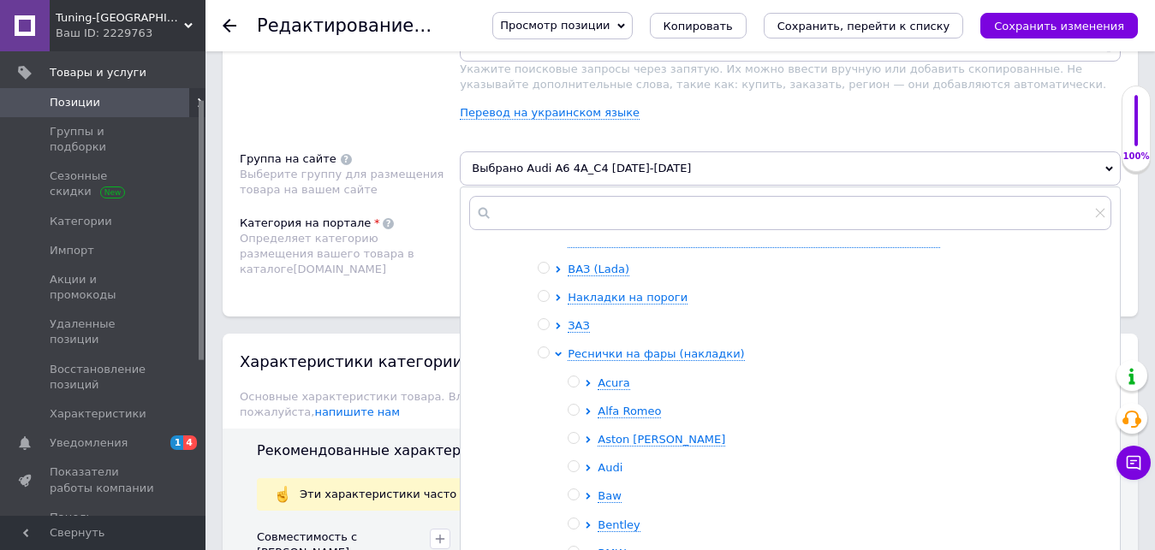
click at [613, 461] on span "Audi" at bounding box center [610, 467] width 25 height 13
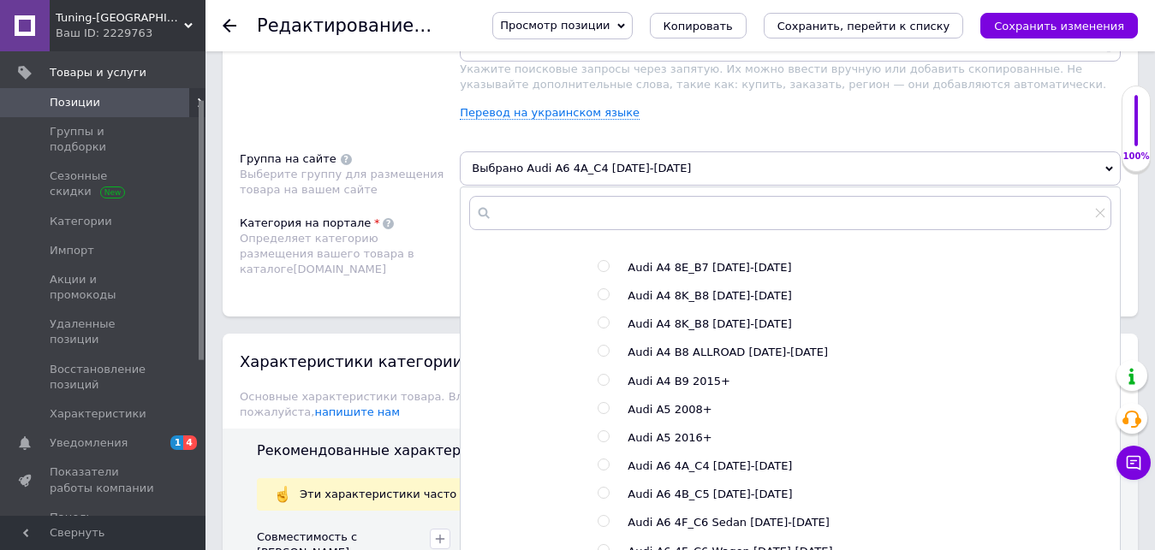
scroll to position [1113, 0]
click at [601, 430] on input "radio" at bounding box center [603, 435] width 11 height 11
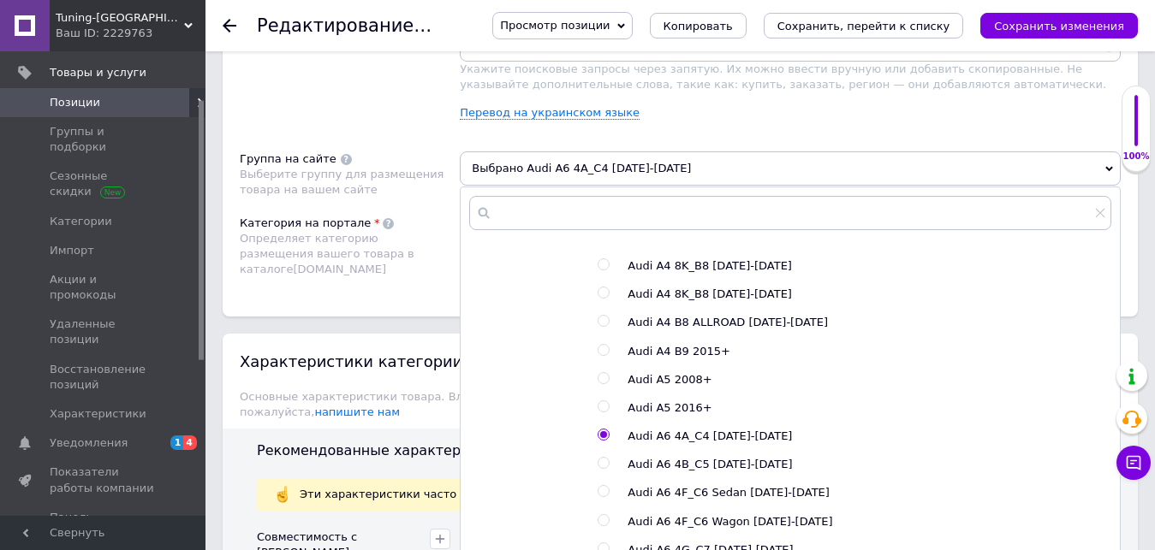
radio input "true"
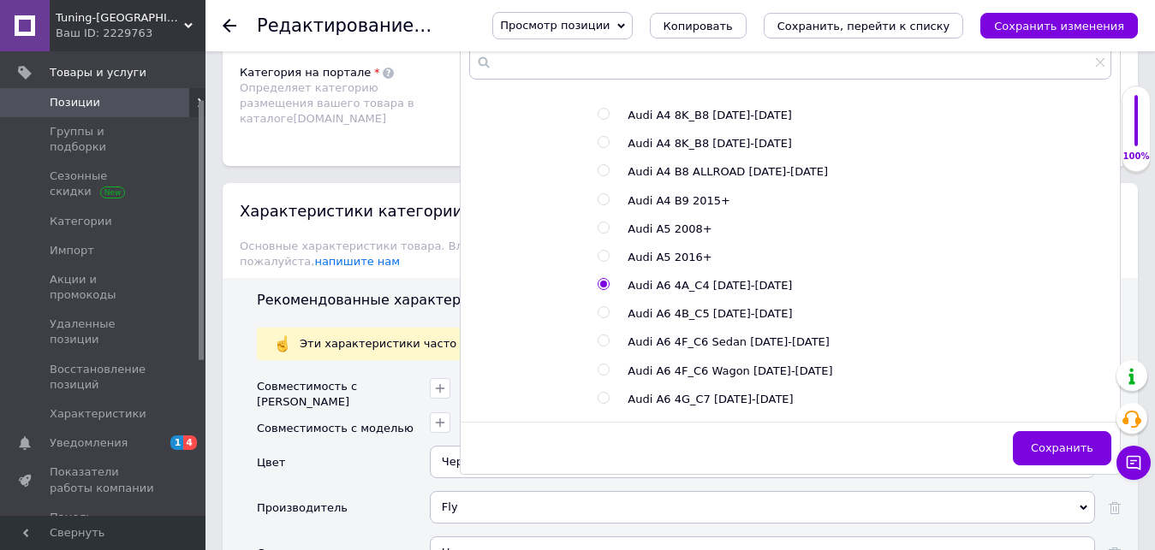
scroll to position [1541, 0]
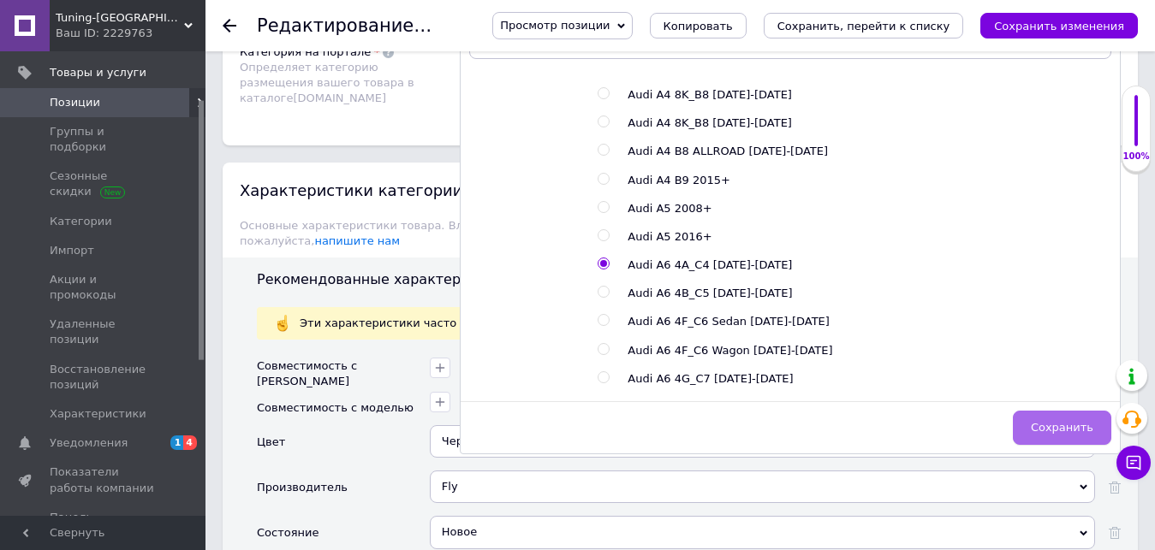
click at [1050, 421] on span "Сохранить" at bounding box center [1062, 427] width 62 height 13
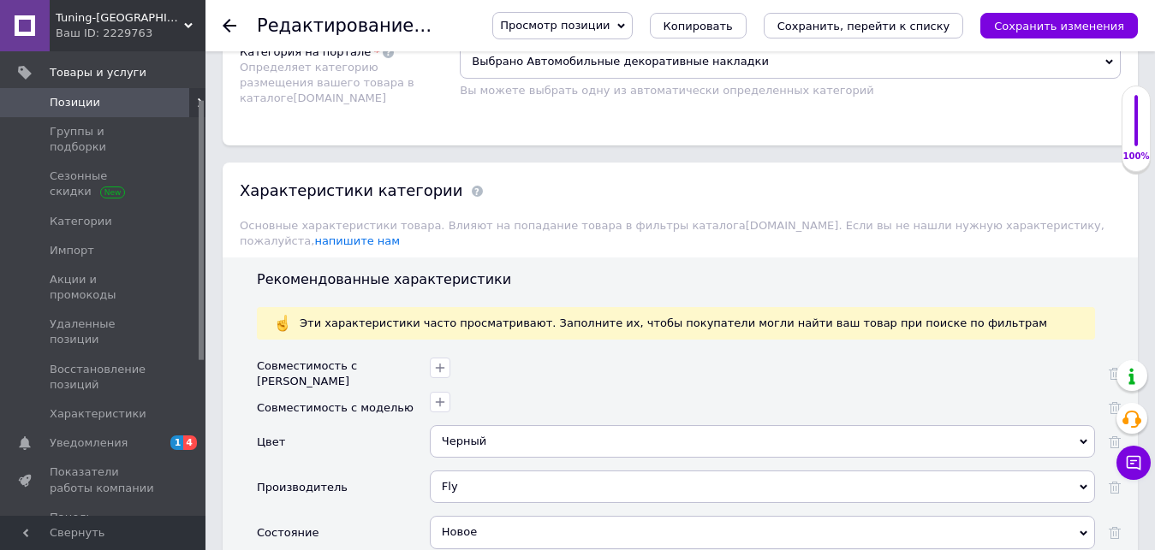
click at [908, 31] on icon "Сохранить, перейти к списку" at bounding box center [863, 26] width 173 height 13
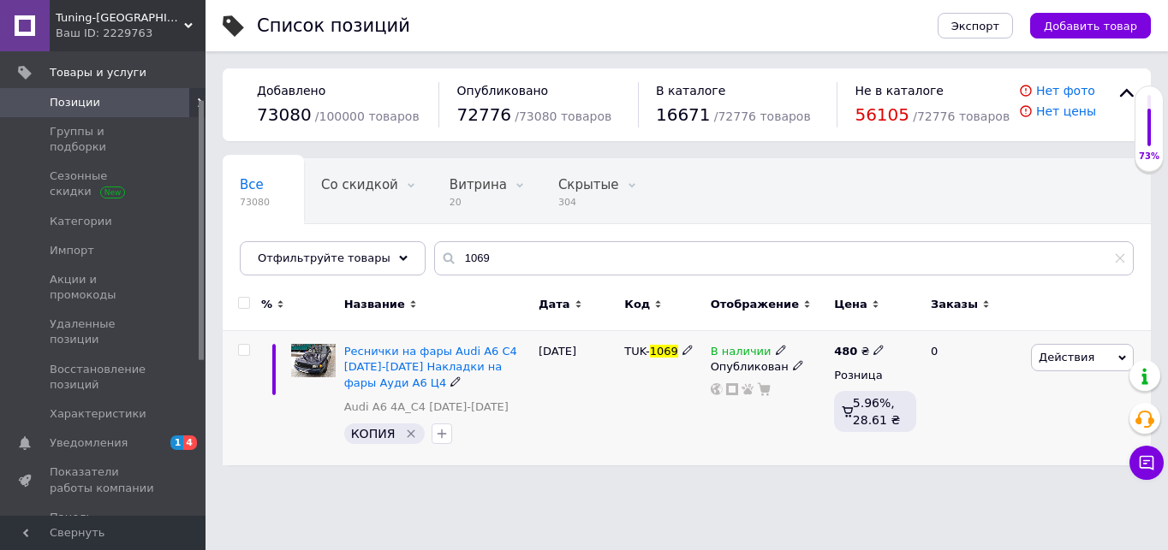
drag, startPoint x: 281, startPoint y: 443, endPoint x: 301, endPoint y: 439, distance: 21.0
click at [281, 443] on div at bounding box center [274, 398] width 26 height 134
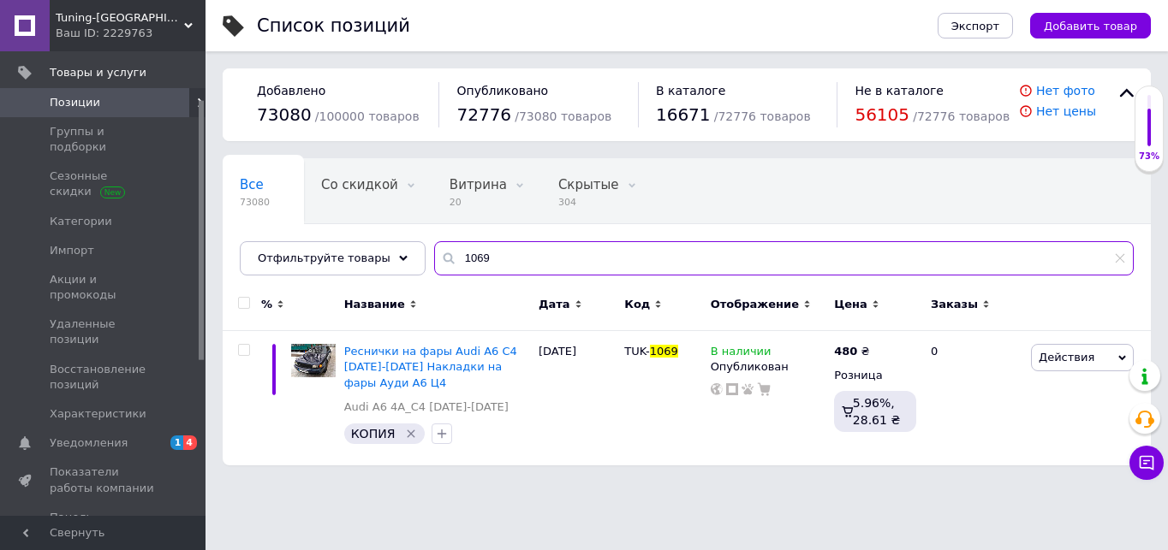
drag, startPoint x: 454, startPoint y: 259, endPoint x: 436, endPoint y: 259, distance: 18.0
click at [436, 259] on div "1069" at bounding box center [783, 258] width 699 height 34
paste input "74"
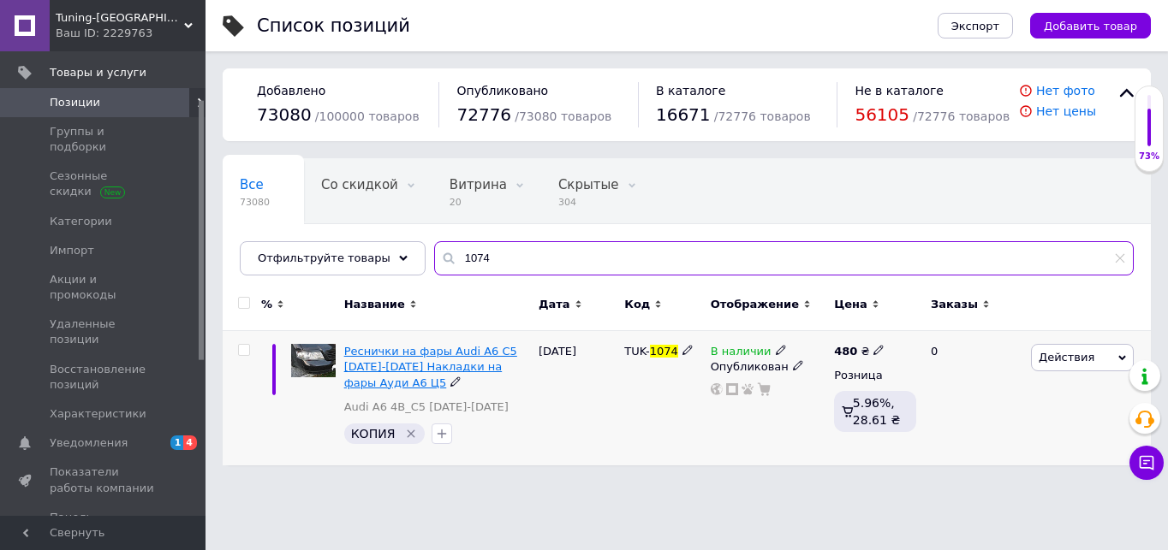
type input "1074"
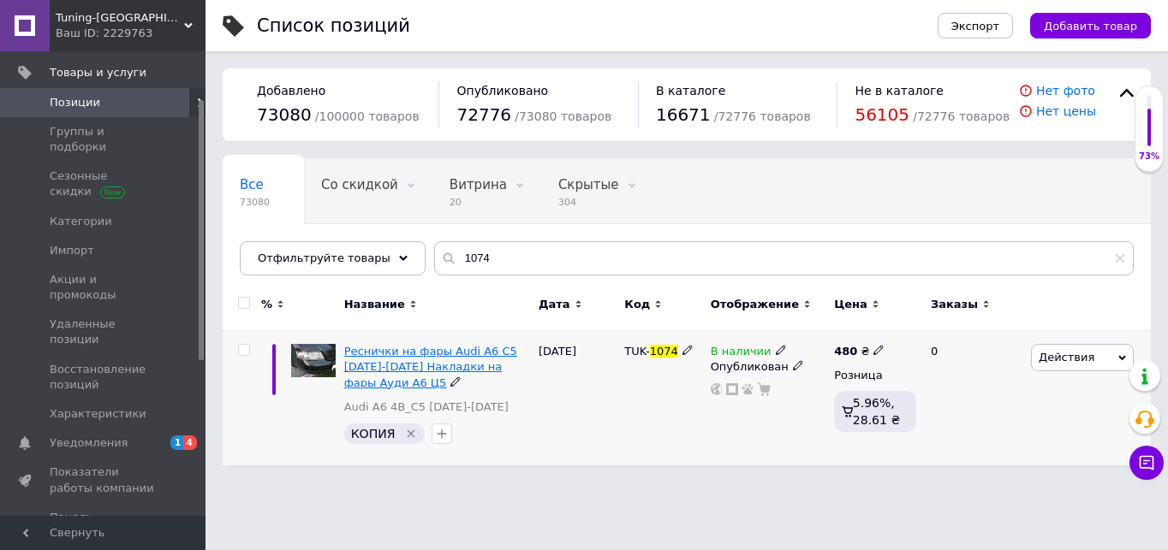
click at [437, 360] on span "Реснички на фары Audi A6 C5 [DATE]-[DATE] Накладки на фары Ауди А6 Ц5" at bounding box center [430, 367] width 173 height 44
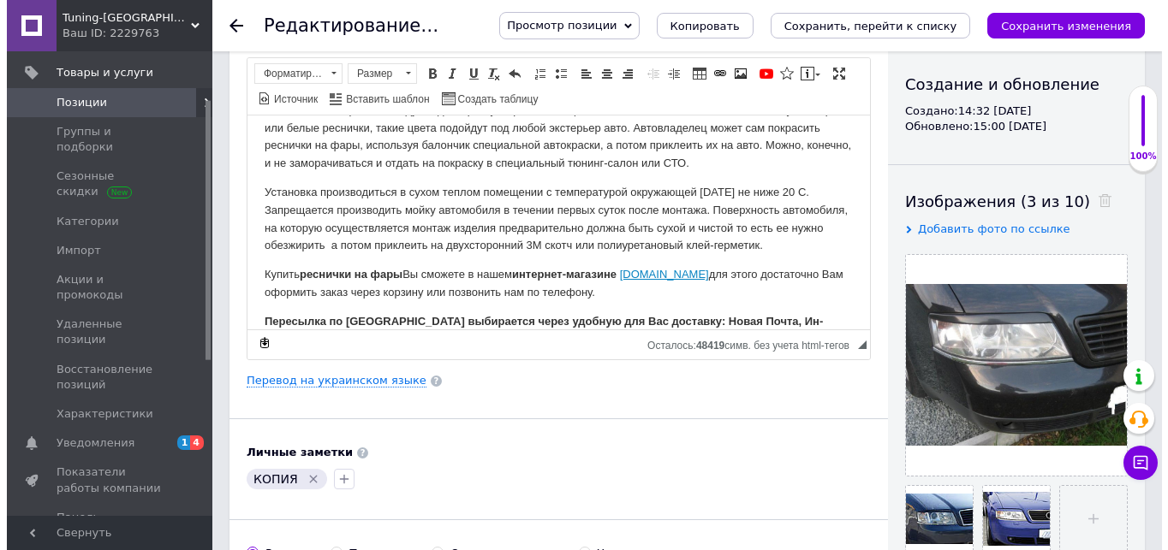
scroll to position [342, 0]
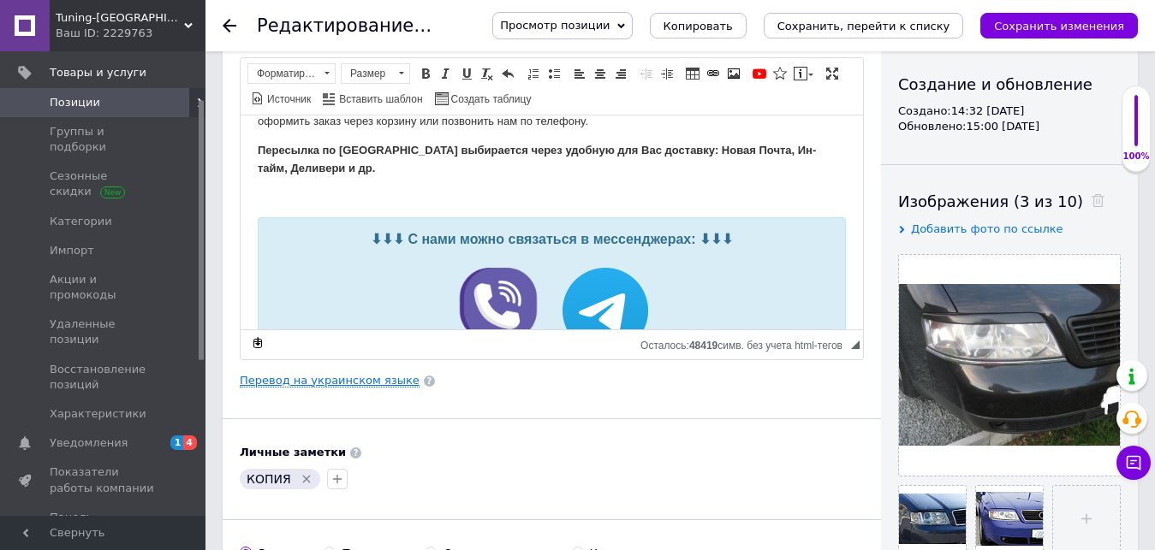
click at [357, 382] on link "Перевод на украинском языке" at bounding box center [330, 381] width 180 height 14
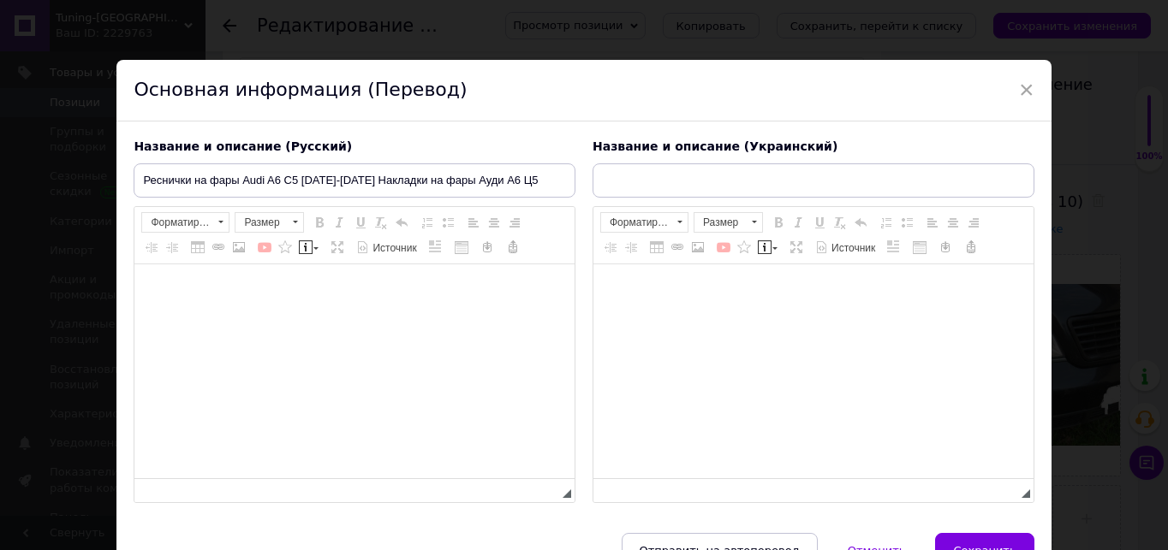
type input "Вії на фари Audi A6 C5 [DATE]-[DATE] Накладки на фари Аудіо А6 Ц5"
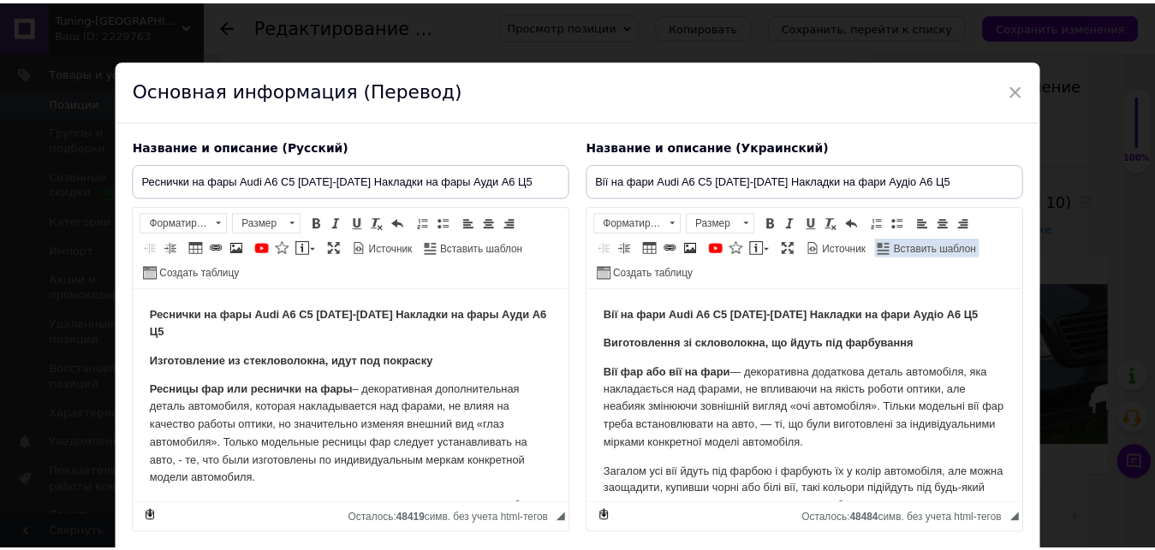
scroll to position [0, 0]
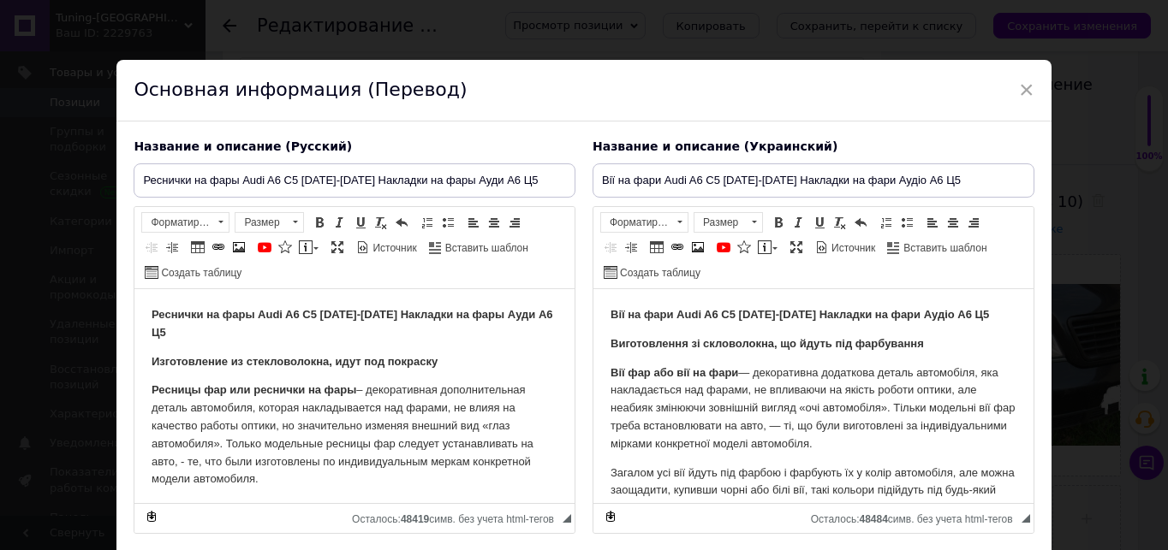
click at [1019, 94] on span "×" at bounding box center [1026, 89] width 15 height 29
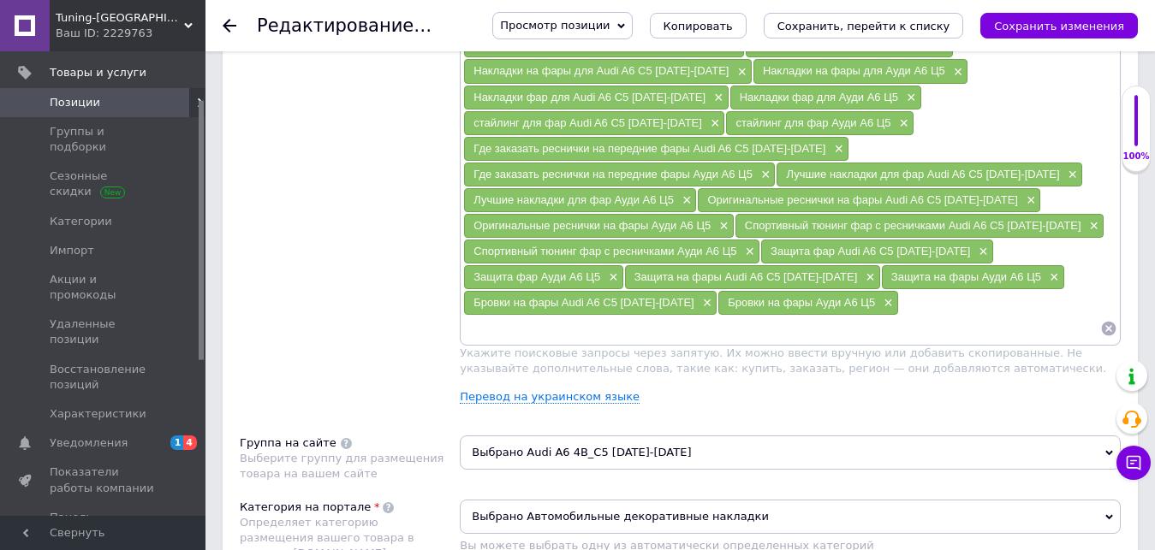
scroll to position [1113, 0]
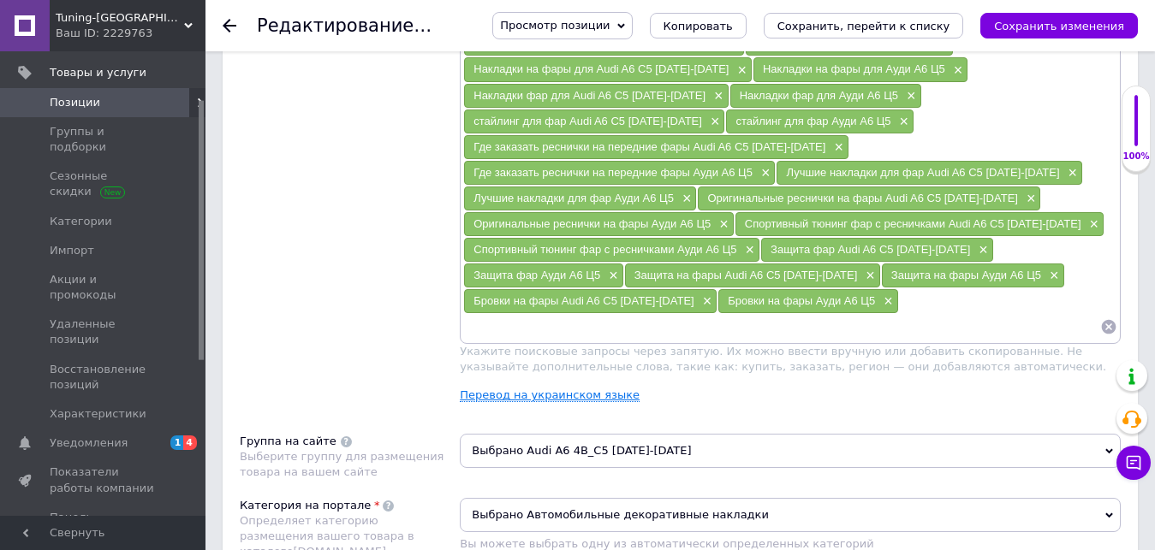
click at [570, 389] on link "Перевод на украинском языке" at bounding box center [550, 396] width 180 height 14
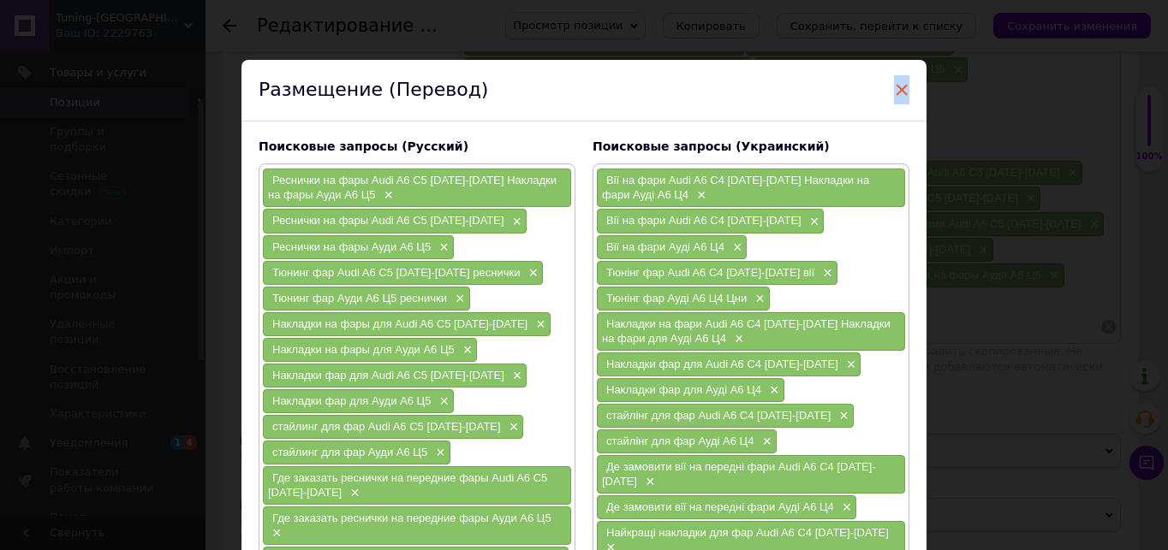
click at [901, 87] on span "×" at bounding box center [901, 89] width 15 height 29
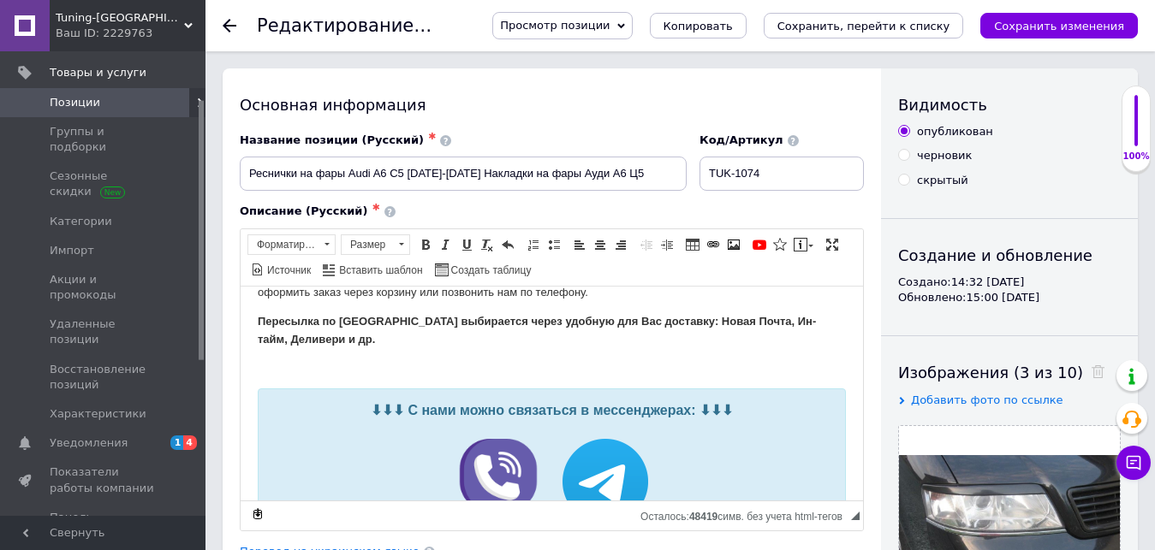
scroll to position [171, 0]
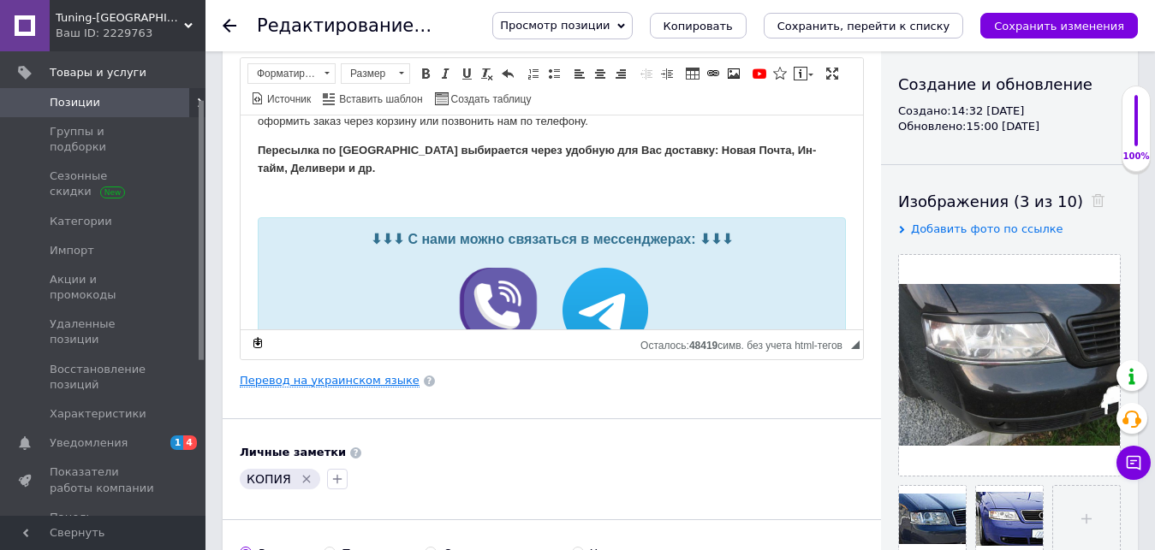
click at [352, 378] on link "Перевод на украинском языке" at bounding box center [330, 381] width 180 height 14
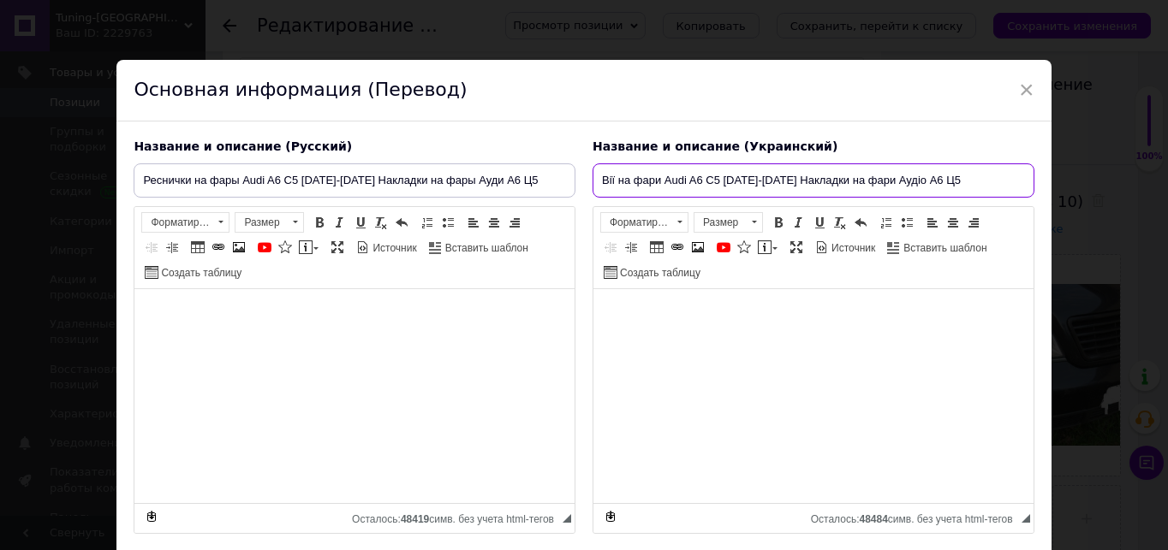
click at [696, 184] on input "Вії на фари Audi A6 C5 [DATE]-[DATE] Накладки на фари Аудіо А6 Ц5" at bounding box center [813, 181] width 442 height 34
click at [1019, 94] on span "×" at bounding box center [1026, 89] width 15 height 29
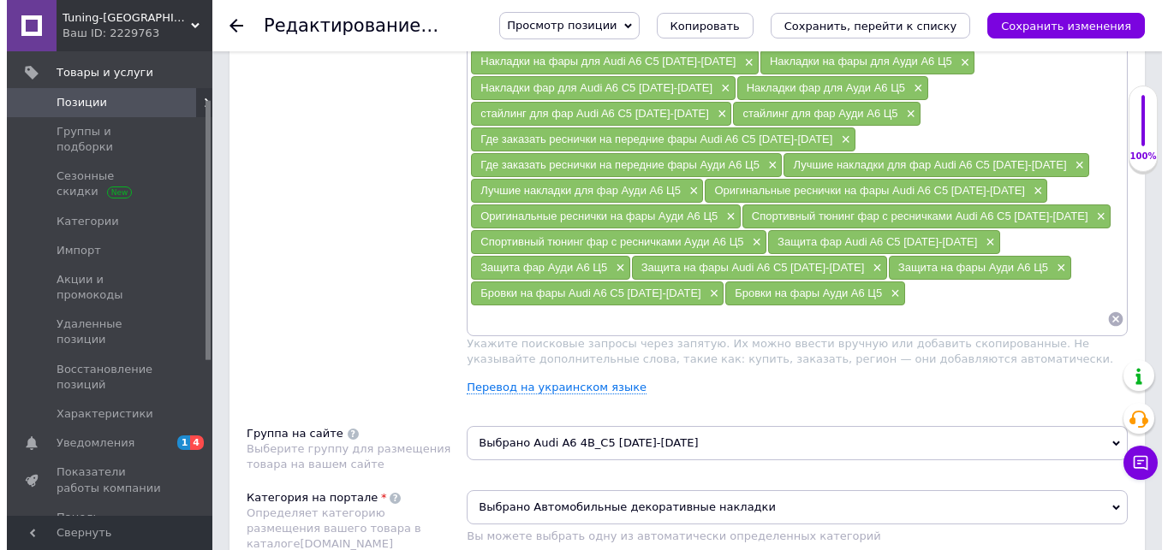
scroll to position [1199, 0]
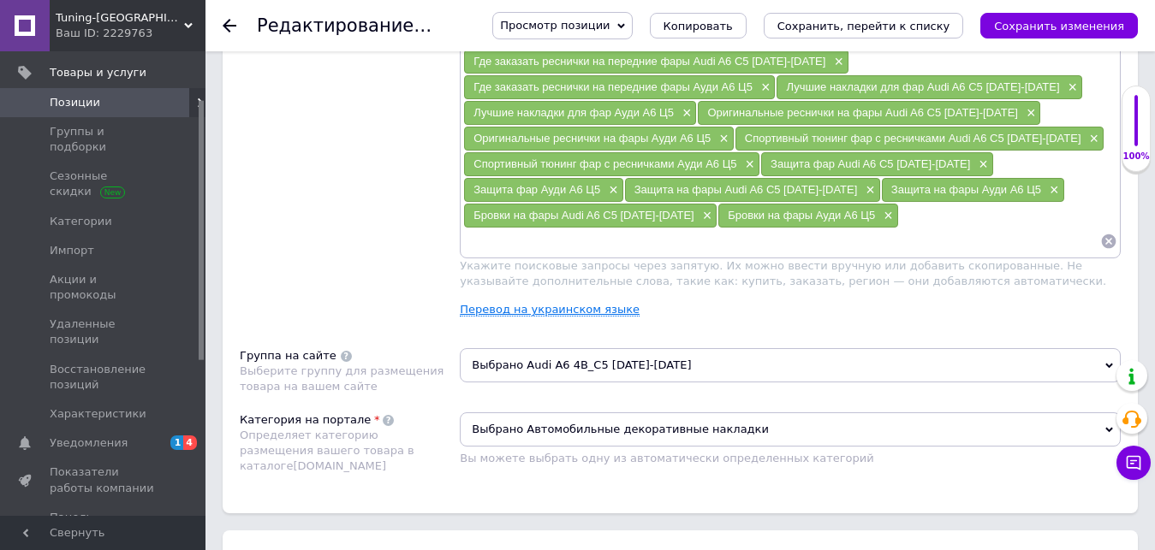
click at [556, 303] on link "Перевод на украинском языке" at bounding box center [550, 310] width 180 height 14
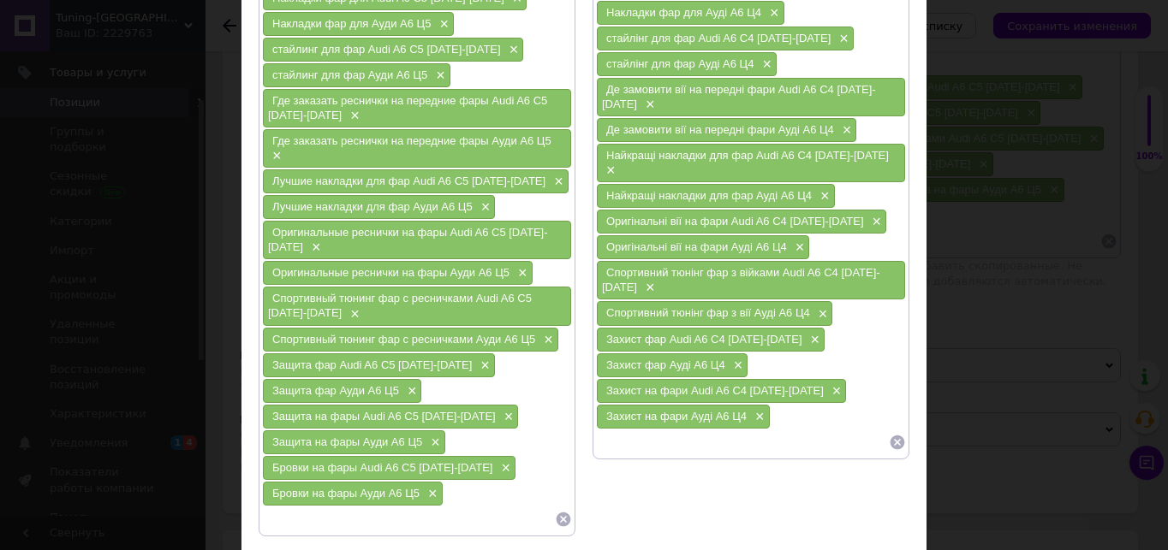
scroll to position [428, 0]
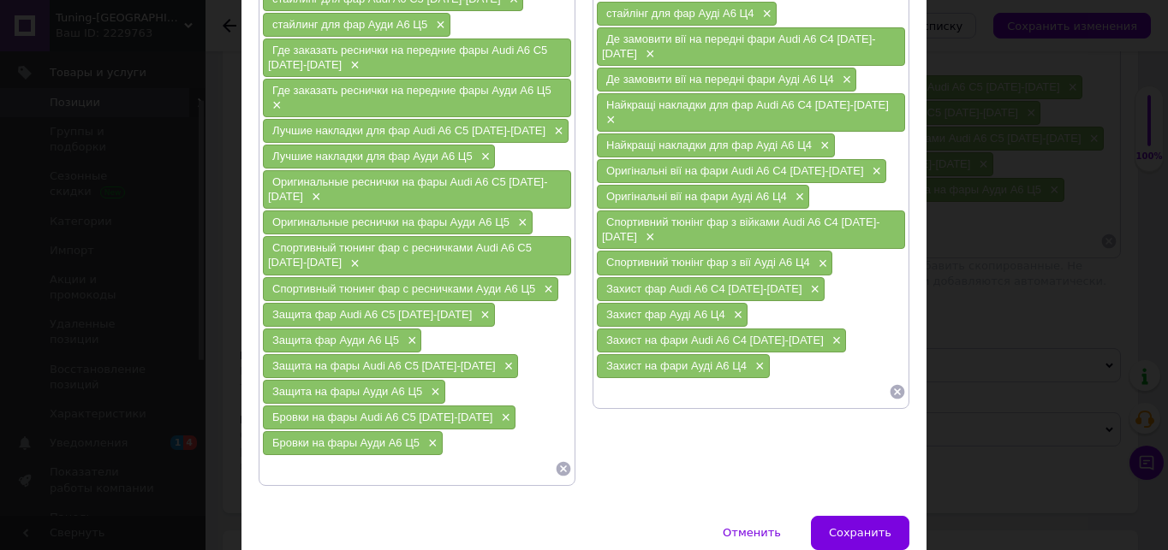
click at [895, 384] on icon at bounding box center [897, 391] width 15 height 15
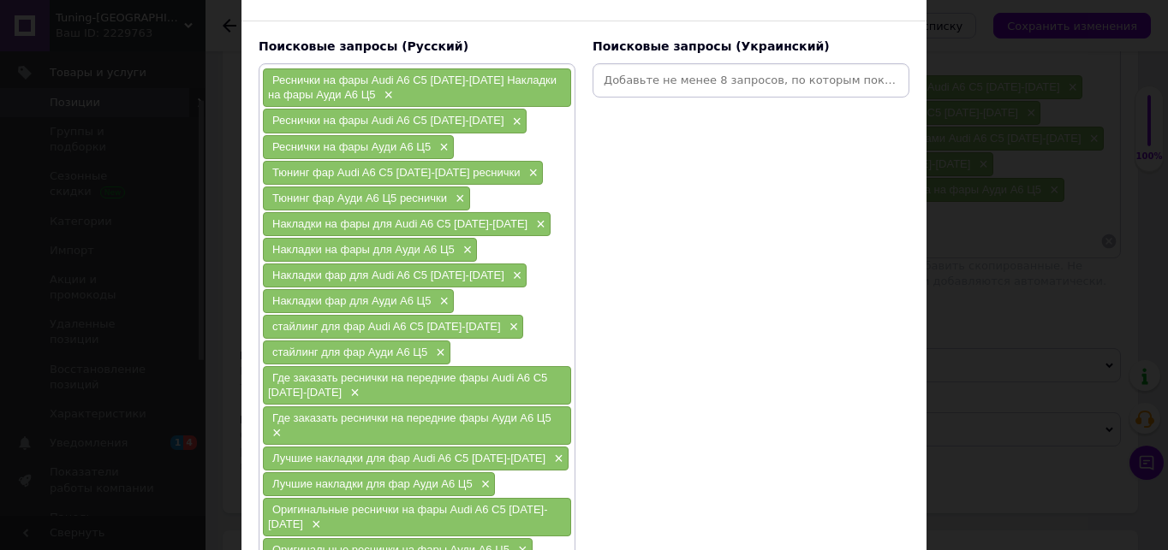
scroll to position [86, 0]
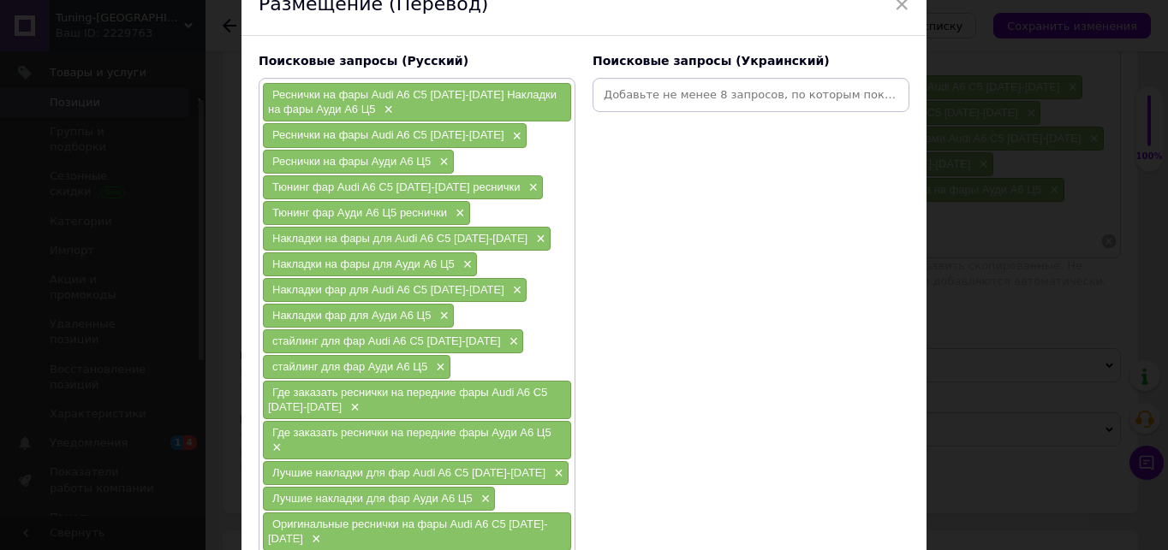
click at [644, 98] on input at bounding box center [751, 95] width 310 height 26
paste input "Вії на фари Audi A6 C5 [DATE]-[DATE] Накладки на фари Аудіо А6 Ц5"
type input "Вії на фари Audi A6 C5 [DATE]-[DATE] Накладки на фари Аудіо А6 Ц5"
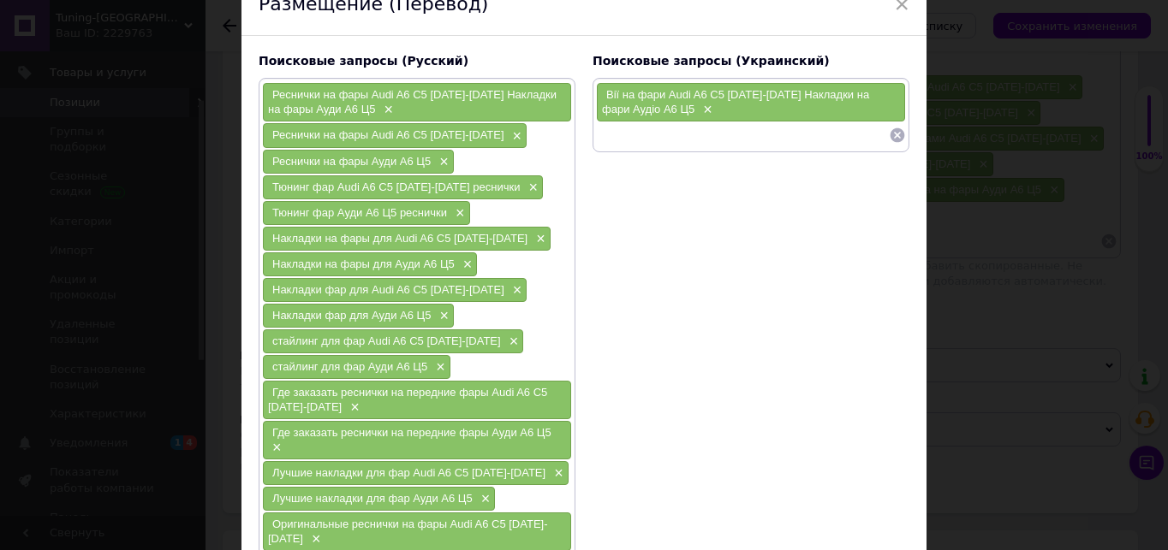
scroll to position [0, 0]
drag, startPoint x: 267, startPoint y: 187, endPoint x: 496, endPoint y: 188, distance: 228.6
click at [496, 188] on div "Тюнинг фар Audi A6 C5 [DATE]-[DATE] реснички ×" at bounding box center [403, 187] width 280 height 24
click at [622, 138] on input at bounding box center [742, 135] width 293 height 26
paste input "Тюнинг фар Audi A6 C5 [DATE]-[DATE] реснички"
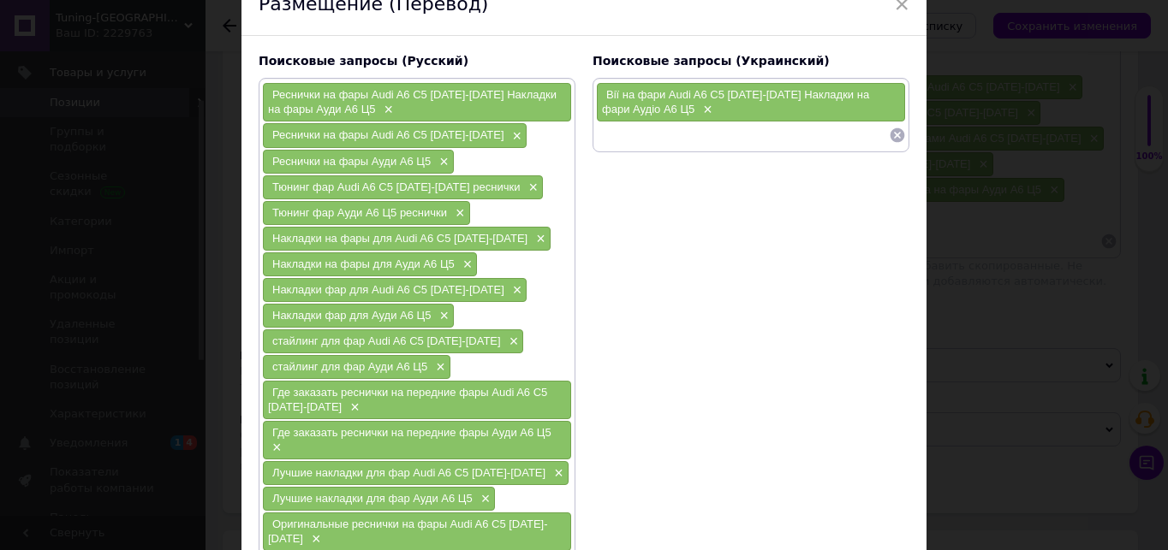
type input "Тюнинг фар Audi A6 C5 [DATE]-[DATE] реснички"
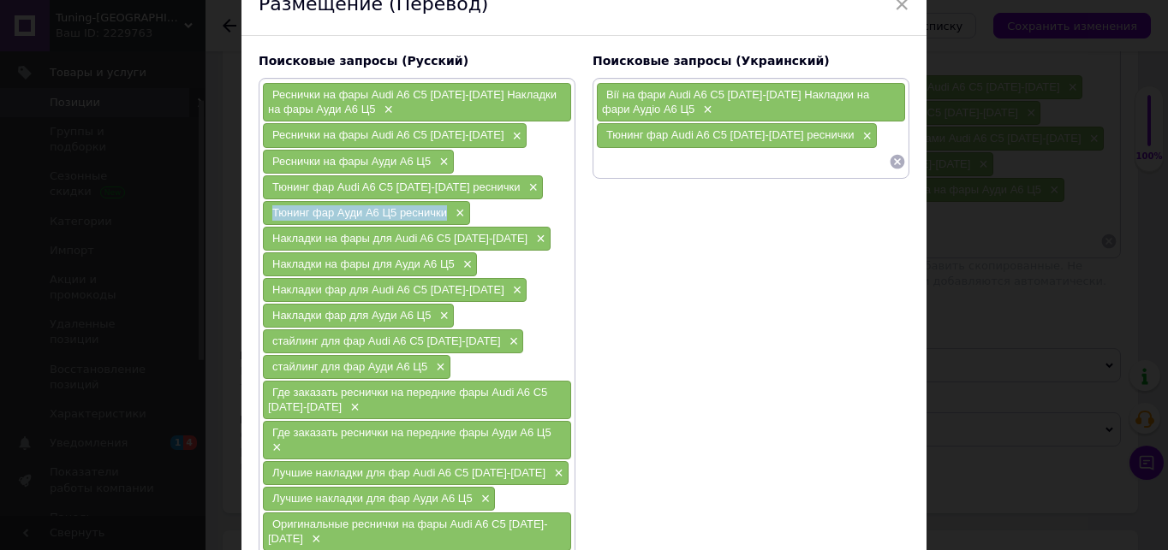
drag, startPoint x: 267, startPoint y: 213, endPoint x: 446, endPoint y: 213, distance: 178.9
click at [446, 213] on div "Тюнинг фар Ауди А6 Ц5 реснички ×" at bounding box center [366, 213] width 207 height 24
click at [620, 167] on input at bounding box center [742, 162] width 293 height 26
paste input "Тюнинг фар Ауди А6 Ц5 реснички"
type input "Тюнинг фар Ауди А6 Ц5 реснички"
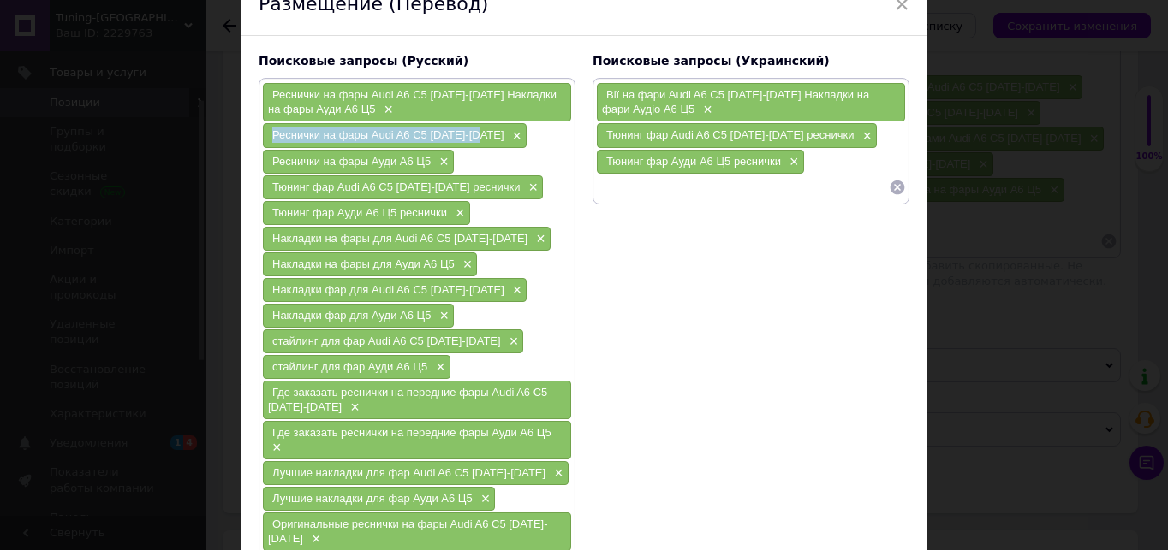
drag, startPoint x: 266, startPoint y: 132, endPoint x: 484, endPoint y: 129, distance: 217.5
click at [484, 129] on div "Реснички на фары Audi A6 C5 [DATE]-[DATE] ×" at bounding box center [395, 135] width 264 height 24
click at [635, 193] on input at bounding box center [742, 188] width 293 height 26
paste input "Реснички на фары Audi A6 C5 [DATE]-[DATE]"
type input "Реснички на фары Audi A6 C5 [DATE]-[DATE]"
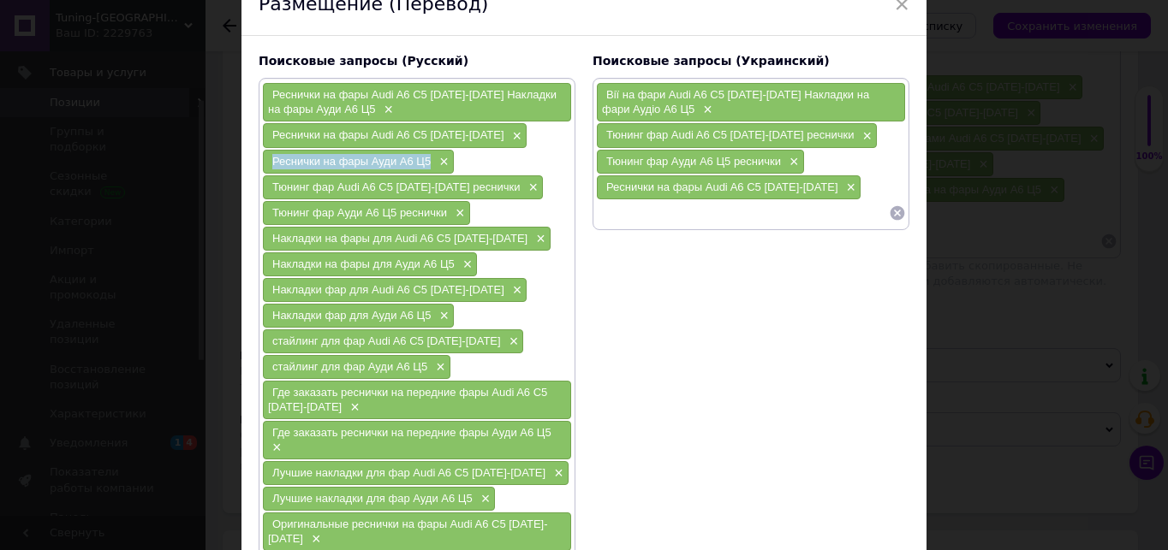
drag, startPoint x: 266, startPoint y: 163, endPoint x: 429, endPoint y: 162, distance: 162.7
click at [429, 162] on div "Реснички на фары Ауди А6 Ц5 ×" at bounding box center [358, 162] width 191 height 24
click at [660, 217] on input at bounding box center [742, 213] width 293 height 26
paste input "Реснички на фары Ауди А6 Ц5"
type input "Реснички на фары Ауди А6 Ц5"
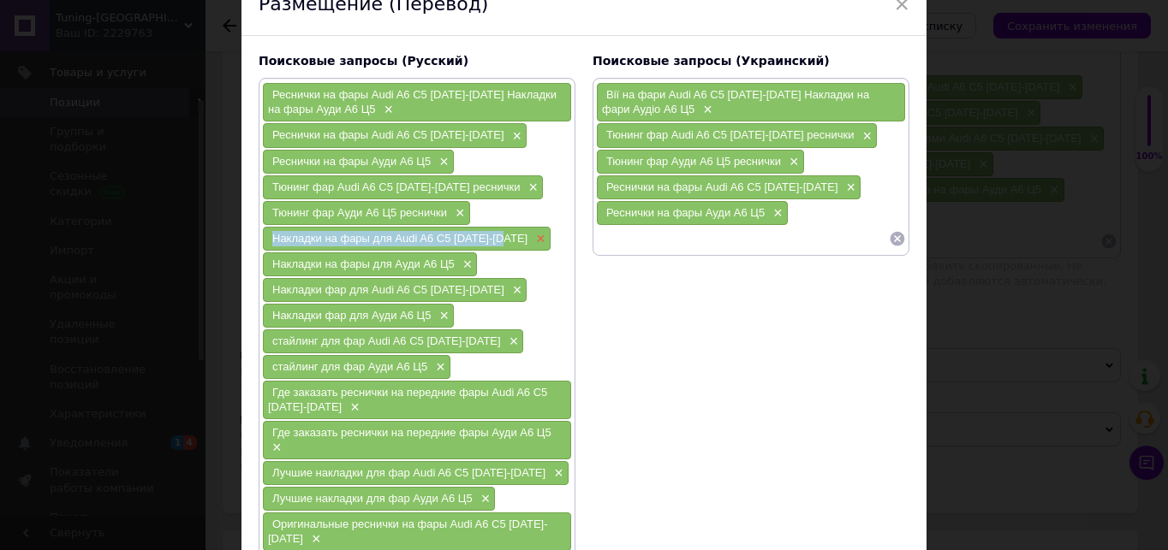
drag, startPoint x: 271, startPoint y: 236, endPoint x: 516, endPoint y: 235, distance: 245.7
click at [516, 235] on div "Накладки на фары для Audi A6 C5 [DATE]-[DATE] ×" at bounding box center [407, 239] width 288 height 24
click at [662, 243] on input at bounding box center [742, 239] width 293 height 26
paste input "Накладки на фары для Audi A6 C5 [DATE]-[DATE]"
type input "Накладки на фары для Audi A6 C5 [DATE]-[DATE]"
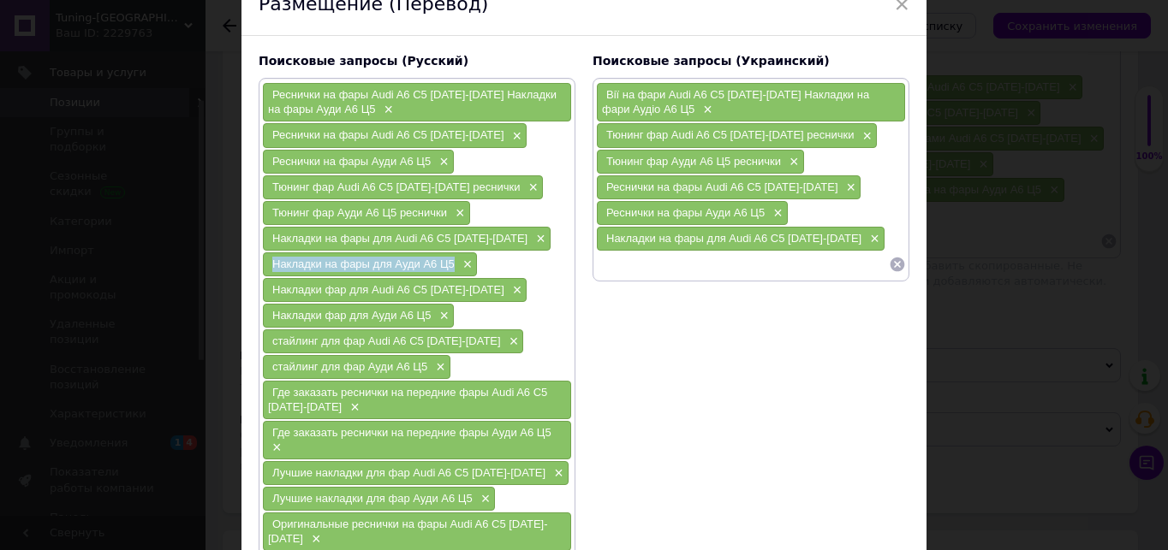
drag, startPoint x: 268, startPoint y: 266, endPoint x: 455, endPoint y: 266, distance: 186.6
click at [455, 266] on div "Накладки на фары для Ауди А6 Ц5 ×" at bounding box center [370, 265] width 214 height 24
click at [622, 260] on input at bounding box center [742, 265] width 293 height 26
paste input "Накладки на фары для Ауди А6 Ц5"
type input "Накладки на фары для Ауди А6 Ц5"
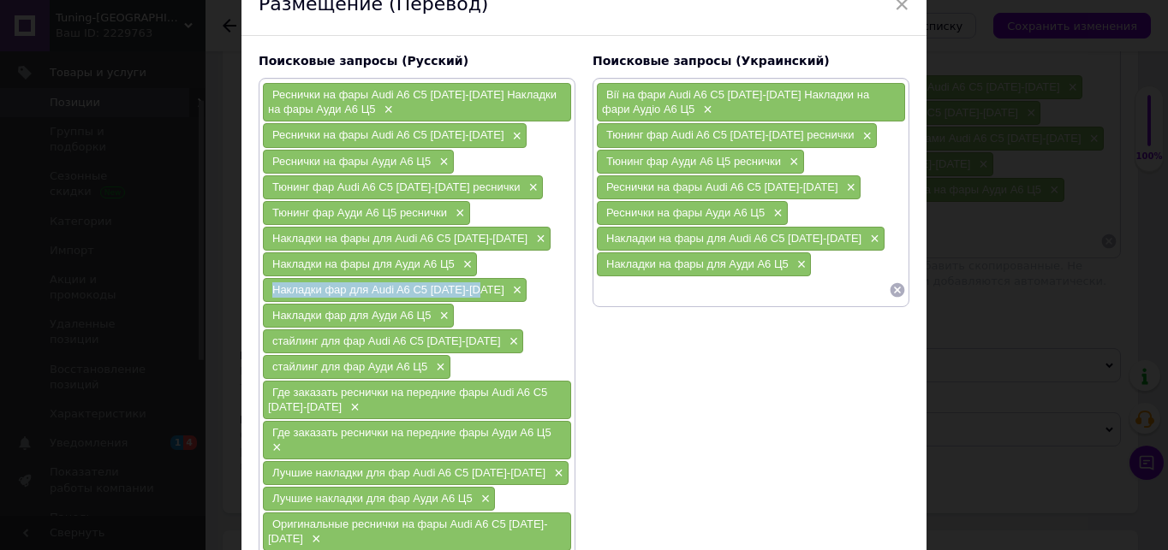
drag, startPoint x: 269, startPoint y: 290, endPoint x: 483, endPoint y: 292, distance: 214.0
click at [483, 291] on div "Накладки фар для Audi A6 C5 [DATE]-[DATE] ×" at bounding box center [395, 290] width 264 height 24
click at [622, 294] on input at bounding box center [742, 290] width 293 height 26
paste input "Накладки фар для Audi A6 C5 [DATE]-[DATE]"
type input "Накладки фар для Audi A6 C5 [DATE]-[DATE]"
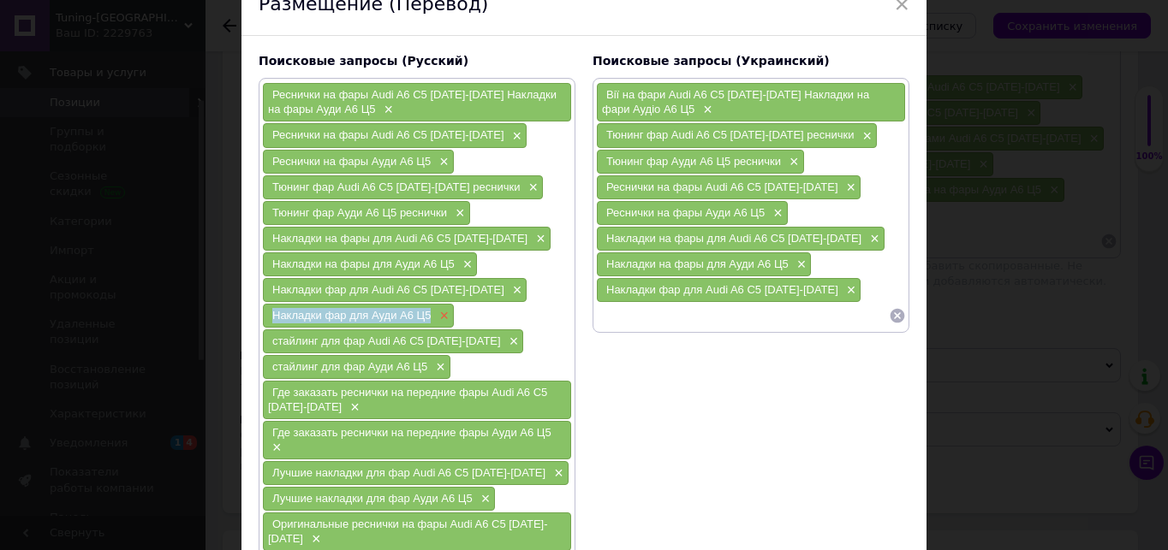
drag, startPoint x: 262, startPoint y: 313, endPoint x: 432, endPoint y: 316, distance: 170.4
click at [432, 316] on div "Накладки фар для Ауди А6 Ц5 ×" at bounding box center [358, 316] width 191 height 24
click at [671, 309] on input at bounding box center [742, 316] width 293 height 26
paste input "Накладки фар для Ауди А6 Ц5"
type input "Накладки фар для Ауди А6 Ц5"
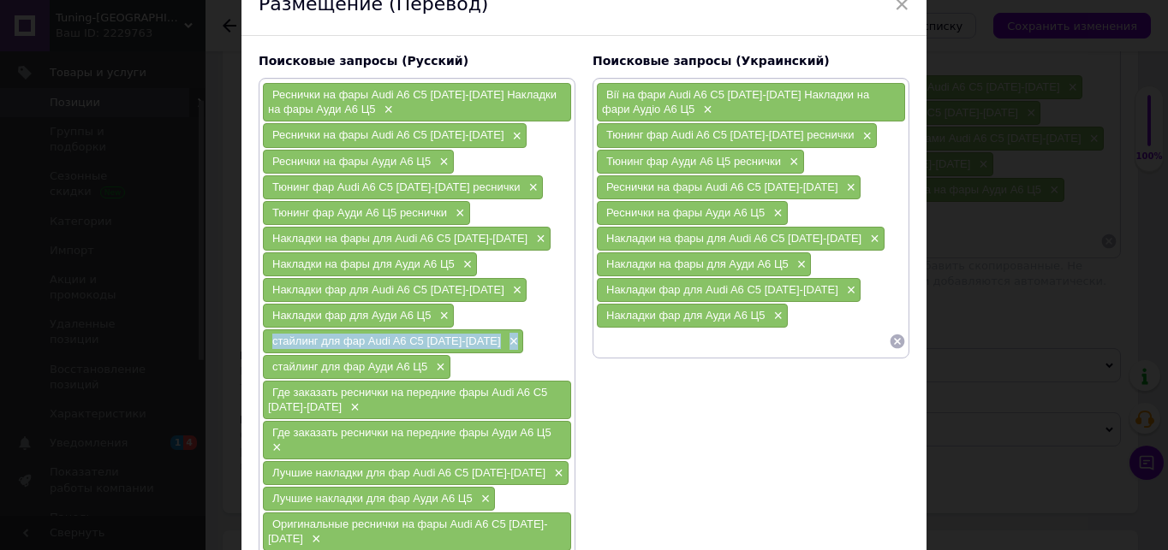
drag, startPoint x: 271, startPoint y: 339, endPoint x: 471, endPoint y: 347, distance: 200.5
click at [496, 341] on div "стайлинг для фар Audi A6 C5 [DATE]-[DATE] ×" at bounding box center [393, 342] width 260 height 24
click at [656, 335] on input at bounding box center [742, 342] width 293 height 26
paste input "стайлинг для фар Audi A6 C5 [DATE]-[DATE]×"
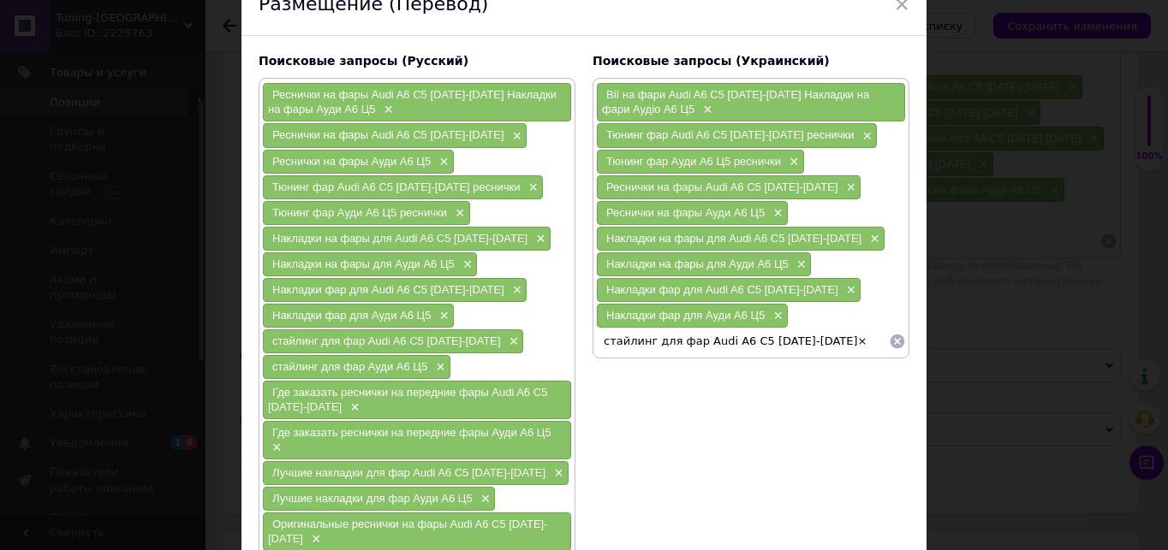
type input "стайлинг для фар Audi A6 C5 [DATE]-[DATE]"
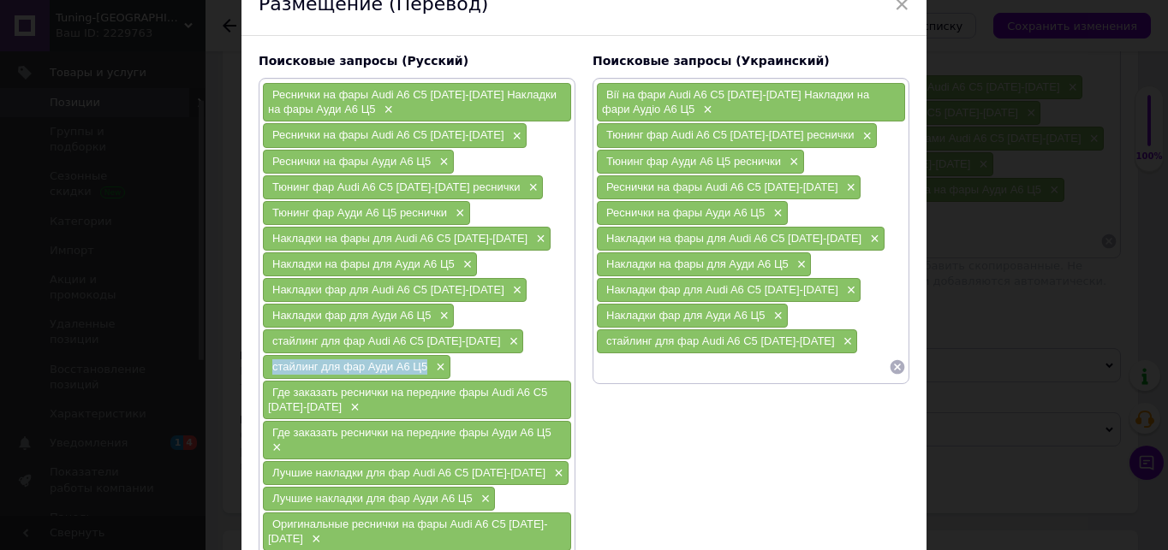
drag, startPoint x: 271, startPoint y: 362, endPoint x: 425, endPoint y: 362, distance: 155.0
click at [425, 362] on div "стайлинг для фар Ауди А6 Ц5 ×" at bounding box center [356, 367] width 187 height 24
click at [626, 366] on input at bounding box center [742, 367] width 293 height 26
paste input "стайлинг для фар Ауди А6 Ц5"
type input "стайлинг для фар Ауди А6 Ц5"
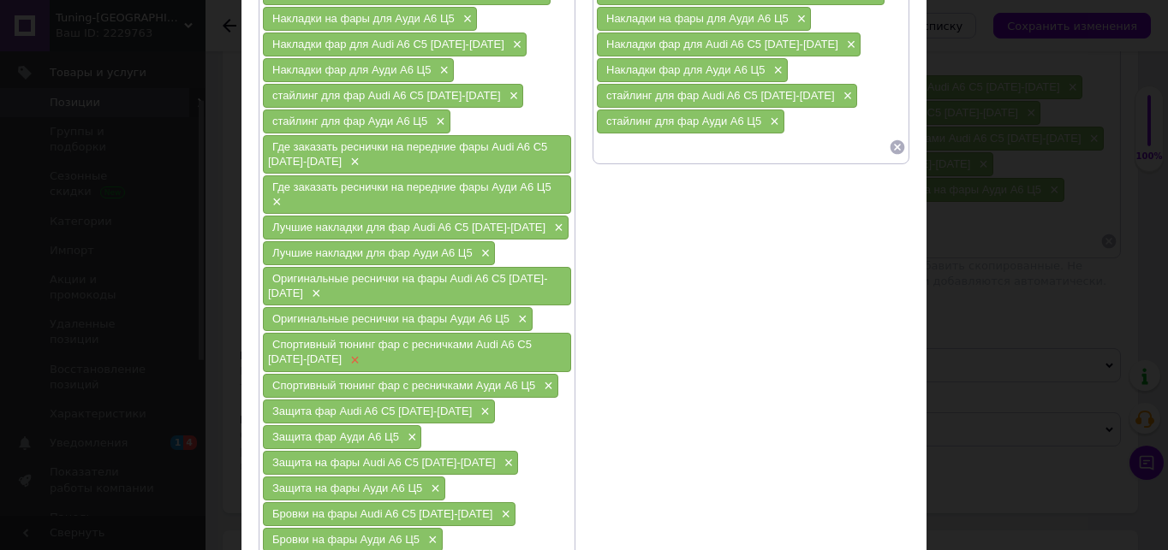
scroll to position [342, 0]
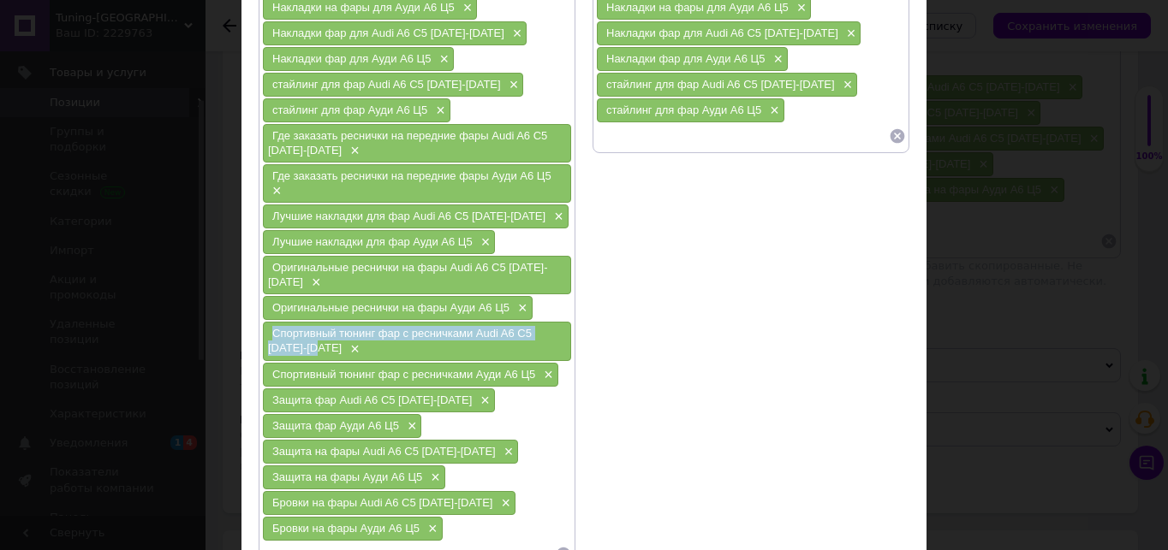
drag, startPoint x: 269, startPoint y: 331, endPoint x: 290, endPoint y: 345, distance: 25.4
click at [290, 345] on div "Спортивный тюнинг фар с ресничками Audi A6 C5 [DATE]-[DATE] ×" at bounding box center [417, 341] width 308 height 39
click at [707, 132] on input at bounding box center [742, 136] width 293 height 26
paste input "Спортивный тюнинг фар с ресничками Audi A6 C5 [DATE]-[DATE]"
type input "Спортивный тюнинг фар с ресничками Audi A6 C5 [DATE]-[DATE]"
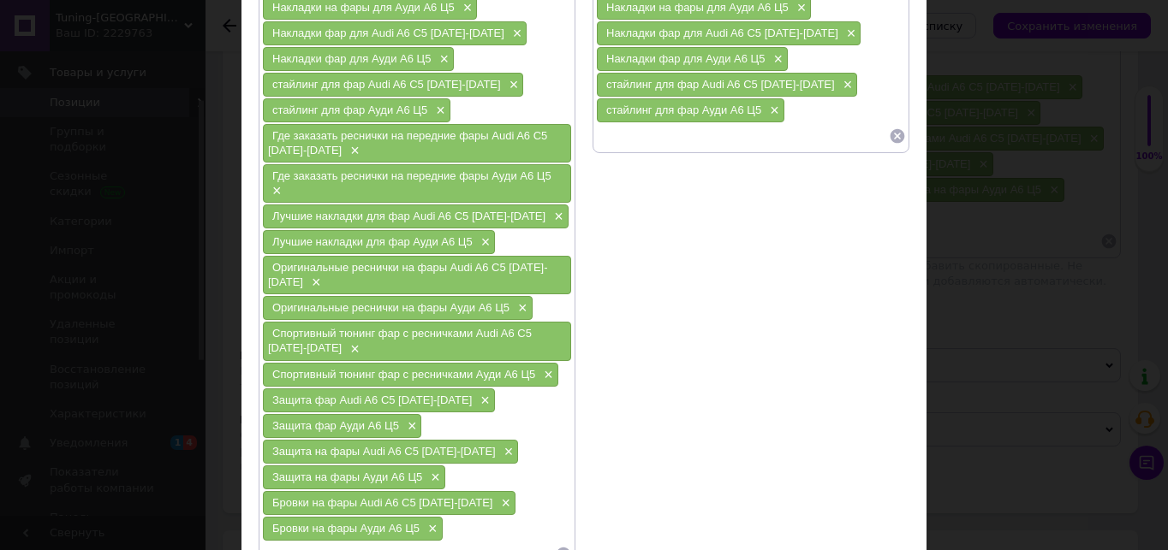
scroll to position [0, 0]
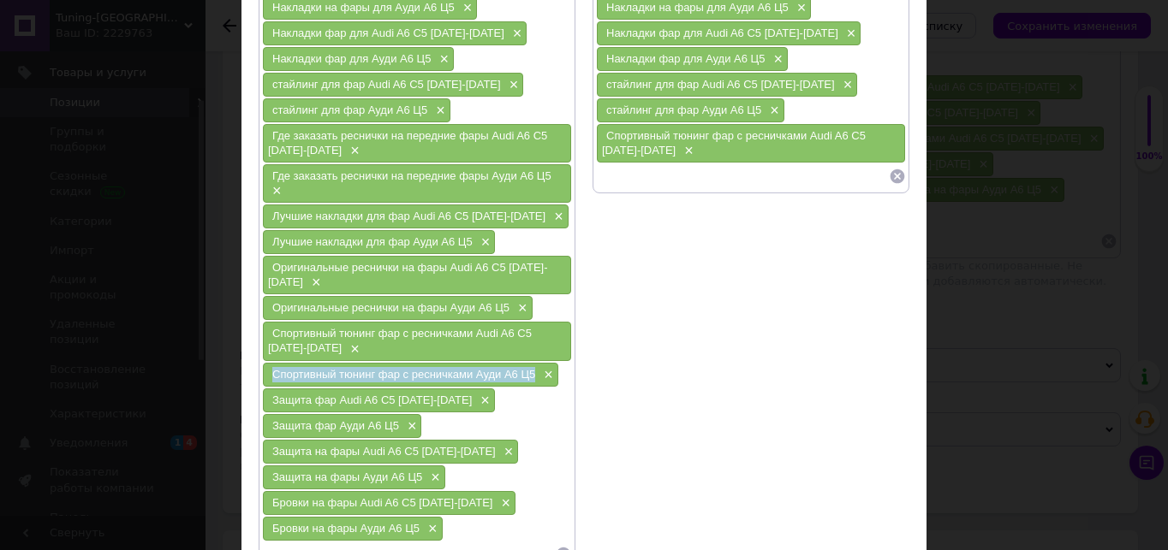
drag, startPoint x: 269, startPoint y: 373, endPoint x: 532, endPoint y: 372, distance: 263.7
click at [532, 372] on div "Спортивный тюнинг фар с ресничками Ауди А6 Ц5 ×" at bounding box center [410, 375] width 295 height 24
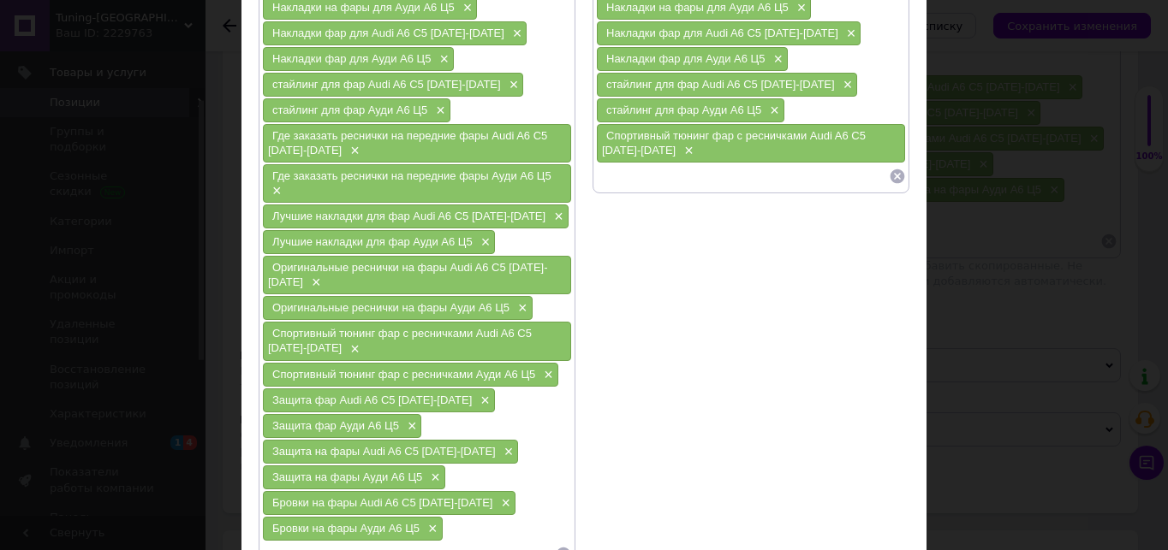
click at [677, 171] on input at bounding box center [742, 177] width 293 height 26
paste input "Спортивный тюнинг фар с ресничками Ауди А6 Ц5"
type input "Спортивный тюнинг фар с ресничками Ауди А6 Ц5"
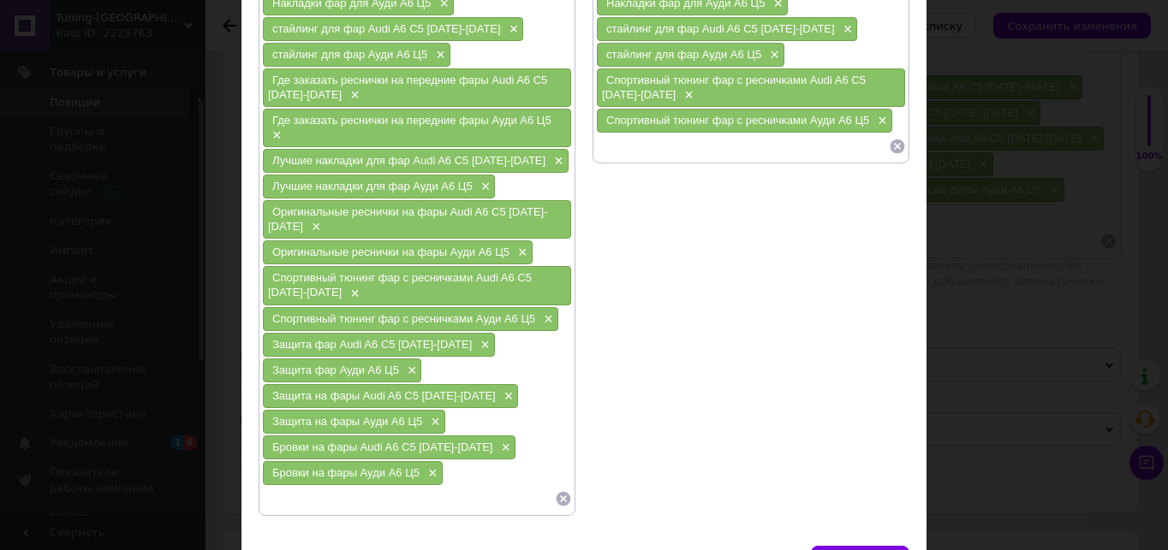
scroll to position [428, 0]
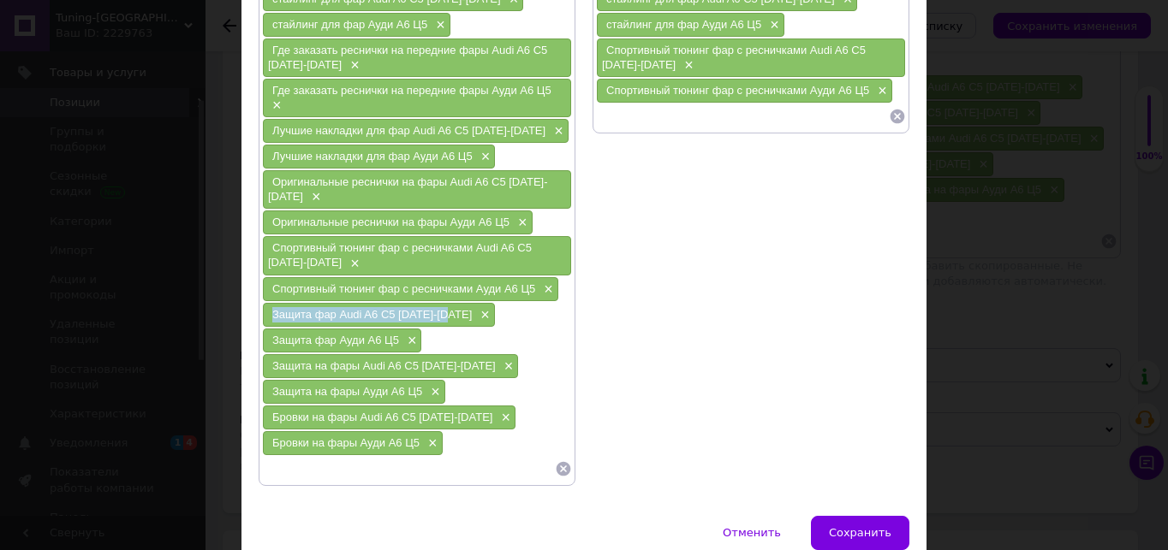
drag, startPoint x: 269, startPoint y: 312, endPoint x: 452, endPoint y: 319, distance: 183.4
click at [452, 319] on div "Защита фар Audi A6 C5 [DATE]-[DATE] ×" at bounding box center [379, 315] width 232 height 24
drag, startPoint x: 695, startPoint y: 119, endPoint x: 669, endPoint y: 133, distance: 29.1
click at [694, 117] on input at bounding box center [742, 117] width 293 height 26
paste input "Защита фар Audi A6 C5 [DATE]-[DATE]"
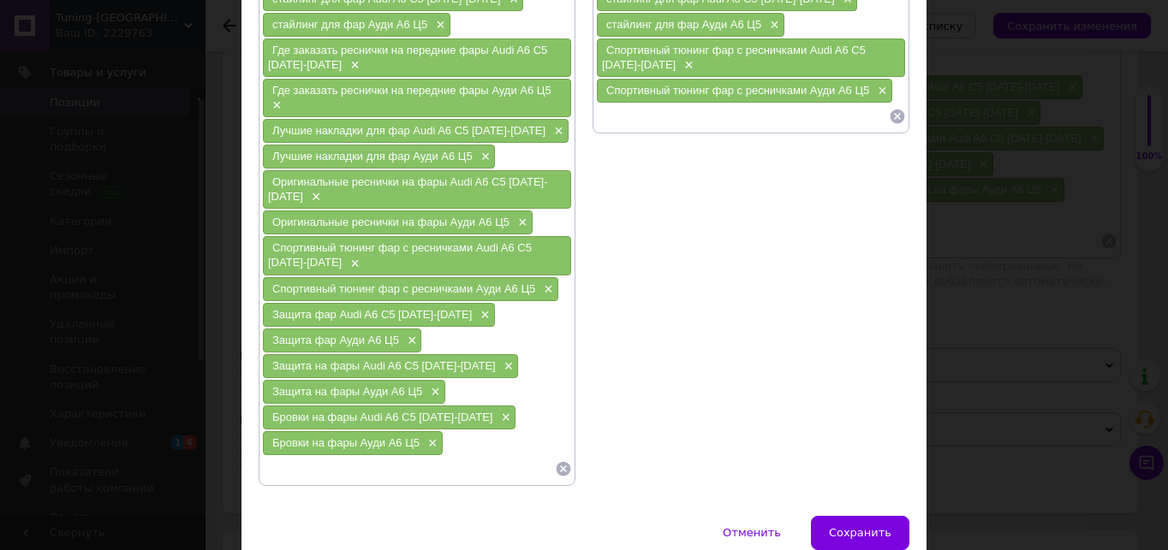
type input "Защита фар Audi A6 C5 [DATE]-[DATE]"
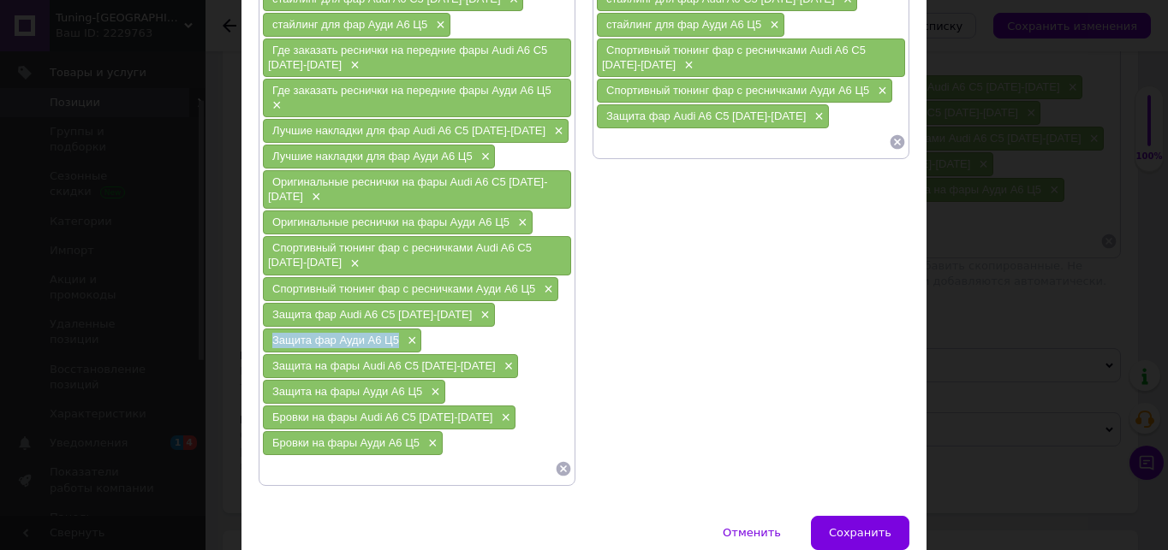
drag, startPoint x: 268, startPoint y: 342, endPoint x: 398, endPoint y: 342, distance: 130.1
click at [398, 342] on div "Защита фар Ауди А6 Ц5 ×" at bounding box center [342, 341] width 158 height 24
click at [631, 139] on input at bounding box center [742, 142] width 293 height 26
paste input "Защита фар Ауди А6 Ц5"
type input "Защита фар Ауди А6 Ц5"
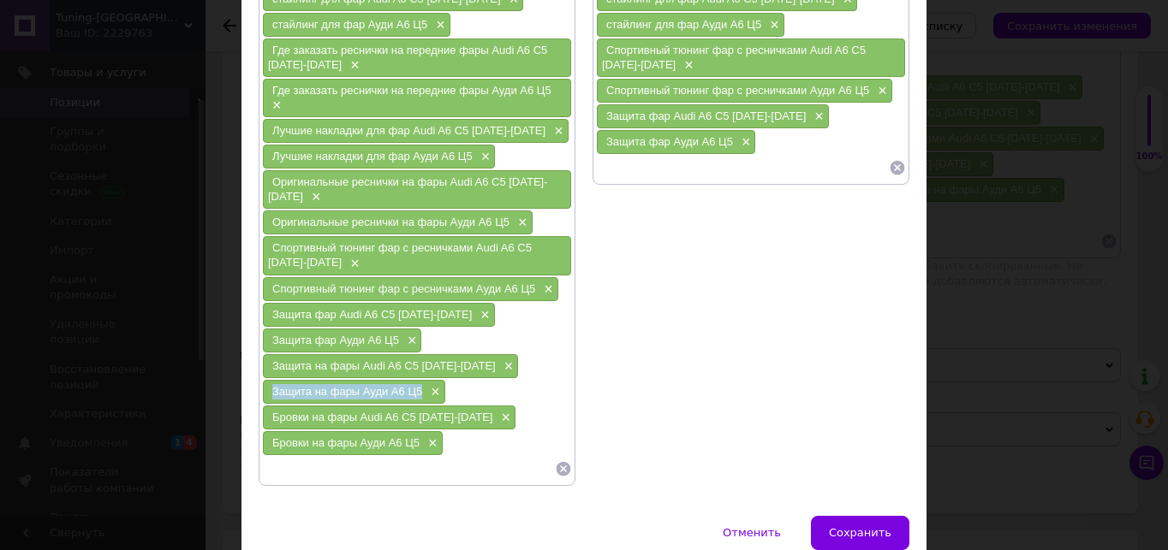
drag, startPoint x: 269, startPoint y: 389, endPoint x: 418, endPoint y: 389, distance: 149.0
click at [418, 389] on div "Защита на фары Ауди А6 Ц5 ×" at bounding box center [354, 392] width 182 height 24
click at [635, 161] on input at bounding box center [742, 168] width 293 height 26
paste input "Защита на фары Ауди А6 Ц5"
type input "Защита на фары Ауди А6 Ц5"
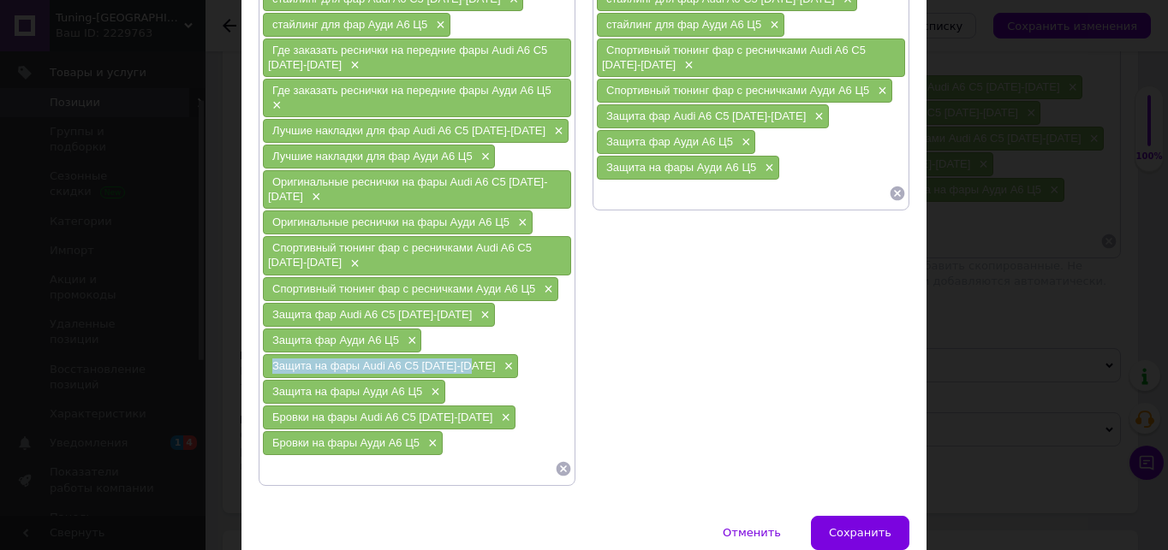
drag, startPoint x: 265, startPoint y: 369, endPoint x: 471, endPoint y: 368, distance: 205.5
click at [471, 368] on div "Защита на фары Audi A6 C5 [DATE]-[DATE] ×" at bounding box center [390, 366] width 255 height 24
click at [634, 196] on input at bounding box center [742, 194] width 293 height 26
paste input "Защита на фары Audi A6 C5 [DATE]-[DATE]"
type input "Защита на фары Audi A6 C5 [DATE]-[DATE]"
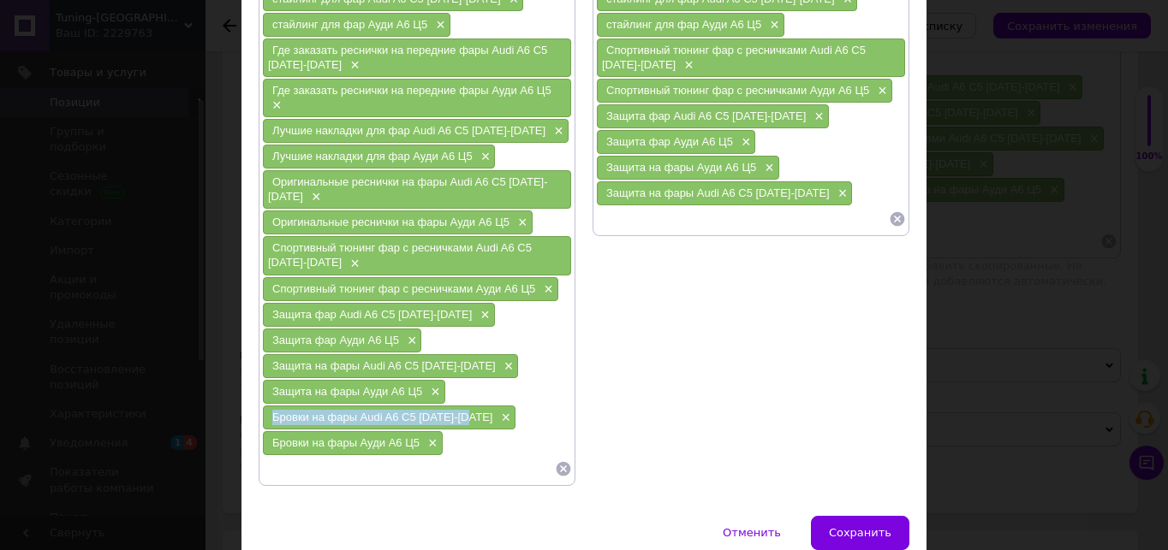
drag, startPoint x: 268, startPoint y: 419, endPoint x: 468, endPoint y: 419, distance: 200.3
click at [468, 419] on div "Бровки на фары Audi A6 C5 [DATE]-[DATE] ×" at bounding box center [389, 418] width 253 height 24
click at [626, 217] on input at bounding box center [742, 219] width 293 height 26
paste input "Бровки на фары Audi A6 C5 [DATE]-[DATE]"
type input "Бровки на фары Audi A6 C5 [DATE]-[DATE]"
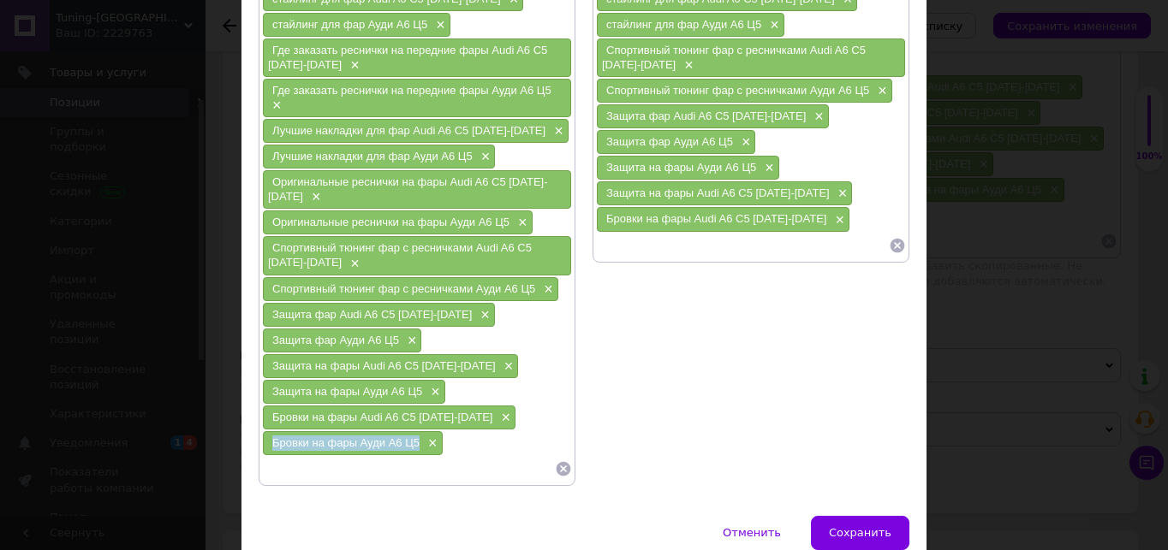
drag, startPoint x: 266, startPoint y: 446, endPoint x: 417, endPoint y: 446, distance: 150.7
click at [417, 446] on div "Бровки на фары Ауди А6 Ц5 ×" at bounding box center [353, 443] width 180 height 24
click at [699, 247] on input at bounding box center [742, 246] width 293 height 26
paste input "Бровки на фары Ауди А6 Ц5"
type input "Бровки на фары Ауди А6 Ц5"
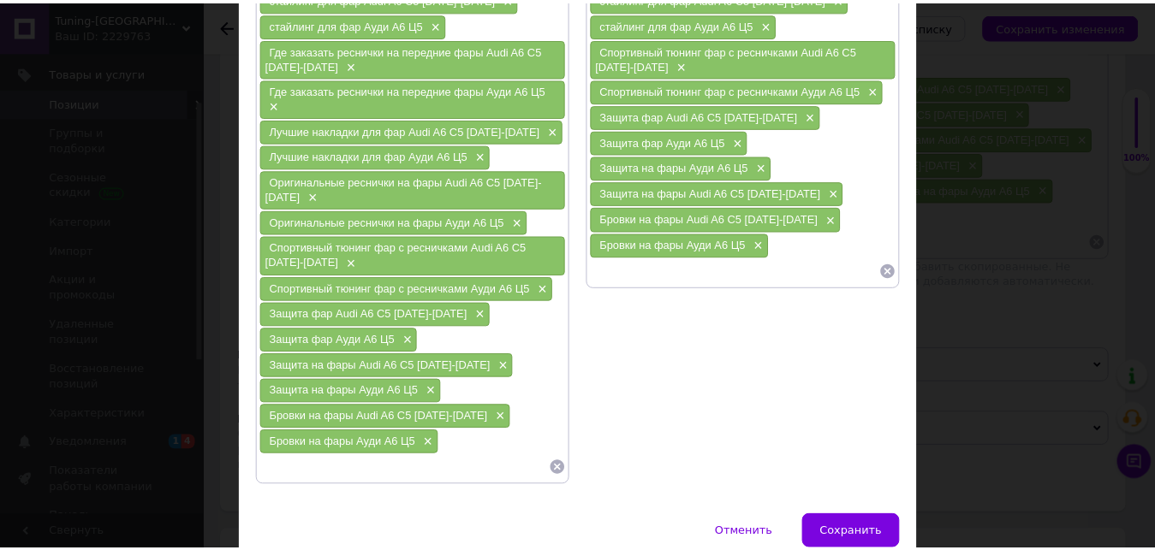
scroll to position [507, 0]
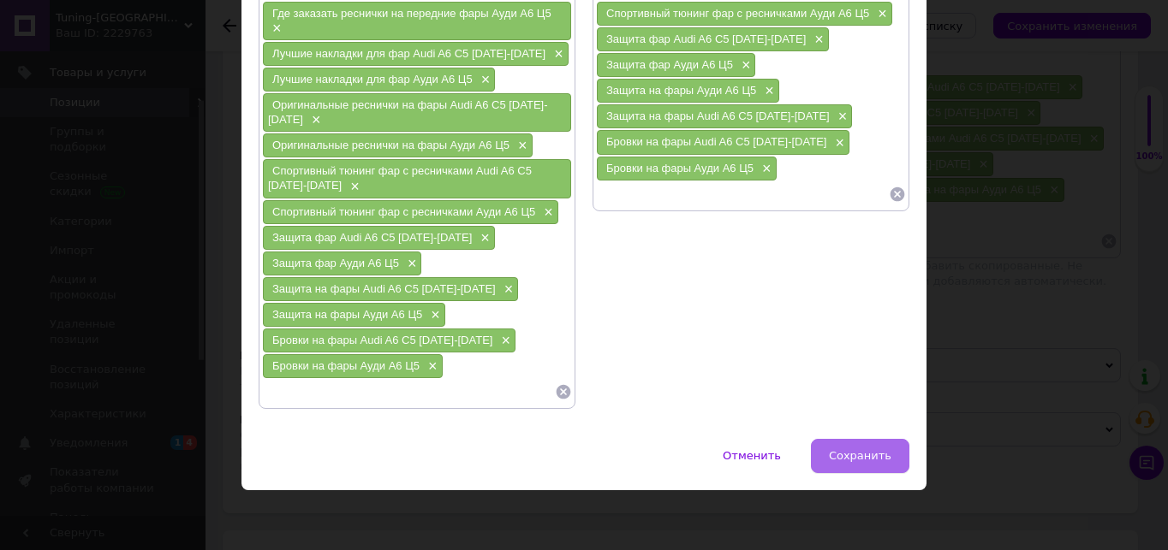
click at [868, 459] on span "Сохранить" at bounding box center [860, 455] width 62 height 13
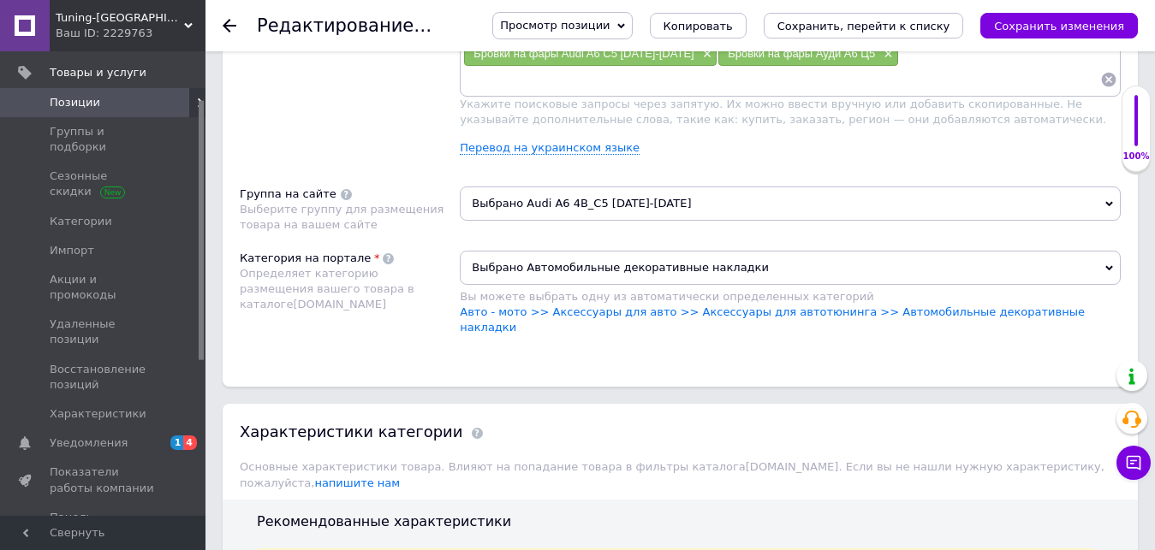
scroll to position [1370, 0]
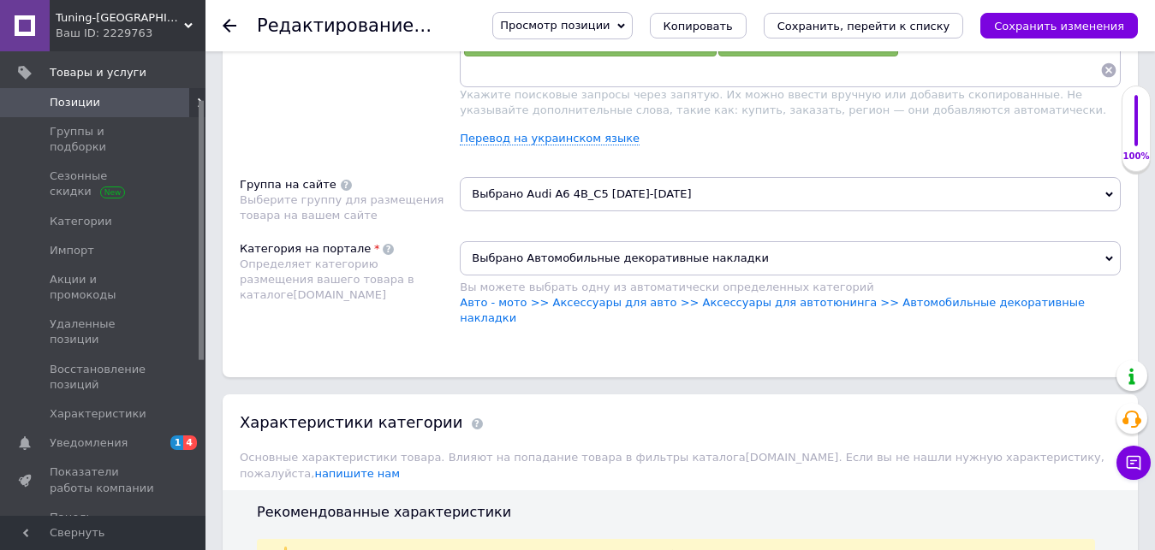
click at [588, 177] on span "Выбрано Audi A6 4B_C5 [DATE]-[DATE]" at bounding box center [790, 194] width 661 height 34
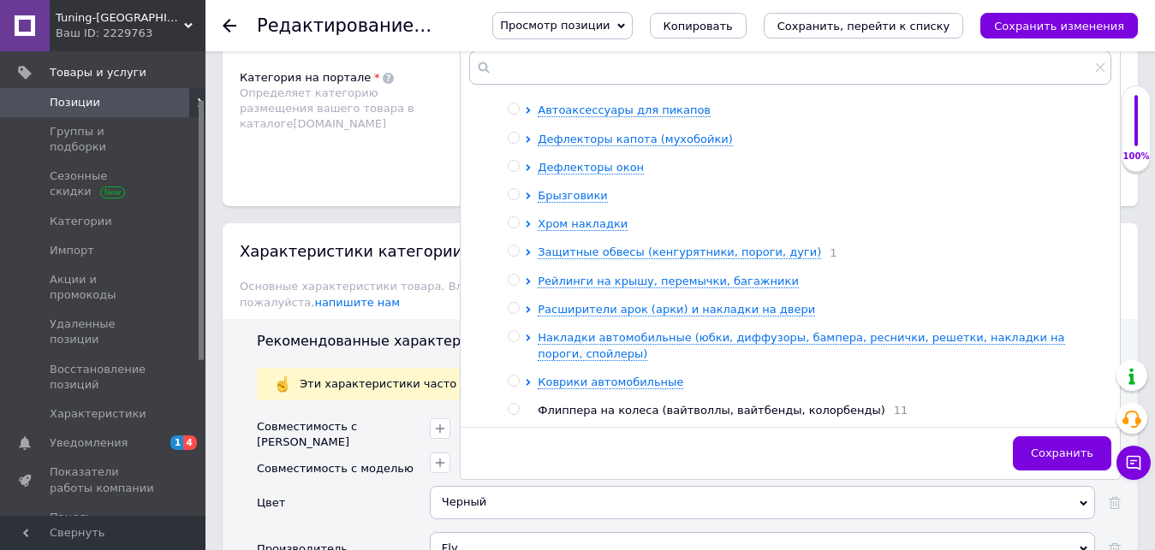
scroll to position [86, 0]
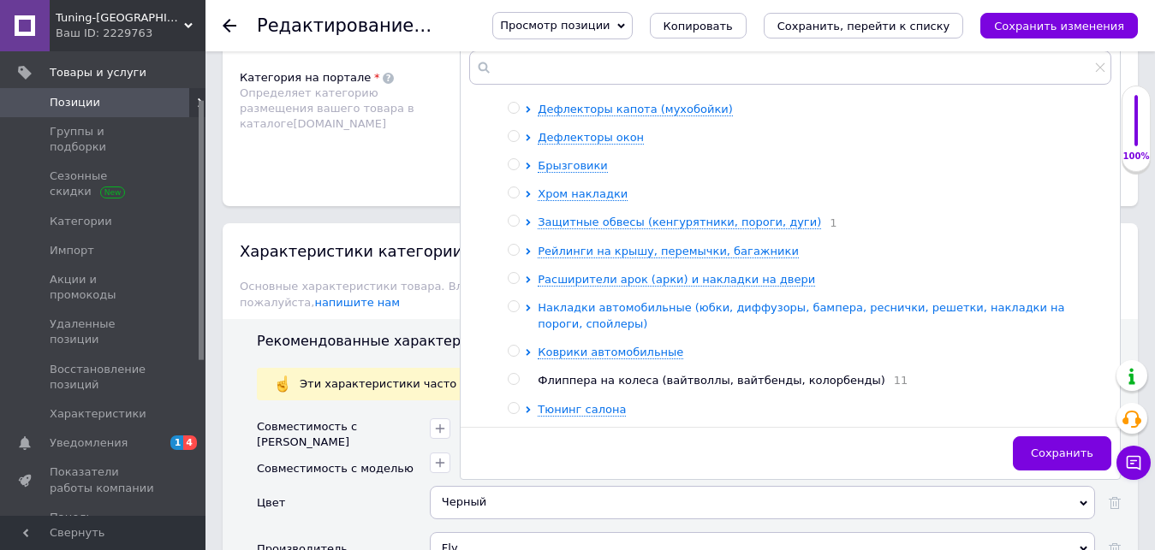
click at [668, 301] on span "Накладки автомобильные (юбки, диффузоры, бампера, реснички, решетки, накладки н…" at bounding box center [801, 315] width 526 height 28
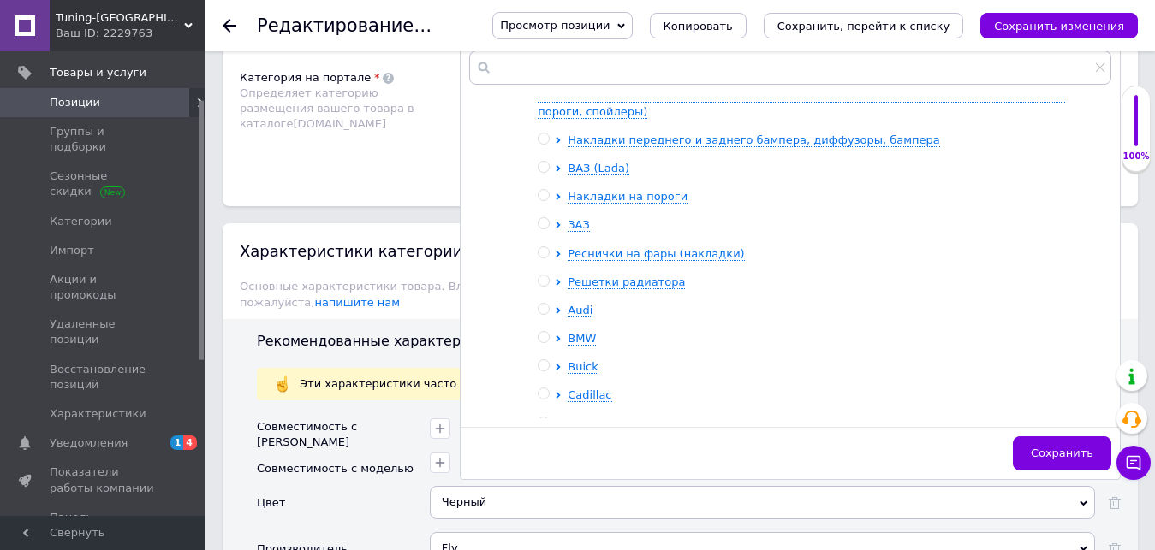
scroll to position [342, 0]
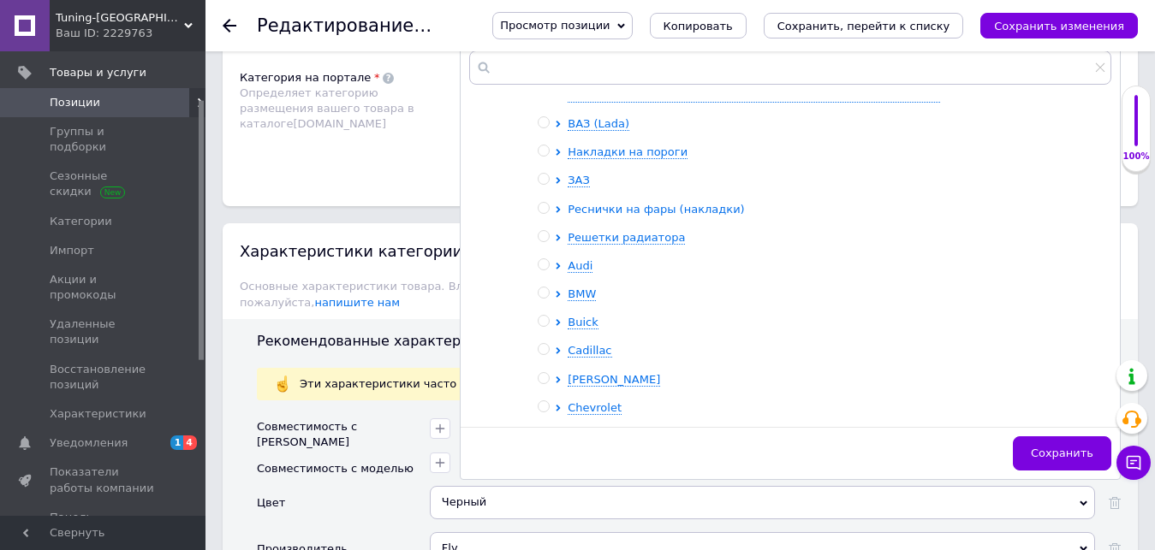
click at [611, 203] on span "Реснички на фары (накладки)" at bounding box center [656, 209] width 176 height 13
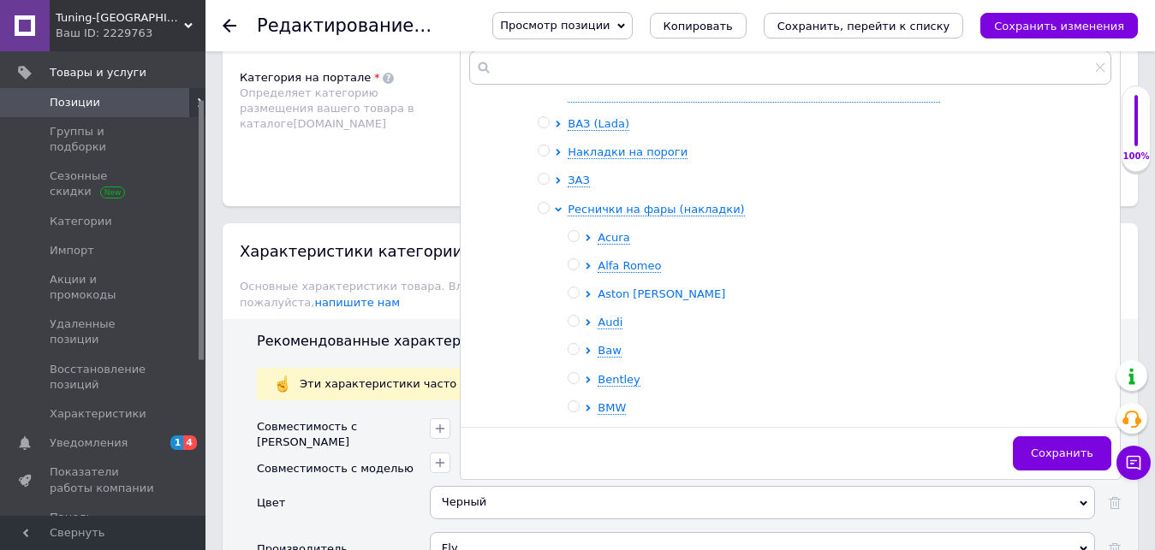
drag, startPoint x: 613, startPoint y: 283, endPoint x: 641, endPoint y: 263, distance: 34.4
click at [613, 316] on span "Audi" at bounding box center [610, 322] width 25 height 13
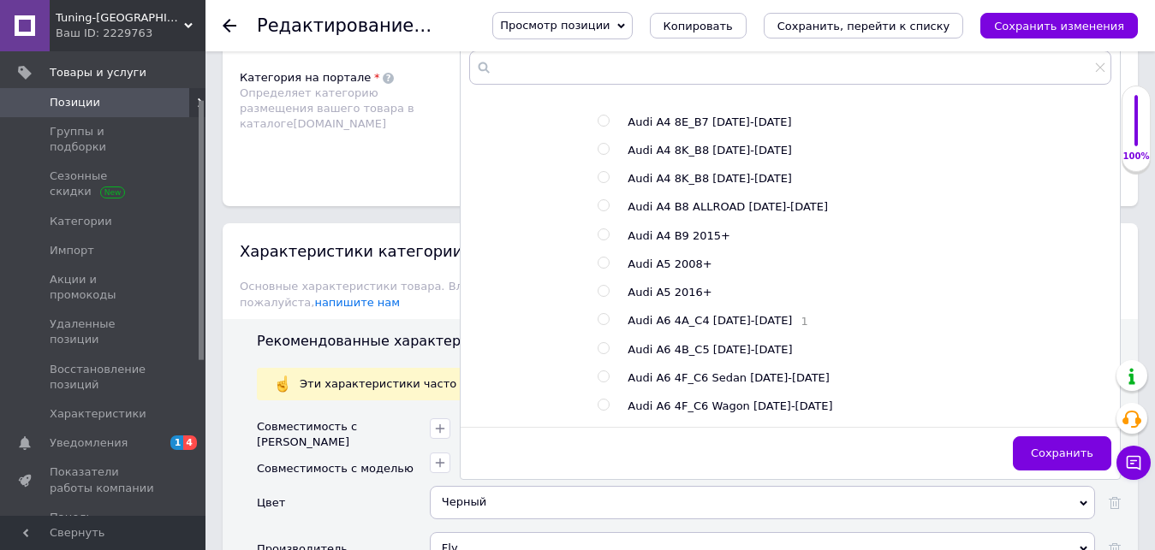
scroll to position [1113, 0]
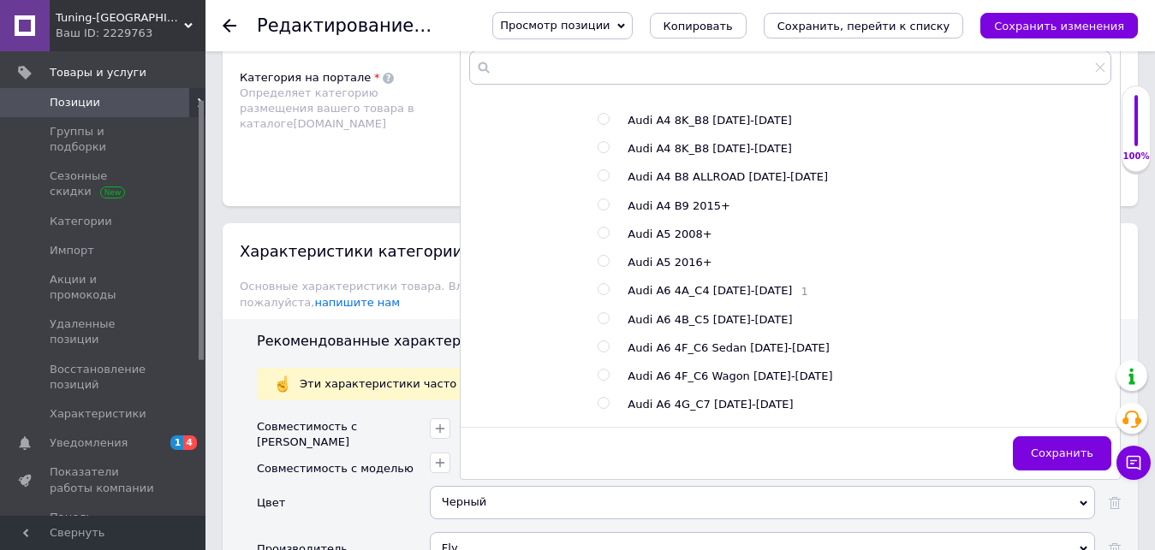
drag, startPoint x: 602, startPoint y: 281, endPoint x: 631, endPoint y: 285, distance: 29.4
click at [602, 313] on input "radio" at bounding box center [603, 318] width 11 height 11
radio input "true"
click at [1053, 447] on span "Сохранить" at bounding box center [1062, 453] width 62 height 13
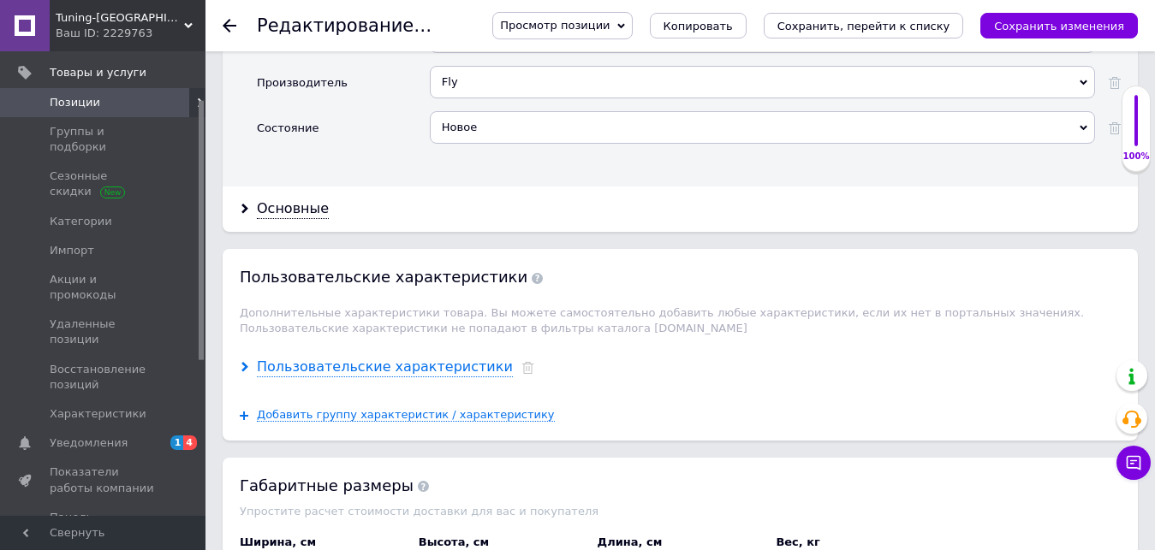
scroll to position [2055, 0]
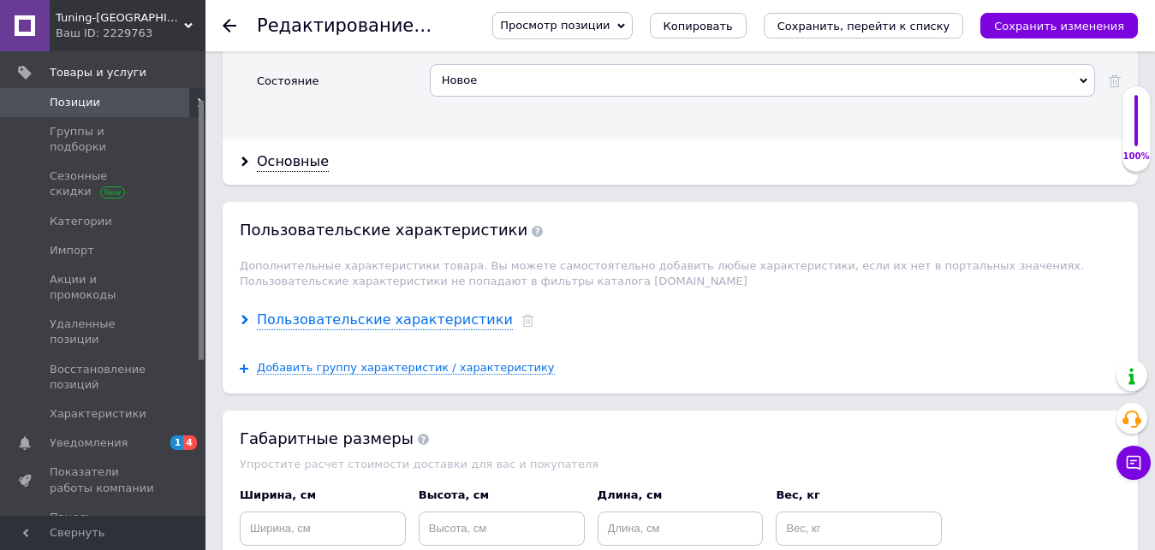
click at [404, 311] on div "Пользовательские характеристики" at bounding box center [385, 321] width 256 height 20
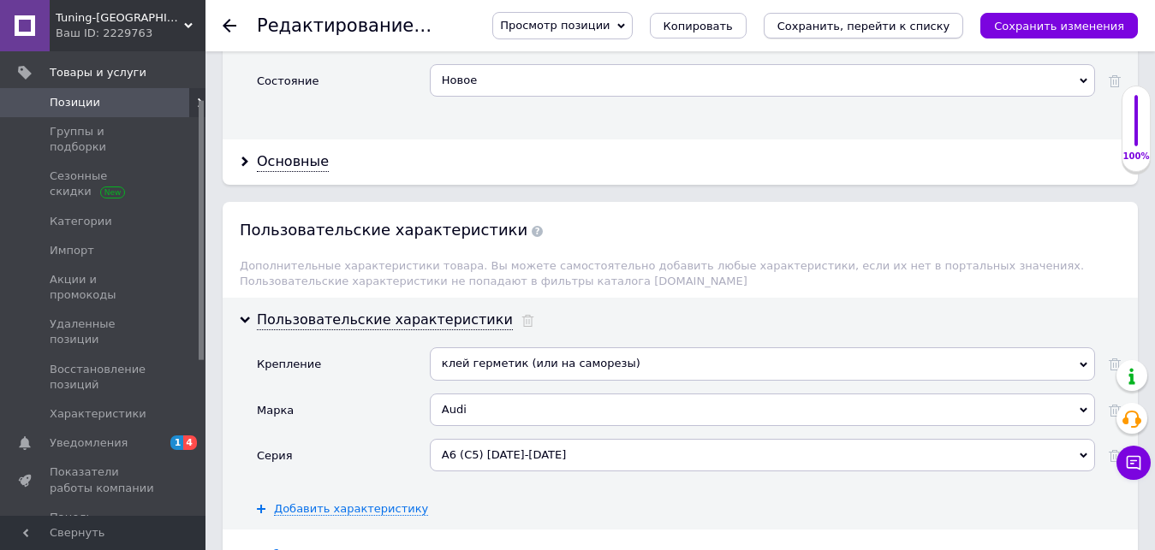
click at [885, 29] on icon "Сохранить, перейти к списку" at bounding box center [863, 26] width 173 height 13
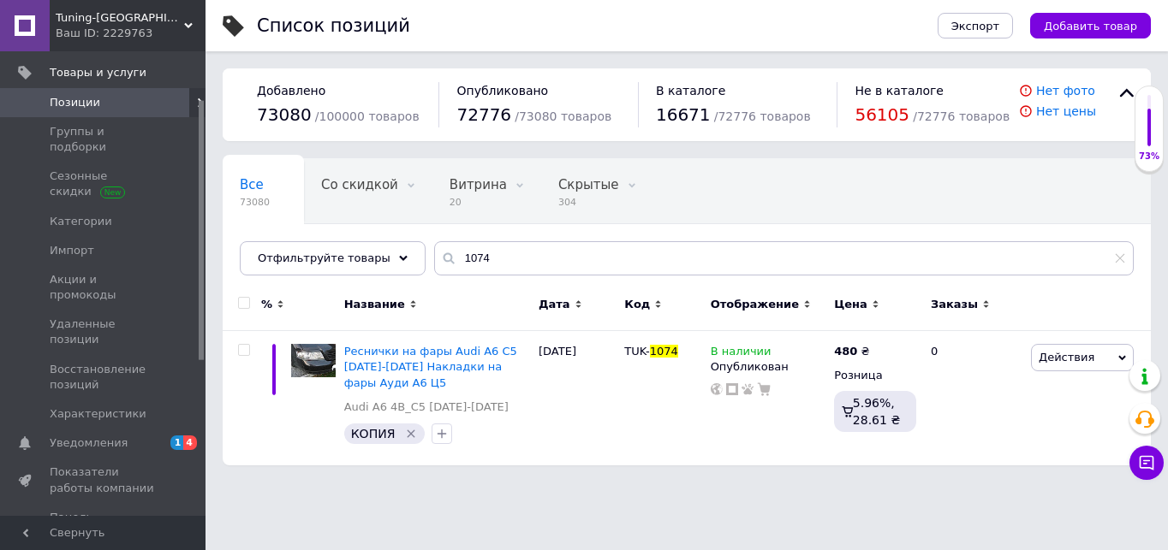
drag, startPoint x: 259, startPoint y: 494, endPoint x: 283, endPoint y: 482, distance: 26.0
click at [259, 483] on html "Tuning-[GEOGRAPHIC_DATA] - интернет магазин для тюнинга автомобилей Ваш ID: 222…" at bounding box center [584, 241] width 1168 height 483
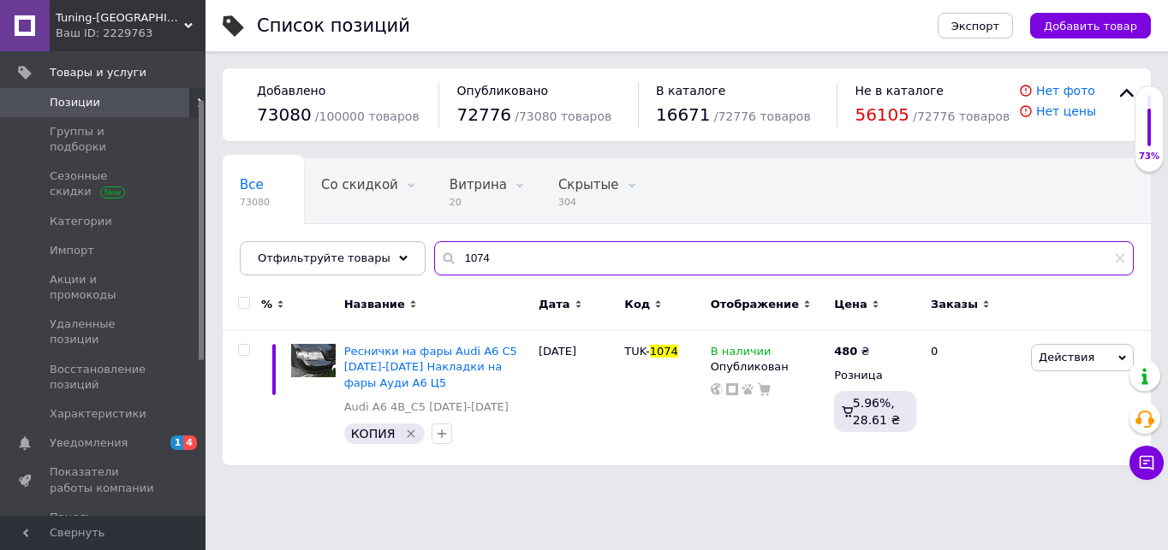
paste input "111"
drag, startPoint x: 482, startPoint y: 259, endPoint x: 438, endPoint y: 259, distance: 43.7
click at [438, 259] on input "1074" at bounding box center [783, 258] width 699 height 34
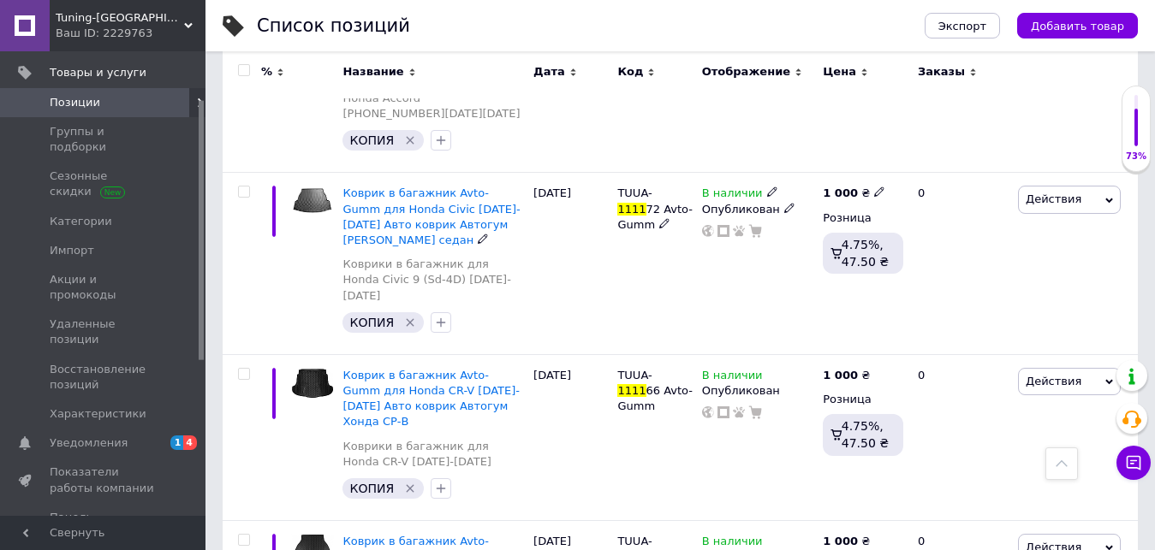
scroll to position [2972, 0]
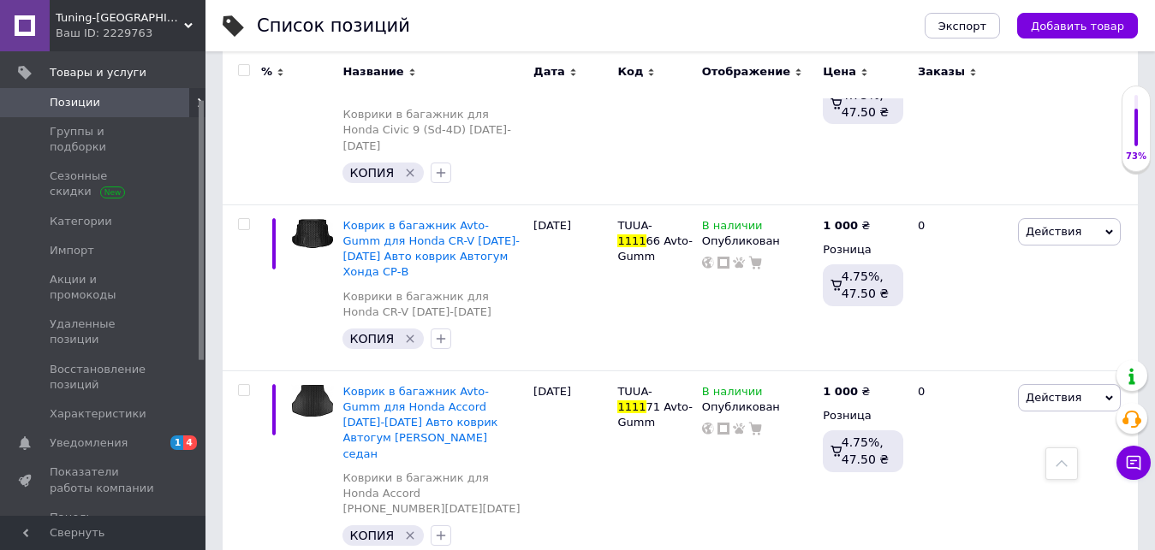
type input "1074"
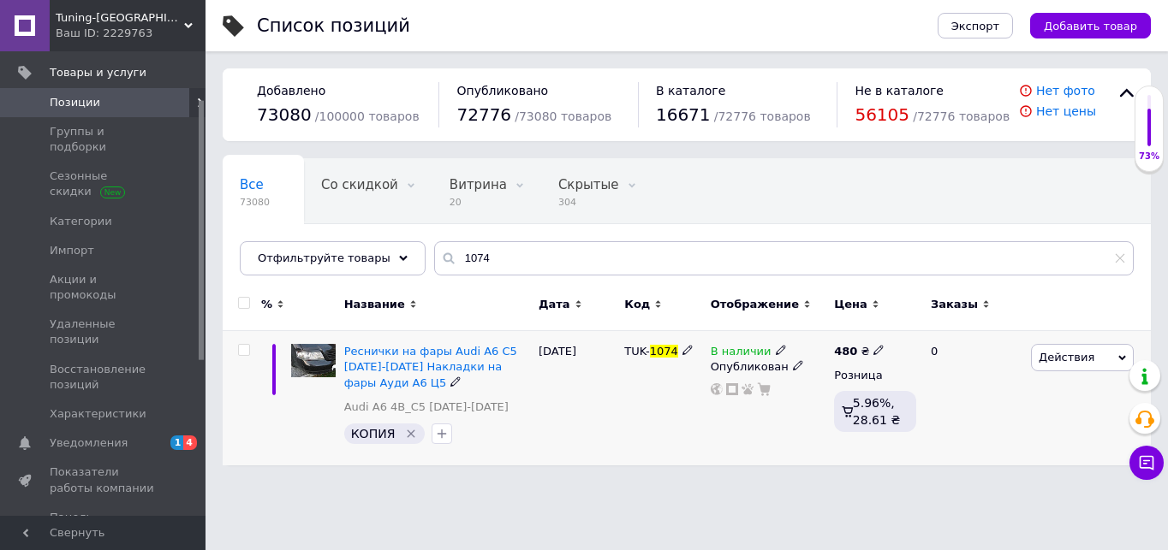
click at [1049, 361] on span "Действия" at bounding box center [1066, 357] width 56 height 13
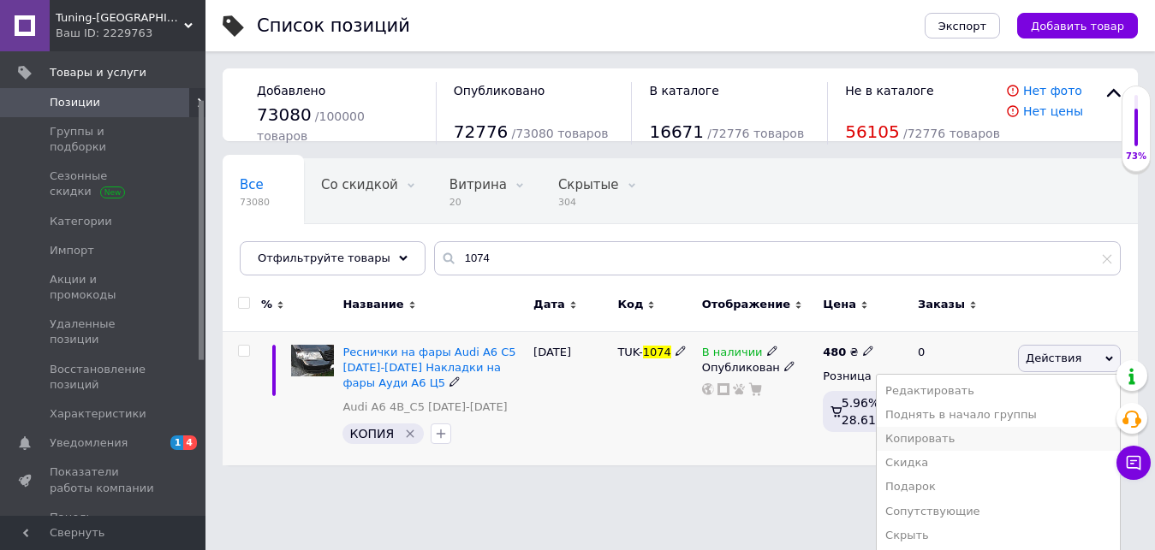
click at [955, 436] on li "Копировать" at bounding box center [998, 439] width 243 height 24
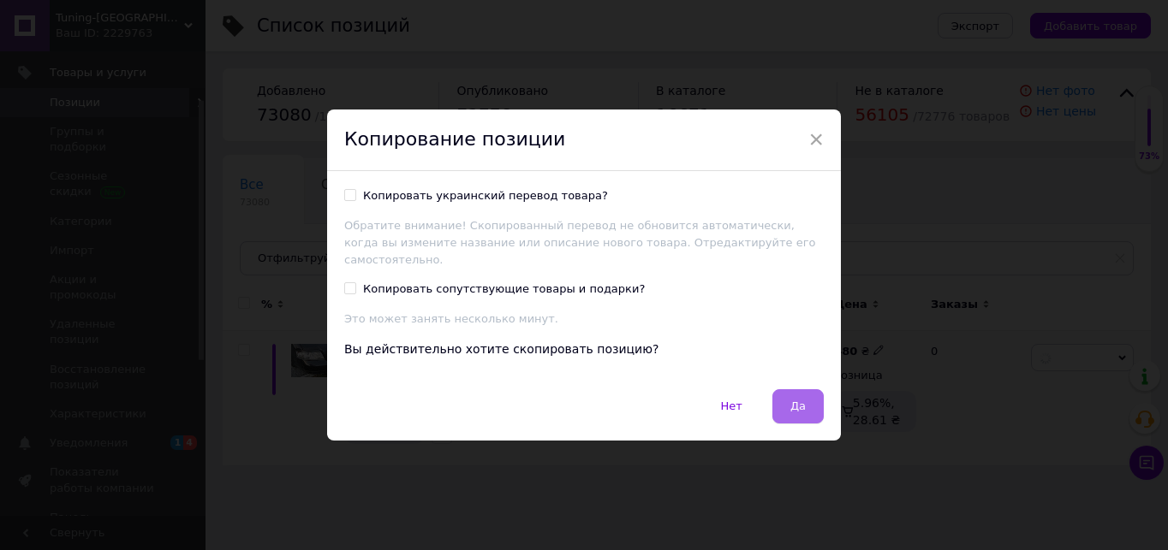
click at [788, 400] on button "Да" at bounding box center [797, 407] width 51 height 34
